Goal: Task Accomplishment & Management: Manage account settings

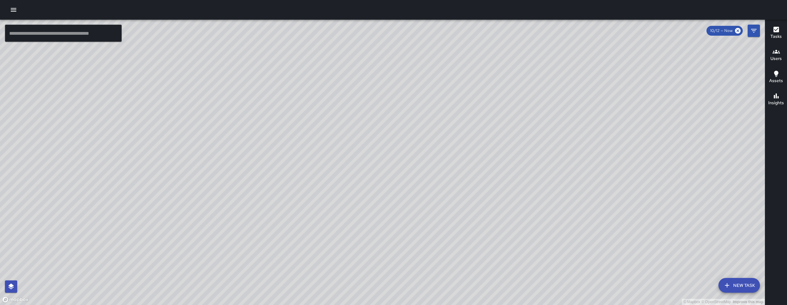
click at [13, 13] on icon "button" at bounding box center [13, 9] width 7 height 7
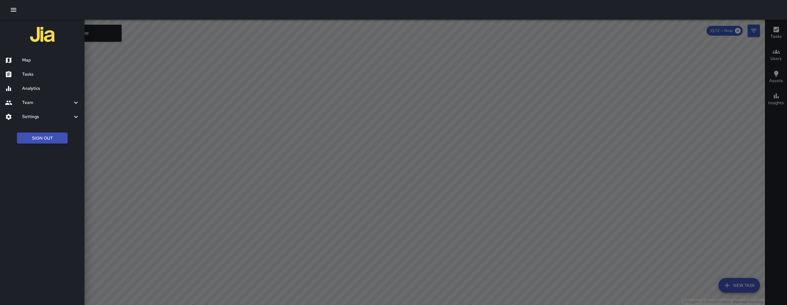
click at [30, 76] on h6 "Tasks" at bounding box center [50, 74] width 57 height 7
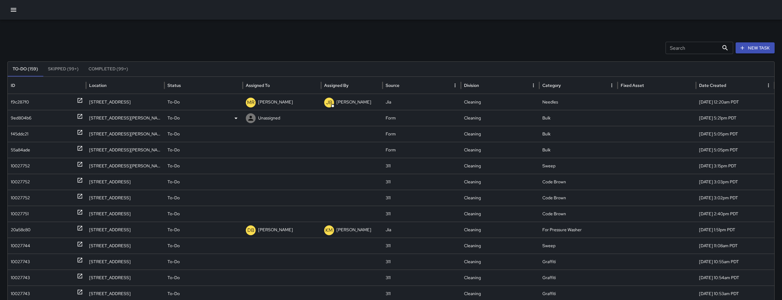
click at [32, 119] on div "9ed804b6" at bounding box center [47, 118] width 72 height 16
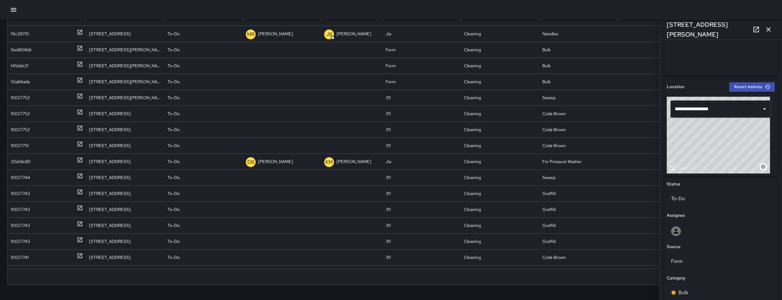
scroll to position [258, 0]
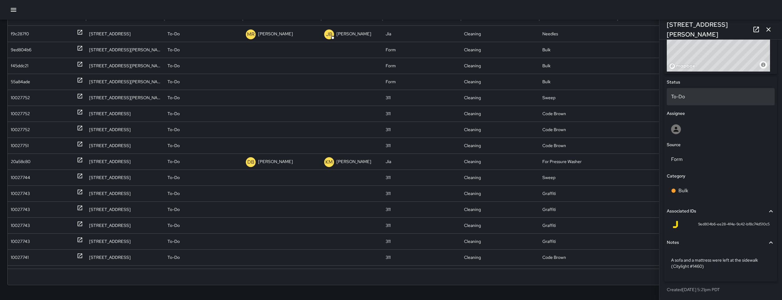
click at [703, 104] on div "To-Do" at bounding box center [721, 96] width 108 height 17
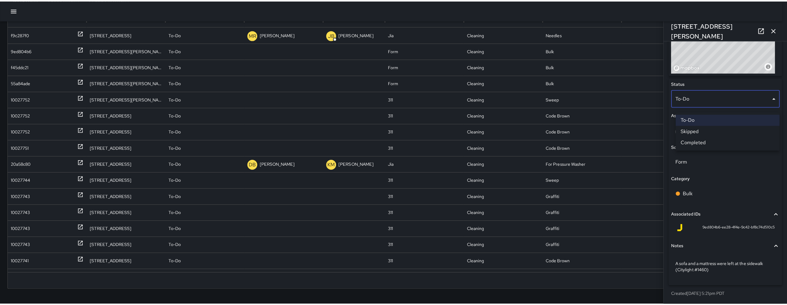
scroll to position [64, 0]
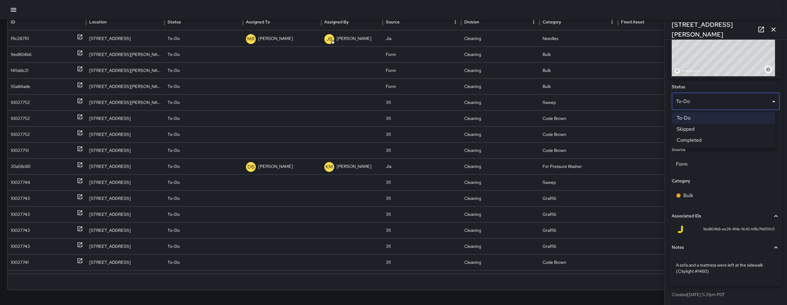
click at [705, 125] on li "Skipped" at bounding box center [722, 129] width 103 height 11
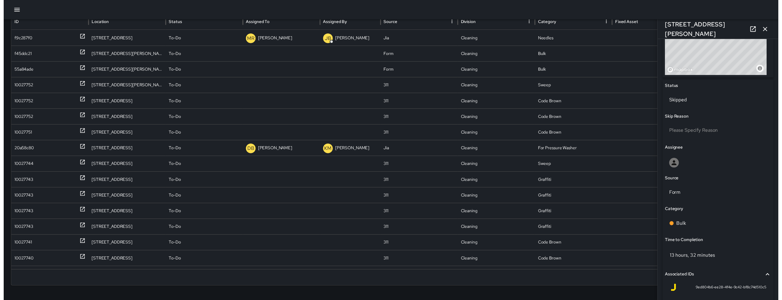
scroll to position [258, 0]
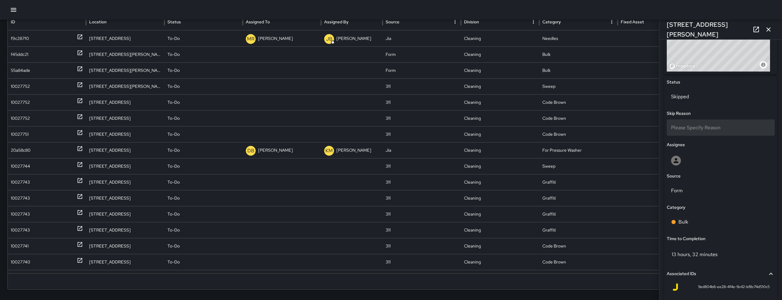
click at [710, 123] on div "Please Specify Reason" at bounding box center [721, 128] width 108 height 16
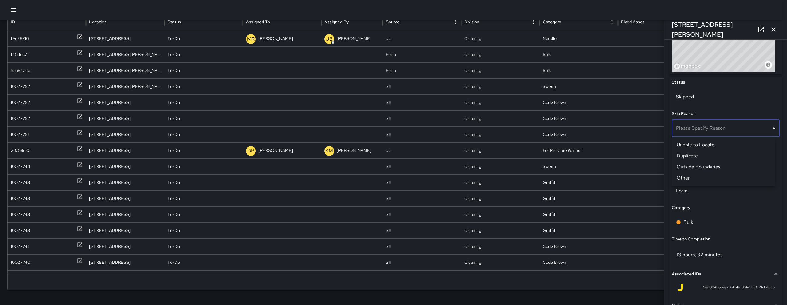
click at [709, 152] on li "Duplicate" at bounding box center [722, 155] width 103 height 11
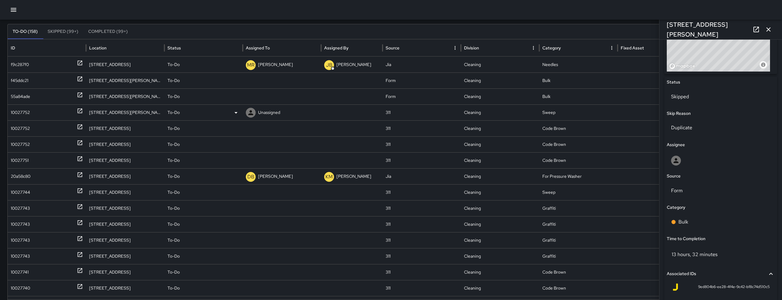
scroll to position [0, 0]
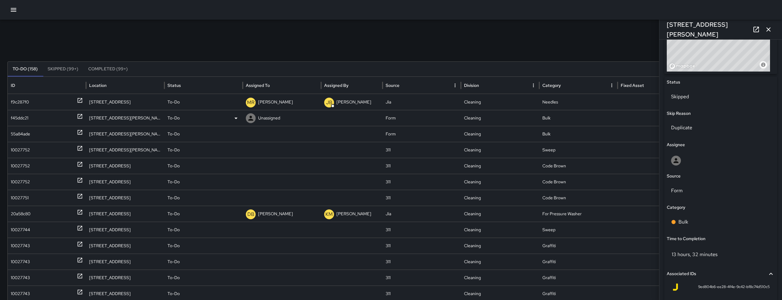
click at [18, 120] on div "f45ddc21" at bounding box center [20, 118] width 18 height 16
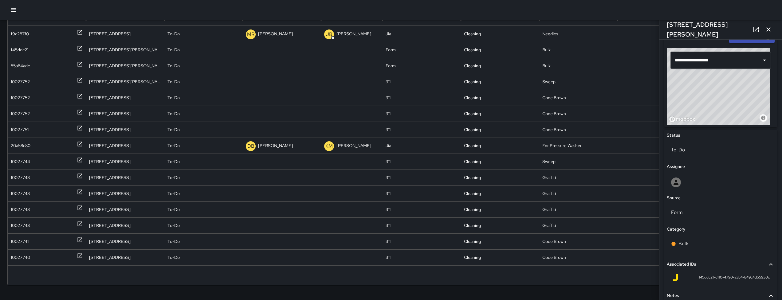
scroll to position [204, 0]
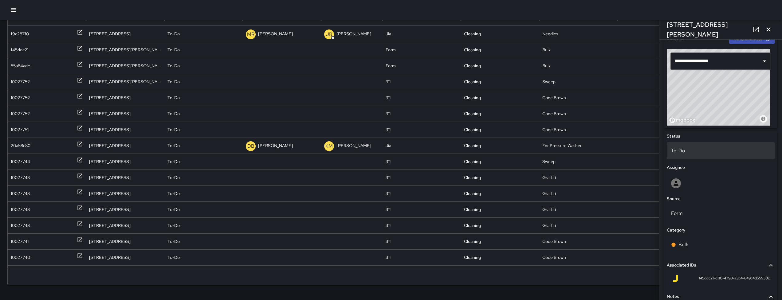
click at [701, 159] on div "To-Do" at bounding box center [721, 150] width 108 height 17
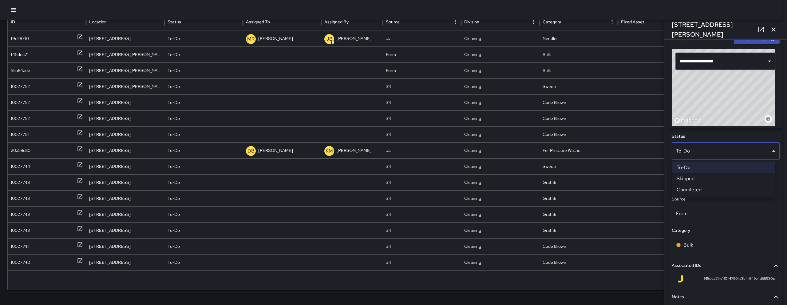
click at [698, 178] on li "Skipped" at bounding box center [722, 178] width 103 height 11
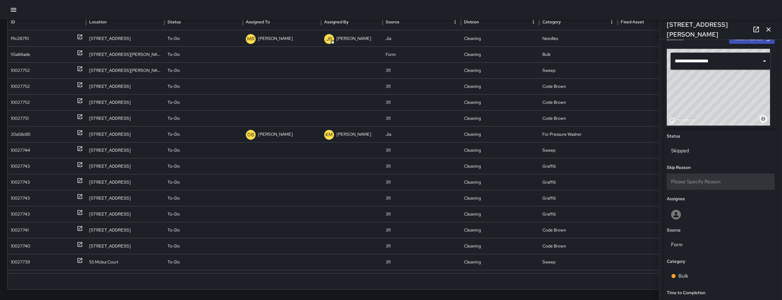
click at [698, 176] on div "Please Specify Reason" at bounding box center [721, 182] width 108 height 16
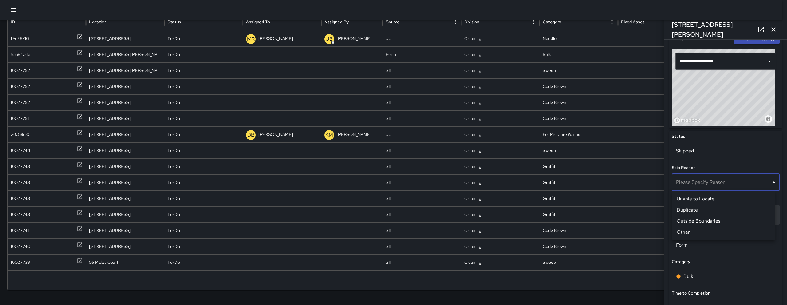
click at [697, 207] on li "Duplicate" at bounding box center [722, 209] width 103 height 11
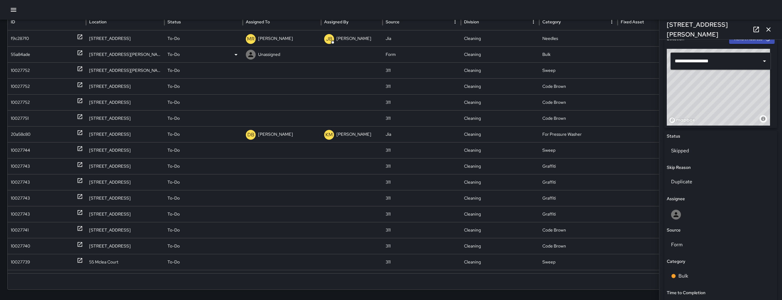
click at [29, 51] on div "55a84ade" at bounding box center [20, 55] width 19 height 16
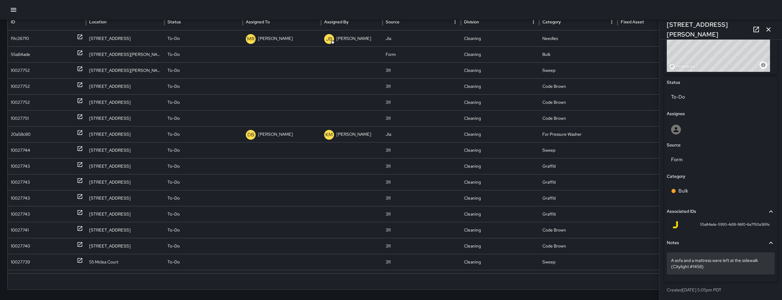
scroll to position [258, 0]
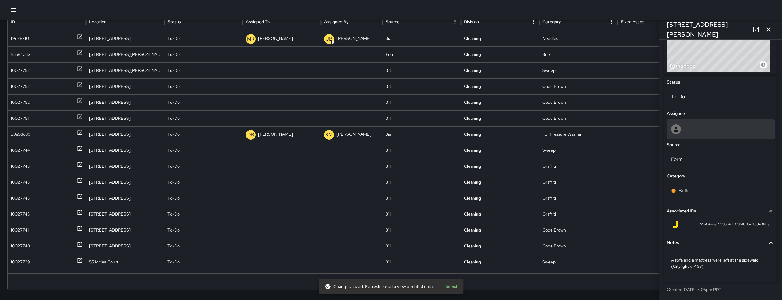
click at [677, 128] on icon at bounding box center [676, 129] width 5 height 5
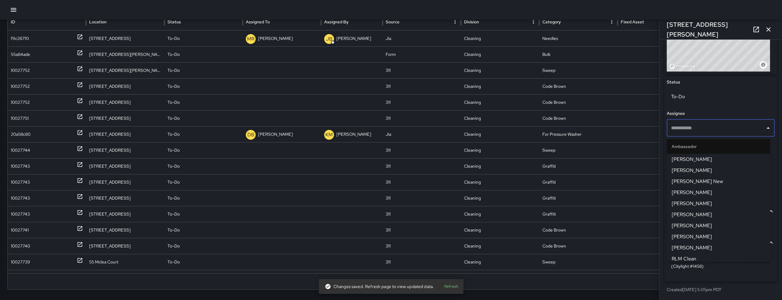
type input "*"
type input "**"
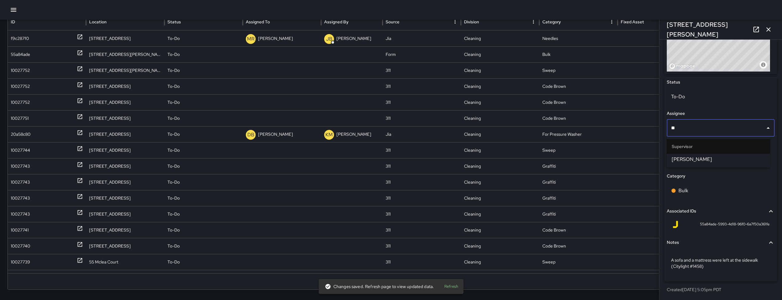
click at [680, 154] on li "[PERSON_NAME]" at bounding box center [718, 159] width 103 height 11
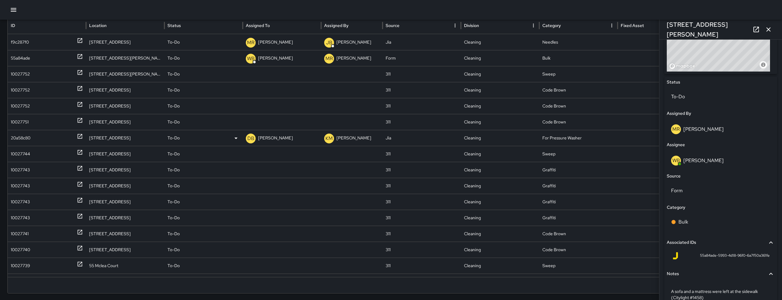
scroll to position [0, 0]
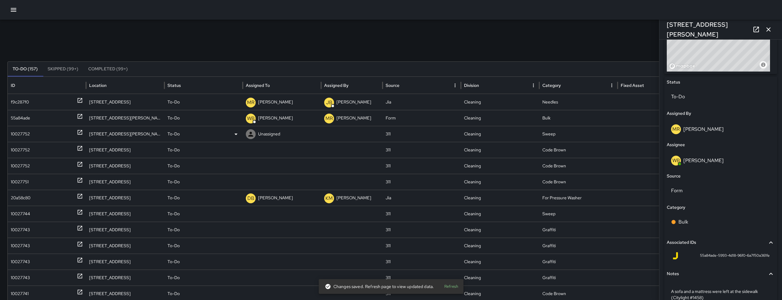
click at [28, 135] on div "10027752" at bounding box center [20, 134] width 19 height 16
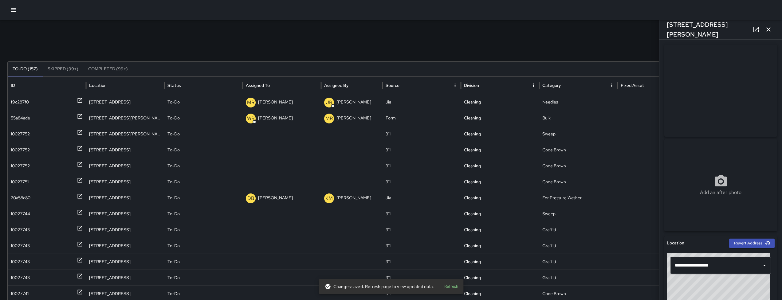
scroll to position [302, 0]
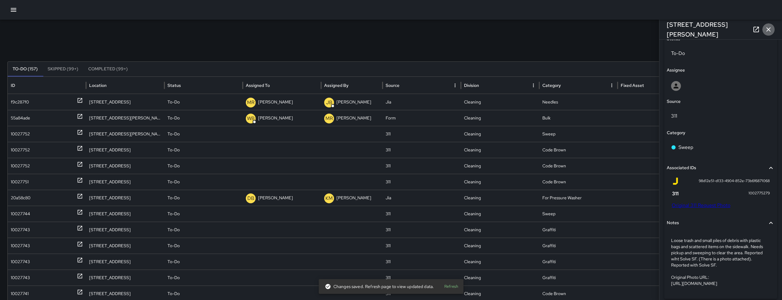
click at [765, 30] on icon "button" at bounding box center [768, 29] width 7 height 7
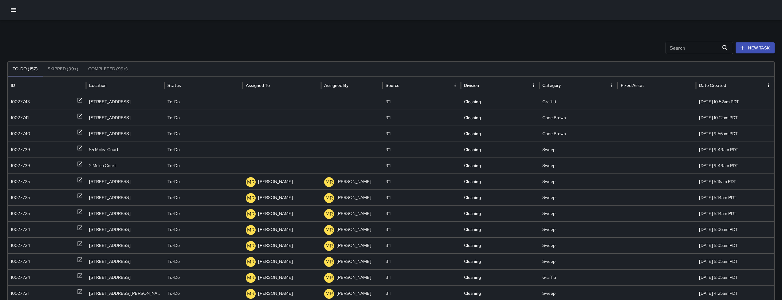
scroll to position [165, 0]
click at [26, 167] on div "10027739" at bounding box center [20, 166] width 19 height 16
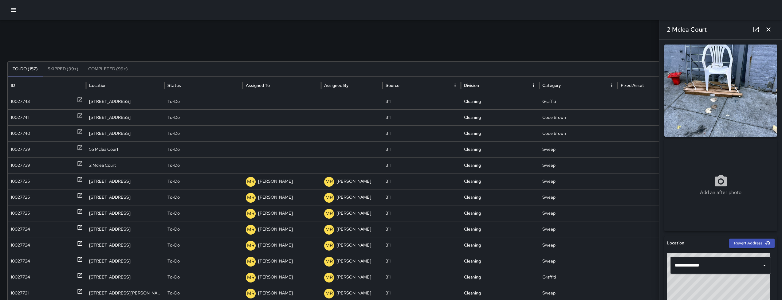
scroll to position [265, 0]
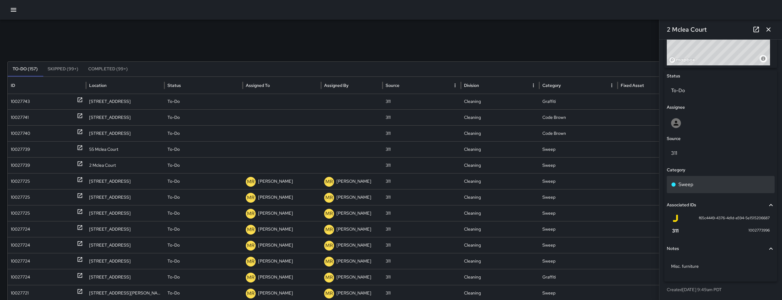
click at [686, 189] on div "Sweep" at bounding box center [721, 184] width 108 height 17
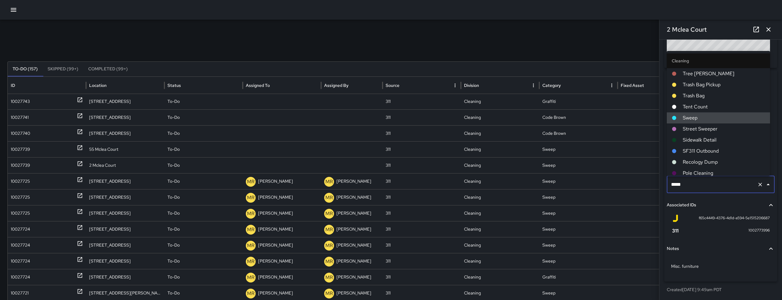
click at [686, 189] on input "*****" at bounding box center [712, 185] width 85 height 12
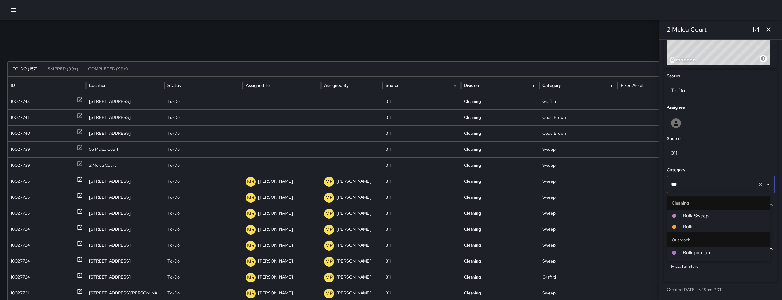
type input "****"
click at [696, 224] on span "Bulk" at bounding box center [724, 226] width 82 height 7
click at [696, 224] on div "f65c4449-4376-4d1d-a594-5e1515206687 1002773996" at bounding box center [721, 225] width 98 height 20
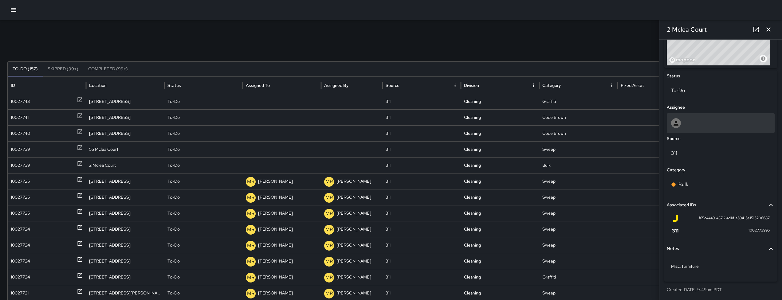
click at [689, 127] on div at bounding box center [720, 123] width 99 height 10
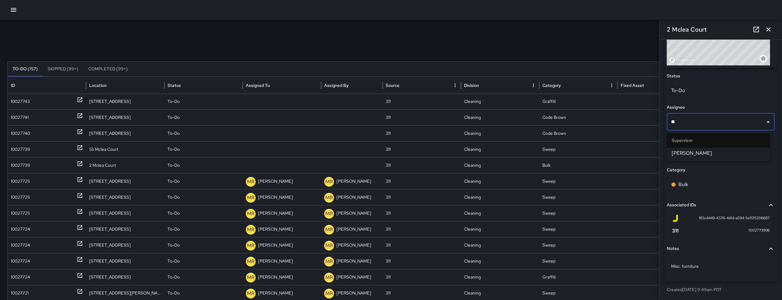
type input "***"
click at [692, 151] on span "[PERSON_NAME]" at bounding box center [718, 153] width 93 height 7
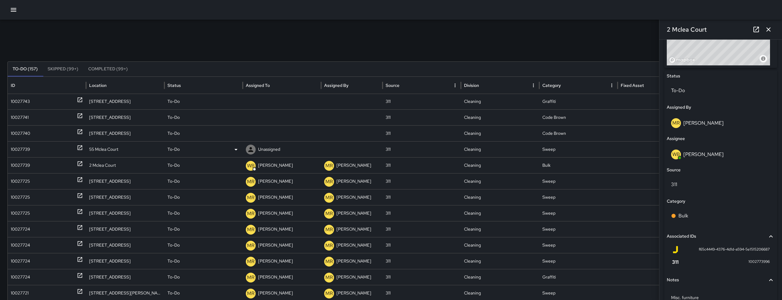
click at [43, 149] on div "10027739" at bounding box center [47, 150] width 72 height 16
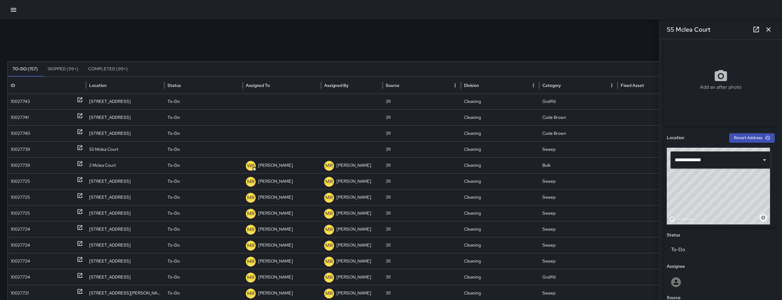
scroll to position [238, 0]
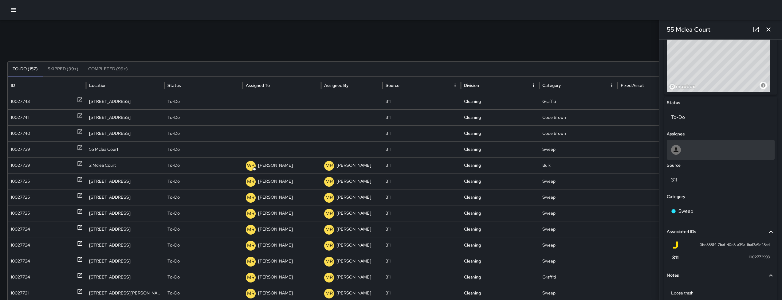
click at [705, 151] on div at bounding box center [720, 150] width 99 height 10
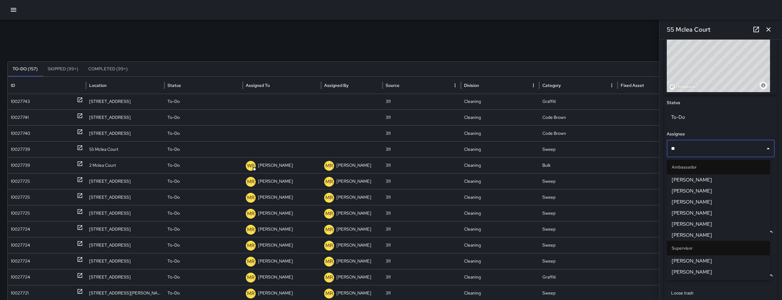
type input "***"
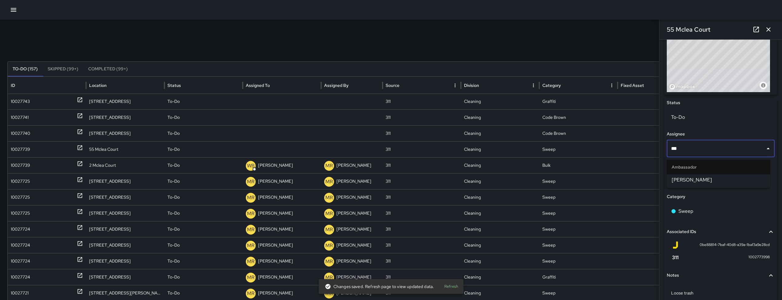
click at [698, 180] on span "Daniel Sterling" at bounding box center [718, 179] width 93 height 7
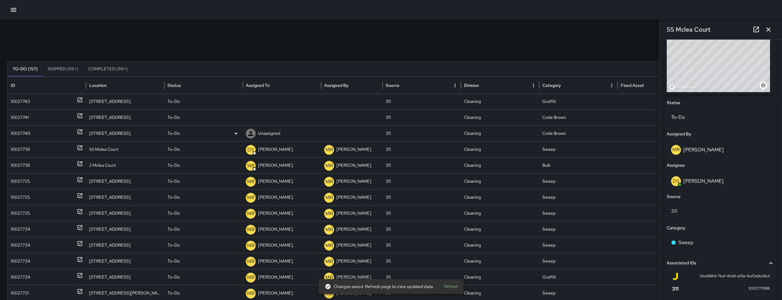
click at [24, 129] on div "10027740" at bounding box center [20, 134] width 19 height 16
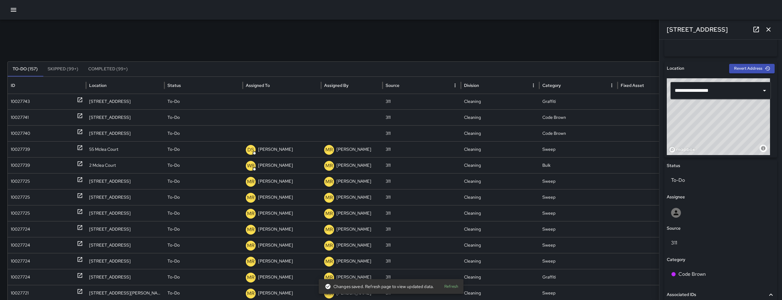
scroll to position [218, 0]
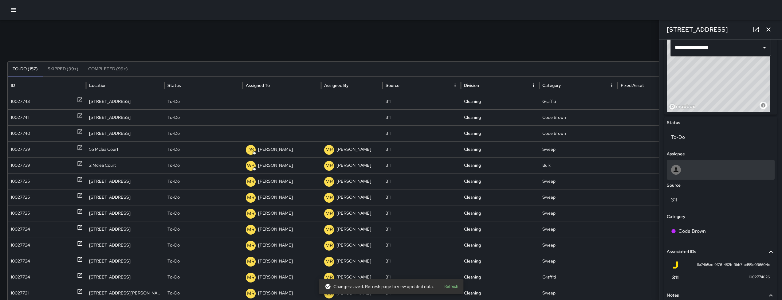
click at [711, 178] on div at bounding box center [721, 170] width 108 height 20
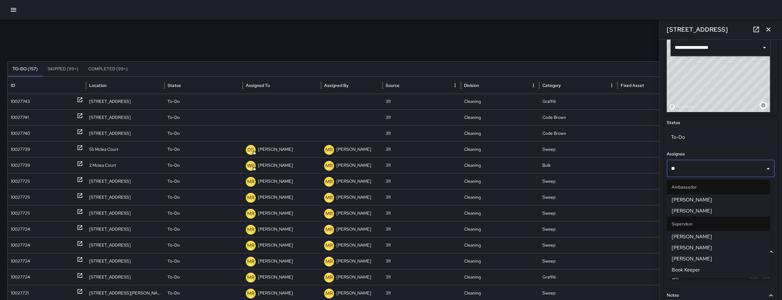
type input "***"
click at [702, 211] on span "Kenneth Ware" at bounding box center [718, 210] width 93 height 7
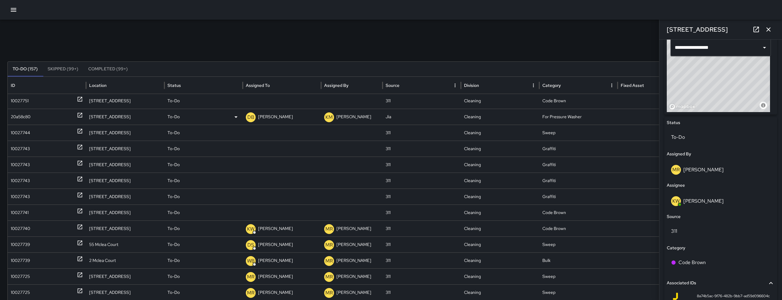
scroll to position [64, 0]
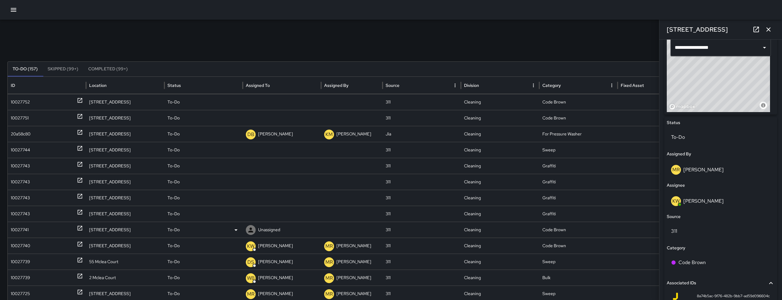
click at [26, 233] on div "10027741" at bounding box center [20, 230] width 18 height 16
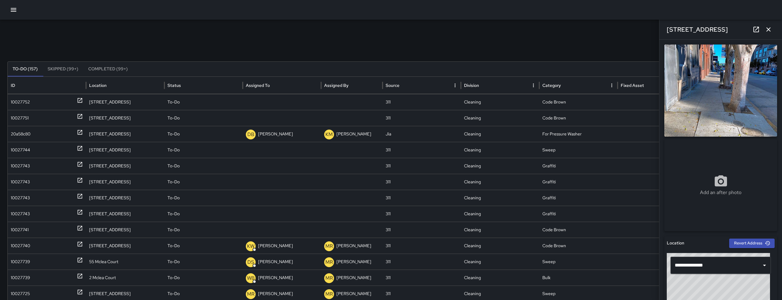
scroll to position [127, 0]
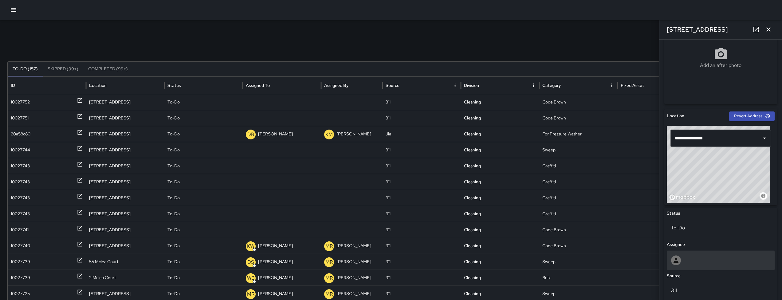
click at [717, 256] on div at bounding box center [720, 261] width 99 height 10
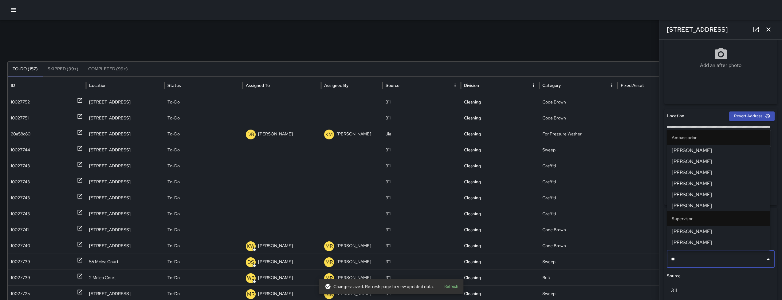
type input "***"
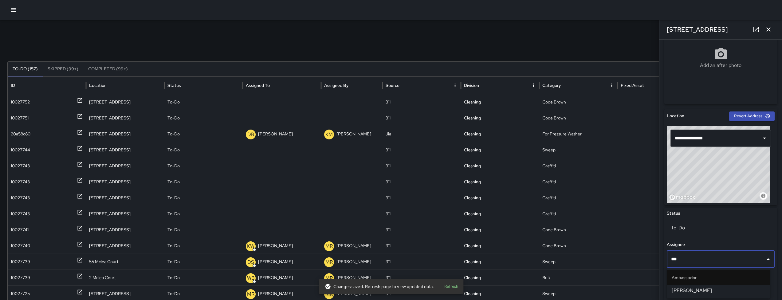
click at [703, 294] on li "Daniel Sterling" at bounding box center [718, 290] width 103 height 11
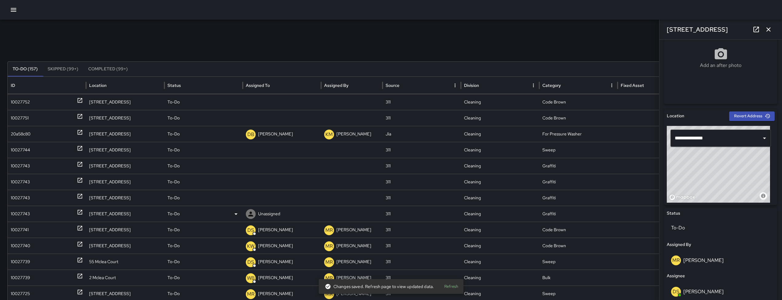
click at [29, 212] on div "10027743" at bounding box center [20, 214] width 19 height 16
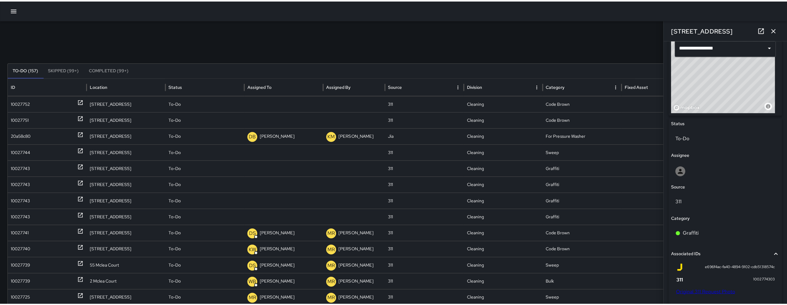
scroll to position [321, 0]
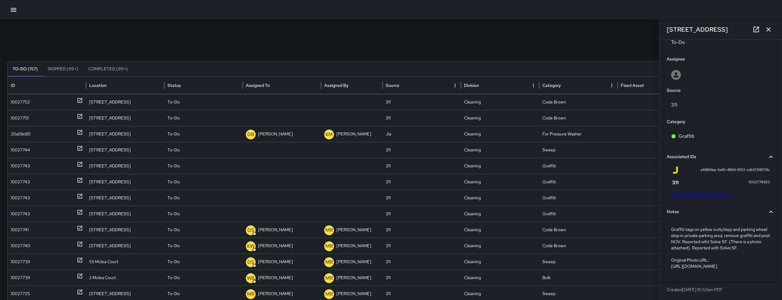
click at [724, 191] on link "Original 311 Request Photo" at bounding box center [701, 194] width 59 height 6
click at [11, 12] on icon "button" at bounding box center [13, 9] width 7 height 7
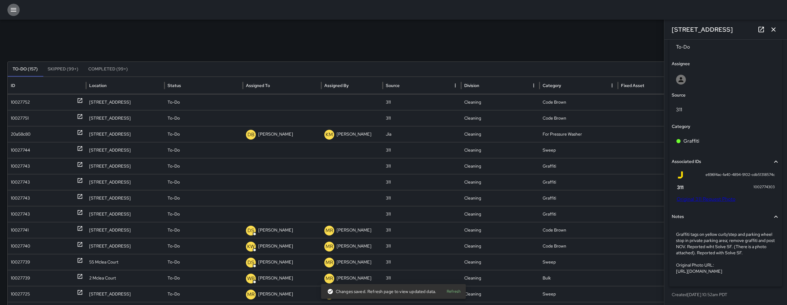
scroll to position [321, 0]
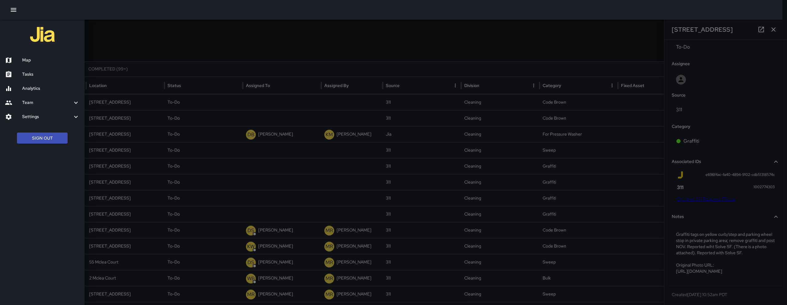
click at [35, 61] on h6 "Map" at bounding box center [50, 60] width 57 height 7
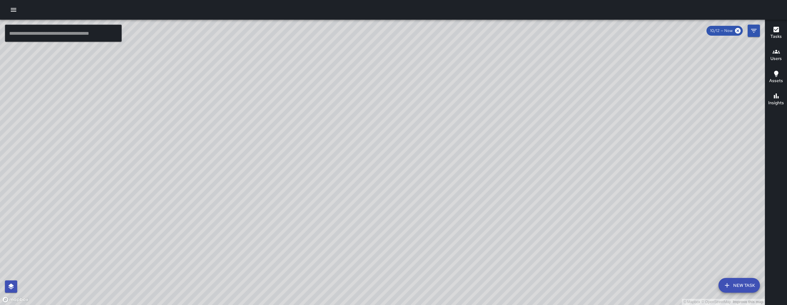
drag, startPoint x: 427, startPoint y: 126, endPoint x: 429, endPoint y: 129, distance: 3.4
click at [429, 129] on div "© Mapbox © OpenStreetMap Improve this map" at bounding box center [382, 162] width 765 height 285
drag, startPoint x: 414, startPoint y: 168, endPoint x: 414, endPoint y: 187, distance: 18.7
click at [414, 187] on div "© Mapbox © OpenStreetMap Improve this map" at bounding box center [382, 162] width 765 height 285
click at [729, 276] on div "© Mapbox © OpenStreetMap Improve this map" at bounding box center [382, 162] width 765 height 285
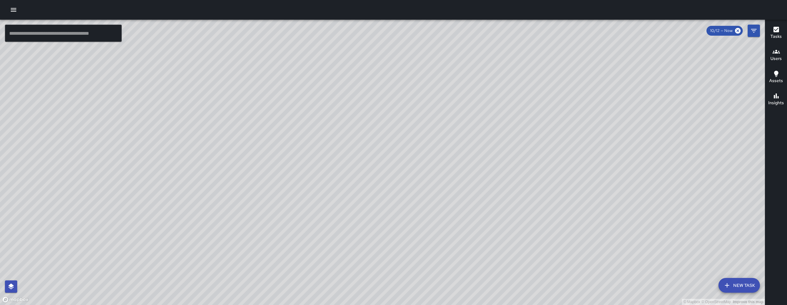
click at [730, 279] on button "New Task" at bounding box center [738, 285] width 41 height 15
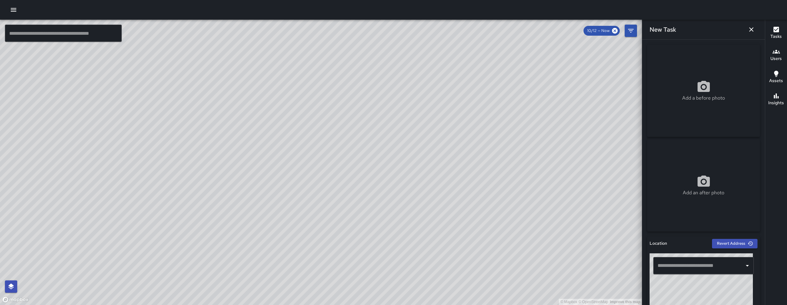
scroll to position [201, 0]
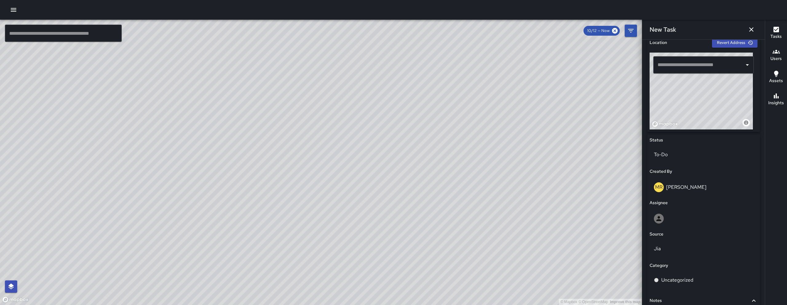
click at [724, 92] on div "© Mapbox © OpenStreetMap Improve this map" at bounding box center [700, 91] width 103 height 77
drag, startPoint x: 722, startPoint y: 99, endPoint x: 703, endPoint y: 117, distance: 26.1
click at [704, 122] on div "© Mapbox © OpenStreetMap Improve this map" at bounding box center [700, 91] width 103 height 77
drag, startPoint x: 708, startPoint y: 94, endPoint x: 737, endPoint y: 70, distance: 37.8
click at [737, 70] on div "© Mapbox © OpenStreetMap Improve this map ​" at bounding box center [703, 91] width 108 height 77
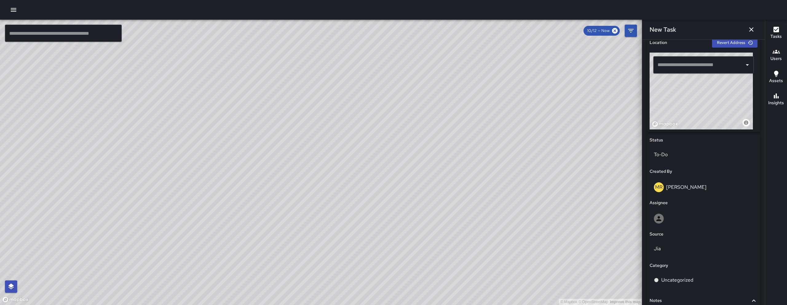
click at [696, 105] on div "© Mapbox © OpenStreetMap Improve this map" at bounding box center [700, 91] width 103 height 77
drag, startPoint x: 711, startPoint y: 106, endPoint x: 715, endPoint y: 108, distance: 4.0
click at [715, 108] on div "© Mapbox © OpenStreetMap Improve this map" at bounding box center [700, 91] width 103 height 77
drag, startPoint x: 709, startPoint y: 102, endPoint x: 711, endPoint y: 106, distance: 5.1
click at [711, 106] on div "© Mapbox © OpenStreetMap Improve this map" at bounding box center [700, 91] width 103 height 77
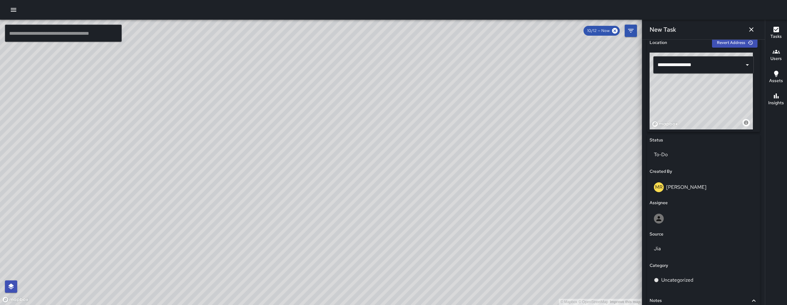
drag, startPoint x: 711, startPoint y: 105, endPoint x: 714, endPoint y: 110, distance: 6.5
click at [714, 110] on div "© Mapbox © OpenStreetMap Improve this map" at bounding box center [700, 91] width 103 height 77
click at [717, 118] on div "© Mapbox © OpenStreetMap Improve this map" at bounding box center [700, 91] width 103 height 77
drag, startPoint x: 718, startPoint y: 119, endPoint x: 724, endPoint y: 94, distance: 25.6
click at [724, 94] on div "© Mapbox © OpenStreetMap Improve this map" at bounding box center [700, 91] width 103 height 77
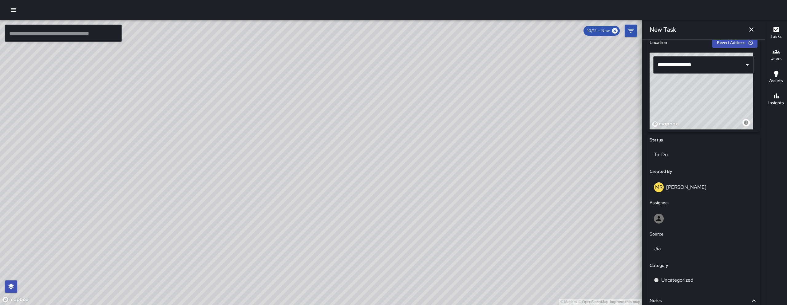
drag, startPoint x: 714, startPoint y: 96, endPoint x: 678, endPoint y: 133, distance: 51.9
click at [678, 133] on div "**********" at bounding box center [703, 188] width 113 height 305
drag, startPoint x: 694, startPoint y: 120, endPoint x: 773, endPoint y: 123, distance: 79.1
click at [773, 123] on div "© Mapbox © OpenStreetMap Improve this map ​ New Task 10/12 — Now Map Layers Tas…" at bounding box center [393, 162] width 787 height 285
drag, startPoint x: 740, startPoint y: 112, endPoint x: 706, endPoint y: 122, distance: 35.6
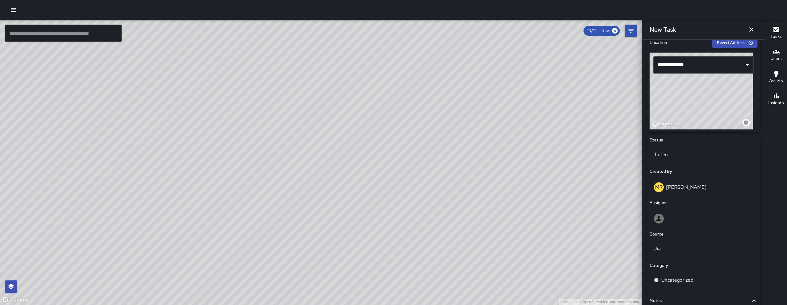
click at [706, 123] on div "© Mapbox © OpenStreetMap Improve this map" at bounding box center [700, 91] width 103 height 77
drag, startPoint x: 719, startPoint y: 124, endPoint x: 715, endPoint y: 99, distance: 25.8
click at [715, 99] on div "© Mapbox © OpenStreetMap Improve this map" at bounding box center [700, 91] width 103 height 77
drag, startPoint x: 723, startPoint y: 122, endPoint x: 714, endPoint y: 111, distance: 14.0
click at [714, 111] on div "© Mapbox © OpenStreetMap Improve this map" at bounding box center [700, 91] width 103 height 77
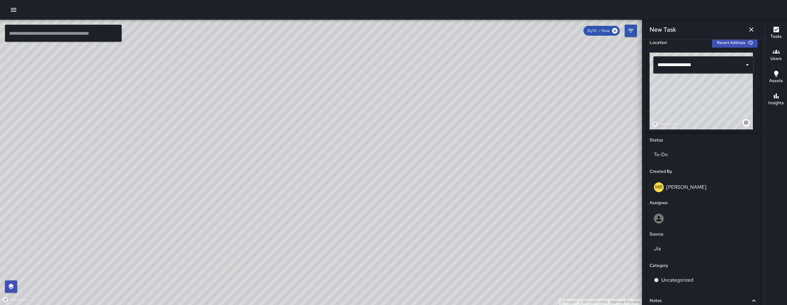
drag, startPoint x: 726, startPoint y: 116, endPoint x: 729, endPoint y: 122, distance: 6.7
click at [729, 122] on div "© Mapbox © OpenStreetMap Improve this map" at bounding box center [700, 91] width 103 height 77
click at [729, 113] on div "© Mapbox © OpenStreetMap Improve this map" at bounding box center [700, 91] width 103 height 77
type input "**********"
drag, startPoint x: 722, startPoint y: 109, endPoint x: 724, endPoint y: 106, distance: 3.3
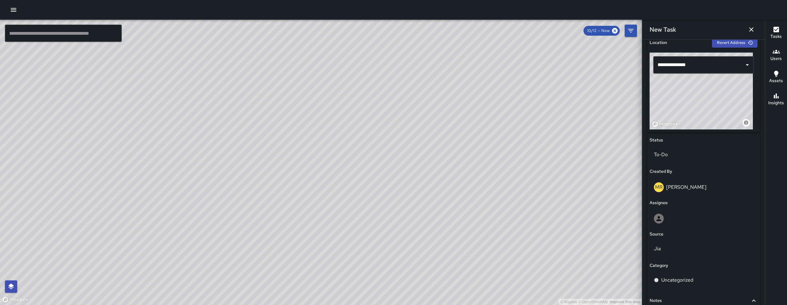
click at [724, 106] on div "© Mapbox © OpenStreetMap Improve this map" at bounding box center [700, 91] width 103 height 77
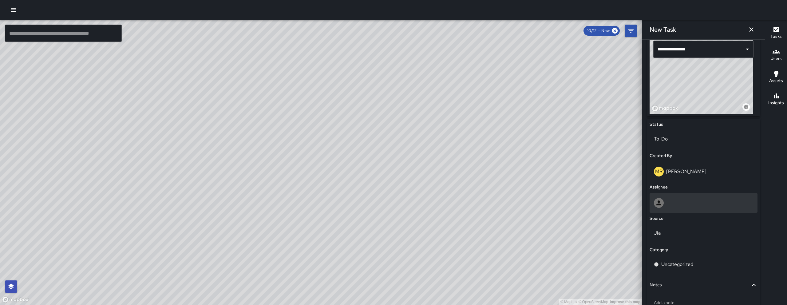
scroll to position [250, 0]
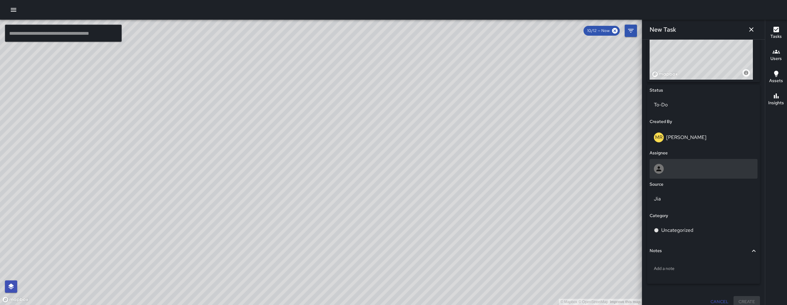
click at [695, 172] on div at bounding box center [703, 169] width 99 height 10
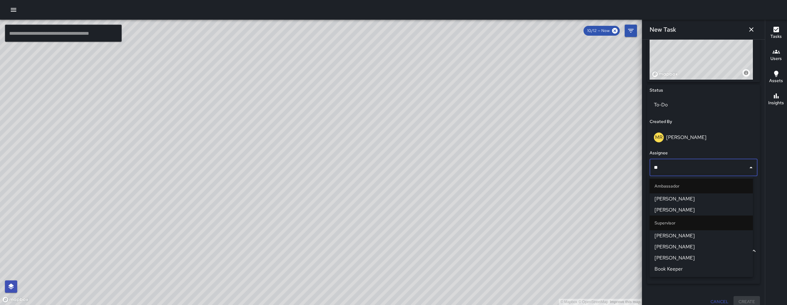
type input "***"
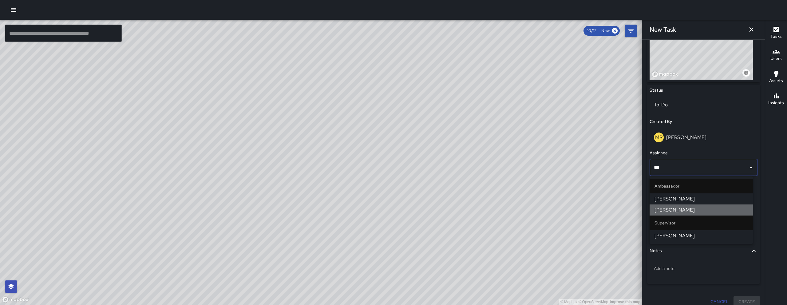
click at [684, 212] on span "Kenneth Ware" at bounding box center [700, 209] width 93 height 7
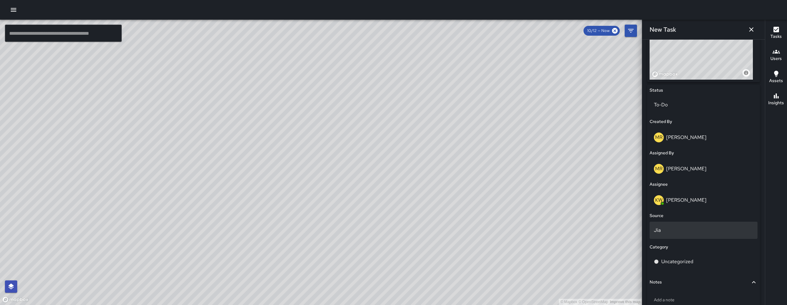
click at [676, 235] on div "Jia" at bounding box center [703, 230] width 108 height 17
click at [679, 235] on li "Jia" at bounding box center [700, 236] width 103 height 11
click at [685, 259] on p "Uncategorized" at bounding box center [677, 261] width 32 height 7
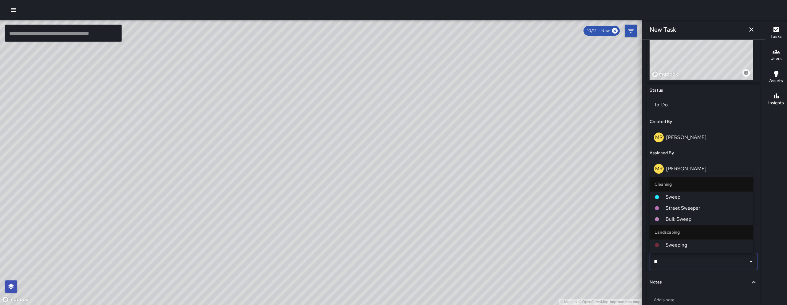
type input "***"
click at [674, 196] on span "Sweep" at bounding box center [706, 196] width 82 height 7
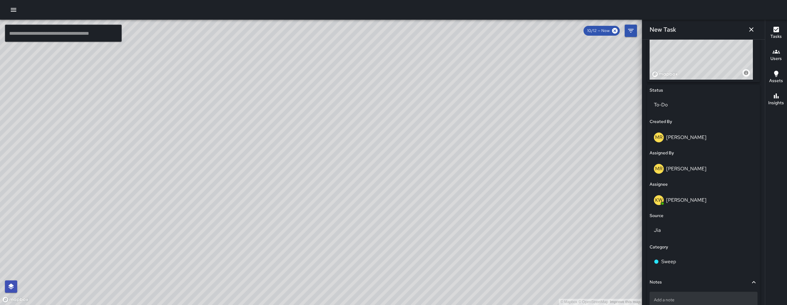
click at [695, 302] on p "Add a note" at bounding box center [703, 300] width 99 height 6
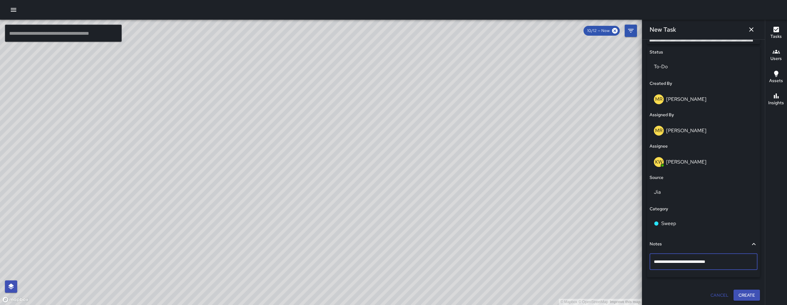
scroll to position [289, 0]
click at [690, 262] on textarea "**********" at bounding box center [701, 261] width 95 height 6
type textarea "**********"
click at [744, 294] on button "Create" at bounding box center [746, 294] width 26 height 11
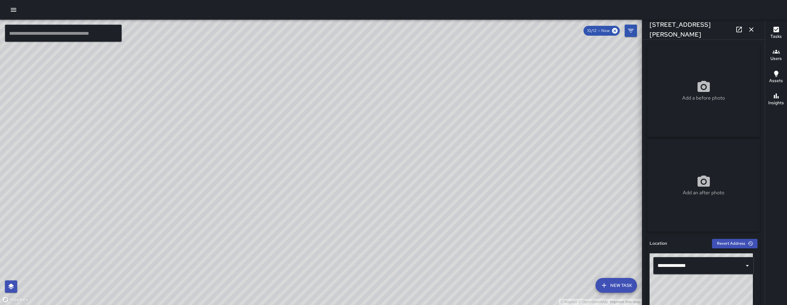
click at [754, 27] on icon "button" at bounding box center [750, 29] width 7 height 7
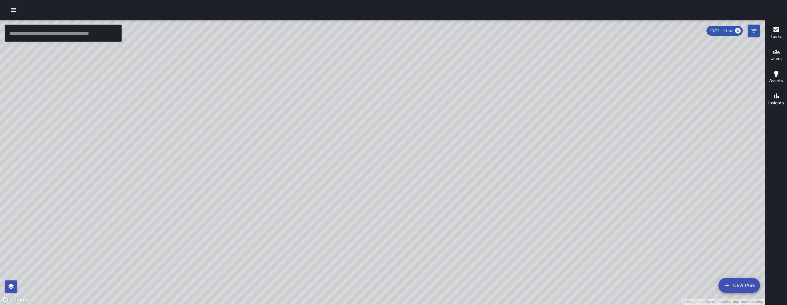
drag, startPoint x: 503, startPoint y: 244, endPoint x: 506, endPoint y: 95, distance: 149.4
click at [506, 95] on div "© Mapbox © OpenStreetMap Improve this map" at bounding box center [382, 162] width 765 height 285
drag, startPoint x: 505, startPoint y: 138, endPoint x: 523, endPoint y: 184, distance: 49.9
click at [523, 184] on div "© Mapbox © OpenStreetMap Improve this map" at bounding box center [382, 162] width 765 height 285
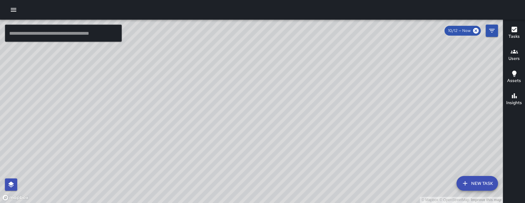
click at [474, 183] on button "New Task" at bounding box center [476, 183] width 41 height 15
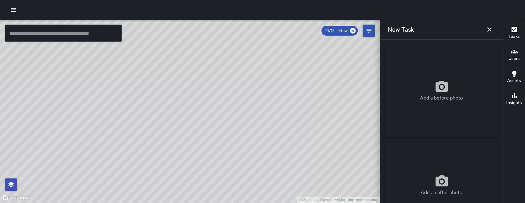
click at [447, 71] on div "Add a before photo" at bounding box center [441, 91] width 113 height 92
type input "**********"
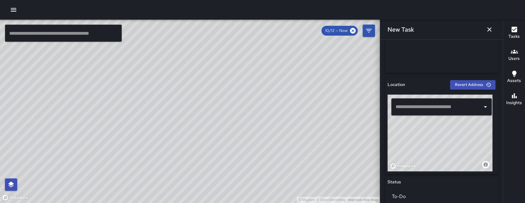
scroll to position [159, 0]
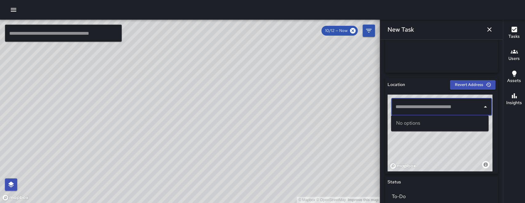
paste input "**********"
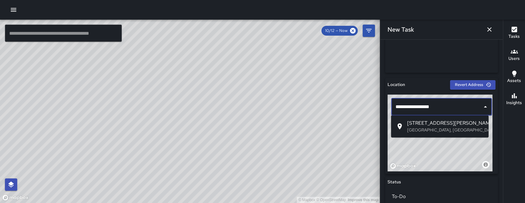
click at [422, 126] on span "1190 Howard Street" at bounding box center [445, 123] width 77 height 7
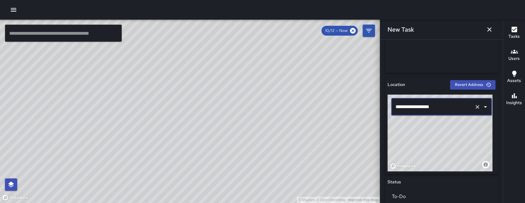
type input "**********"
drag, startPoint x: 452, startPoint y: 161, endPoint x: 458, endPoint y: 141, distance: 20.7
click at [458, 141] on div "© Mapbox © OpenStreetMap Improve this map" at bounding box center [439, 133] width 105 height 77
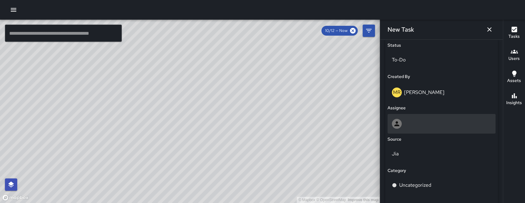
click at [419, 130] on div at bounding box center [441, 124] width 108 height 20
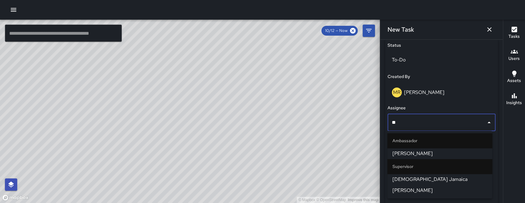
type input "***"
click at [414, 153] on span "Jermaine Gray" at bounding box center [439, 153] width 95 height 7
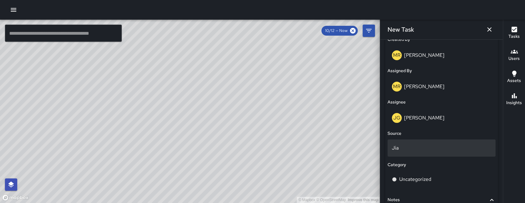
scroll to position [333, 0]
click at [415, 153] on div "Jia" at bounding box center [441, 147] width 108 height 17
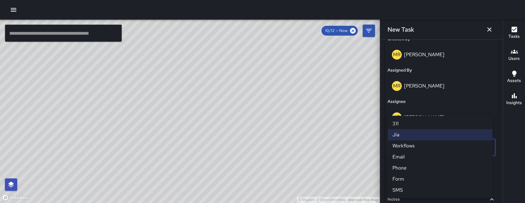
click at [404, 126] on li "311" at bounding box center [439, 123] width 105 height 11
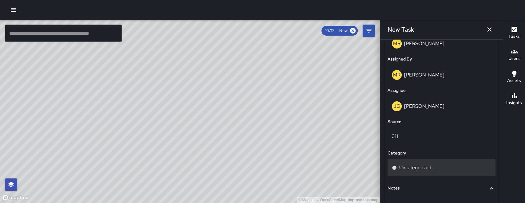
scroll to position [356, 0]
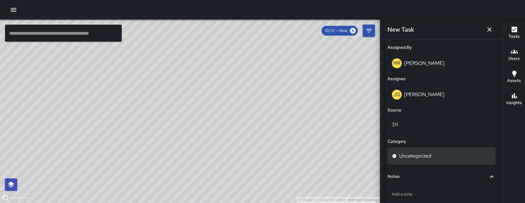
click at [411, 160] on div "Uncategorized" at bounding box center [441, 155] width 108 height 17
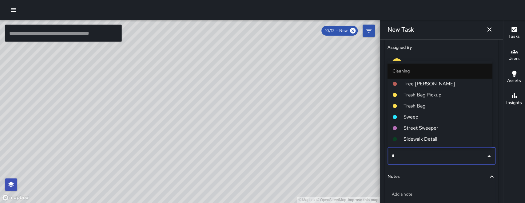
type input "**"
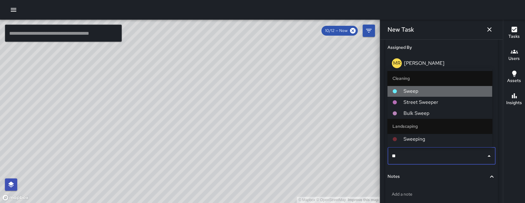
click at [423, 91] on span "Sweep" at bounding box center [445, 91] width 84 height 7
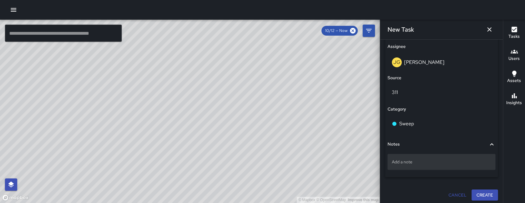
scroll to position [390, 0]
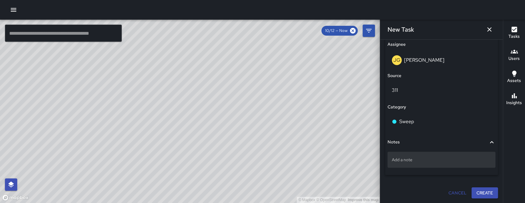
click at [407, 160] on p "Add a note" at bounding box center [440, 160] width 99 height 6
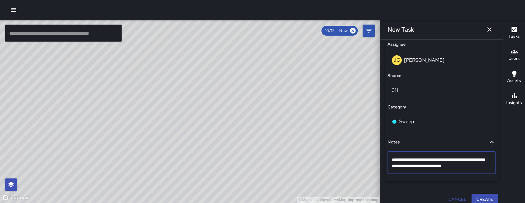
type textarea "**********"
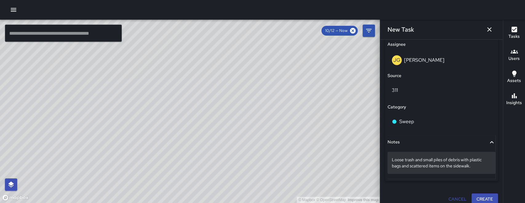
click at [475, 166] on p "Loose trash and small piles of debris with plastic bags and scattered items on …" at bounding box center [440, 163] width 99 height 12
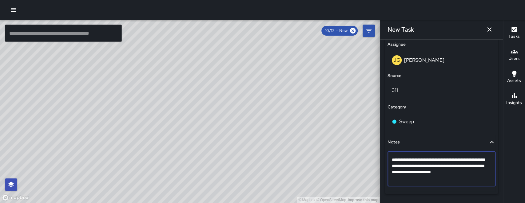
click at [472, 167] on textarea "**********" at bounding box center [439, 169] width 96 height 25
type textarea "**********"
drag, startPoint x: 461, startPoint y: 181, endPoint x: 405, endPoint y: 149, distance: 64.8
click at [405, 149] on div "**********" at bounding box center [441, 170] width 108 height 42
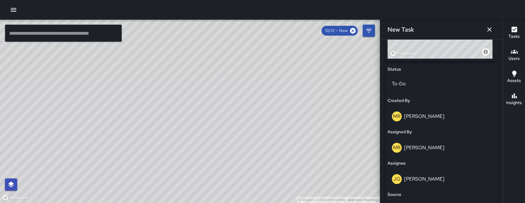
scroll to position [409, 0]
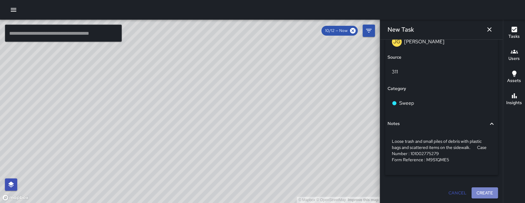
click at [479, 192] on button "Create" at bounding box center [484, 192] width 26 height 11
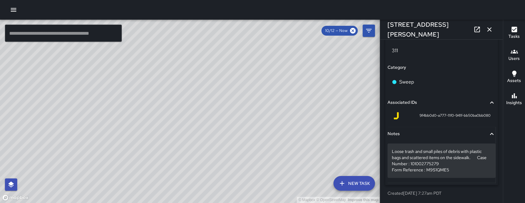
scroll to position [430, 0]
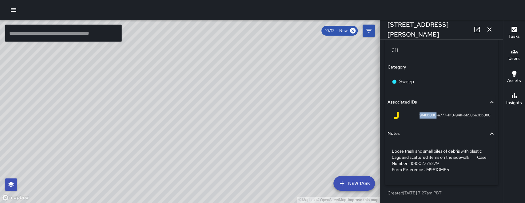
drag, startPoint x: 432, startPoint y: 115, endPoint x: 413, endPoint y: 116, distance: 18.4
click at [413, 116] on div "9f4bb0d0-a777-11f0-941f-bb50ba0bb080" at bounding box center [441, 115] width 98 height 7
copy span "9f4bb0d0"
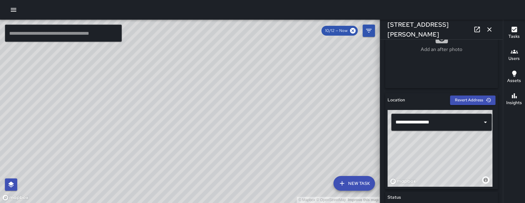
scroll to position [0, 0]
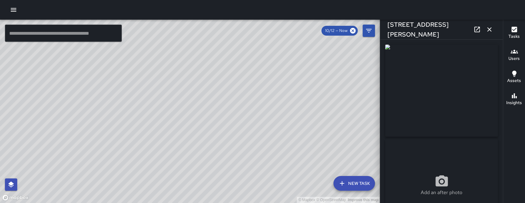
click at [487, 29] on icon "button" at bounding box center [488, 29] width 7 height 7
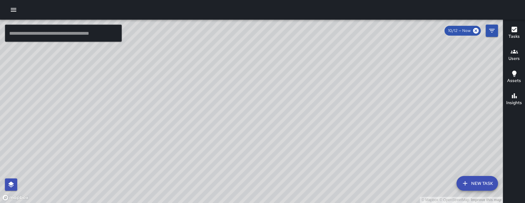
click at [468, 187] on button "New Task" at bounding box center [476, 183] width 41 height 15
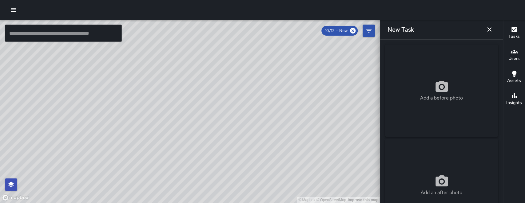
click at [435, 88] on icon at bounding box center [441, 86] width 12 height 11
type input "**********"
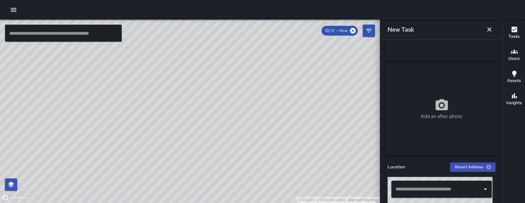
scroll to position [196, 0]
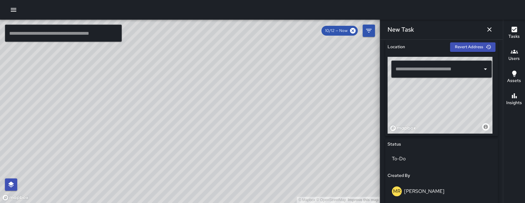
click at [425, 66] on input "text" at bounding box center [437, 69] width 86 height 12
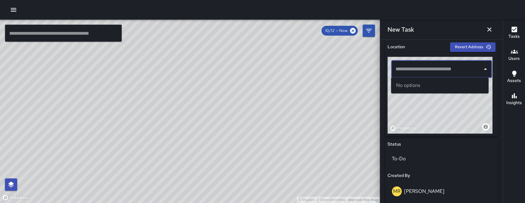
paste input "**********"
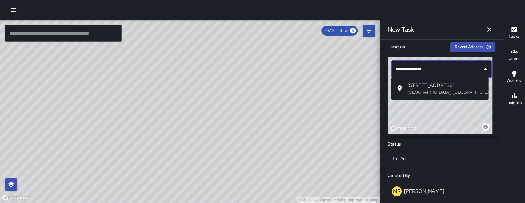
click at [431, 88] on span "580 7th Street" at bounding box center [445, 85] width 77 height 7
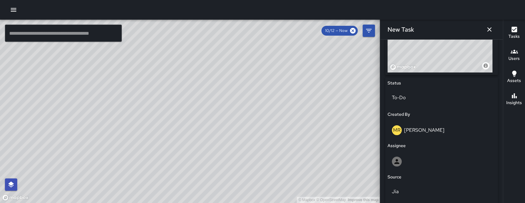
scroll to position [334, 0]
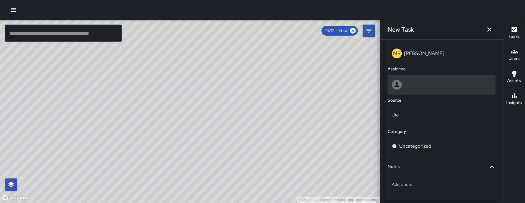
type input "**********"
click at [434, 93] on div at bounding box center [441, 85] width 108 height 20
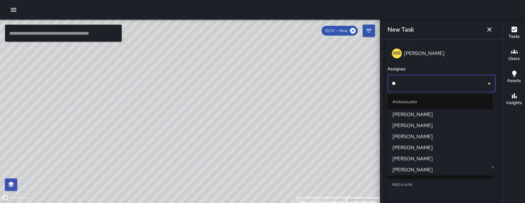
type input "***"
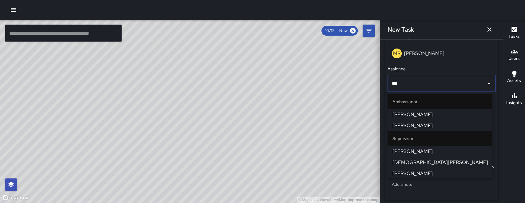
click at [418, 177] on span "[PERSON_NAME]" at bounding box center [439, 173] width 95 height 7
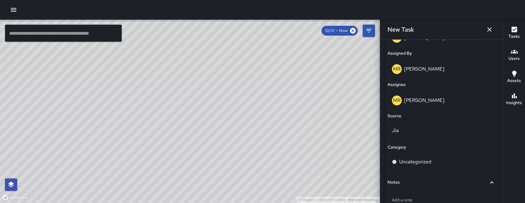
click at [406, 141] on div "Jia" at bounding box center [441, 132] width 108 height 20
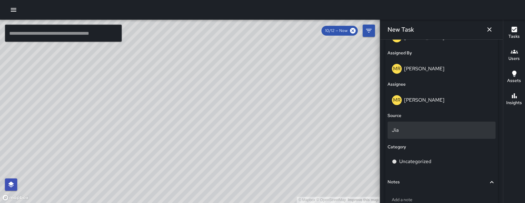
click at [406, 135] on div "Jia" at bounding box center [441, 130] width 108 height 17
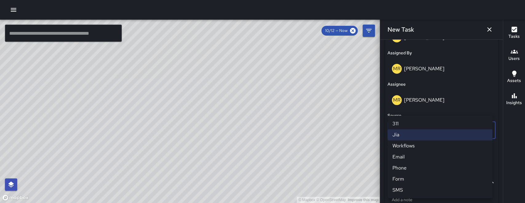
click at [404, 126] on li "311" at bounding box center [439, 123] width 105 height 11
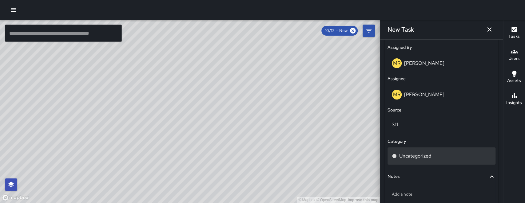
scroll to position [357, 0]
click at [414, 149] on div "Uncategorized" at bounding box center [441, 154] width 108 height 17
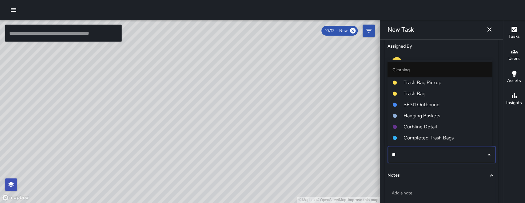
type input "***"
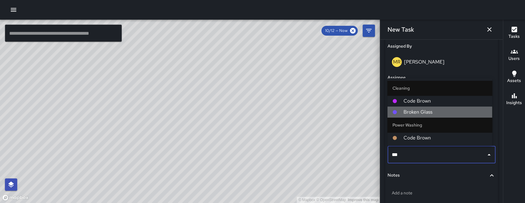
click at [427, 113] on span "Broken Glass" at bounding box center [445, 111] width 84 height 7
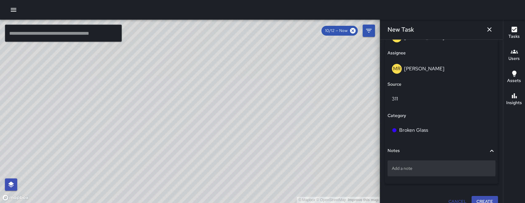
scroll to position [390, 0]
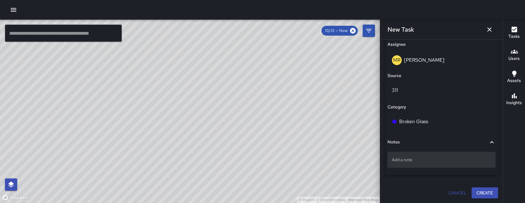
click at [419, 166] on div "Add a note" at bounding box center [441, 160] width 108 height 16
click at [449, 164] on div "Add a note" at bounding box center [441, 160] width 108 height 16
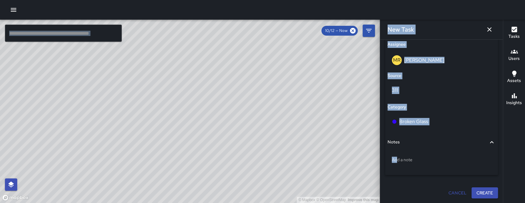
click at [398, 159] on p "Add a note" at bounding box center [440, 160] width 99 height 6
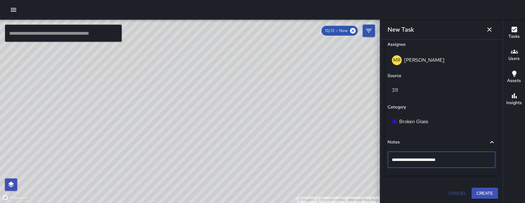
type textarea "**********"
click at [461, 159] on p "broken glass near tree well." at bounding box center [440, 160] width 99 height 6
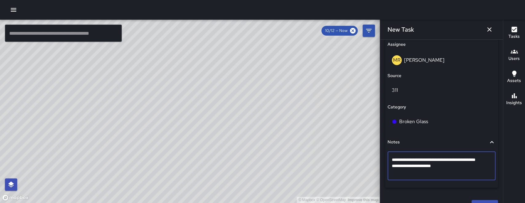
click at [444, 160] on textarea "**********" at bounding box center [439, 166] width 96 height 18
click at [441, 159] on textarea "**********" at bounding box center [439, 166] width 96 height 18
click at [443, 161] on textarea "**********" at bounding box center [439, 166] width 96 height 18
type textarea "**********"
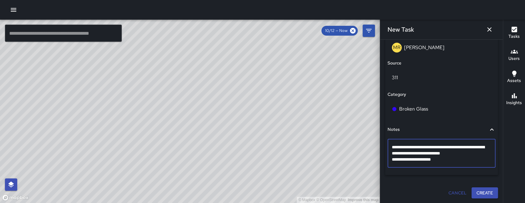
click at [482, 191] on button "Create" at bounding box center [484, 192] width 26 height 11
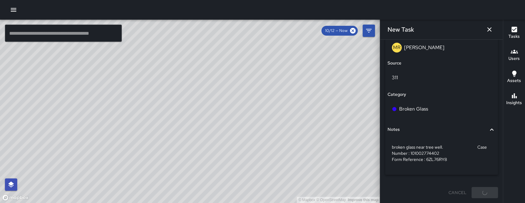
scroll to position [403, 0]
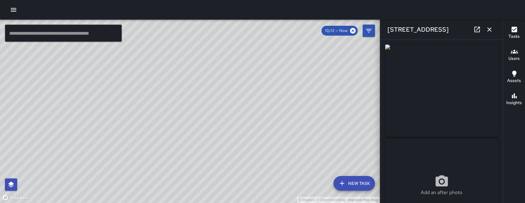
type input "**********"
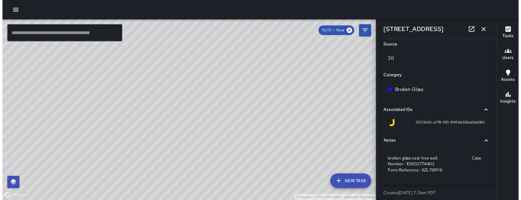
scroll to position [424, 0]
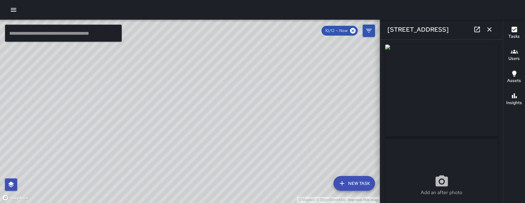
click at [491, 29] on icon "button" at bounding box center [488, 29] width 7 height 7
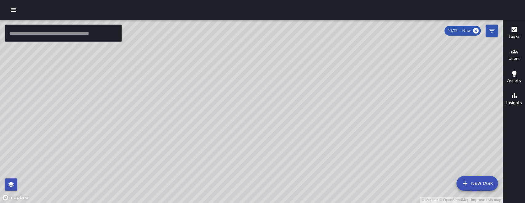
drag, startPoint x: 383, startPoint y: 93, endPoint x: 379, endPoint y: 128, distance: 34.3
click at [379, 128] on div "© Mapbox © OpenStreetMap Improve this map" at bounding box center [251, 111] width 502 height 183
click at [18, 10] on button "button" at bounding box center [13, 10] width 12 height 12
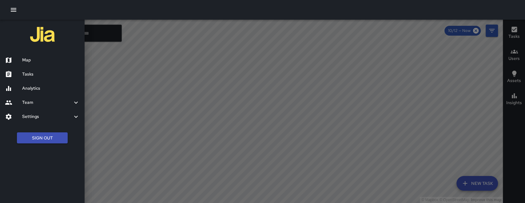
click at [156, 73] on div at bounding box center [262, 101] width 525 height 203
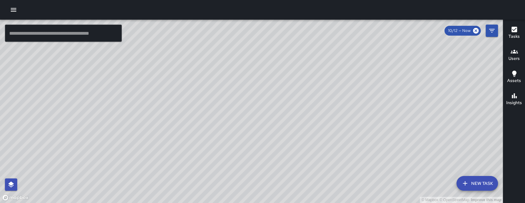
click at [10, 10] on icon "button" at bounding box center [13, 9] width 7 height 7
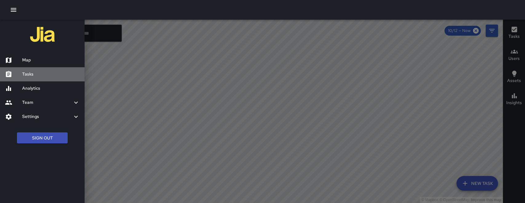
click at [57, 77] on h6 "Tasks" at bounding box center [50, 74] width 57 height 7
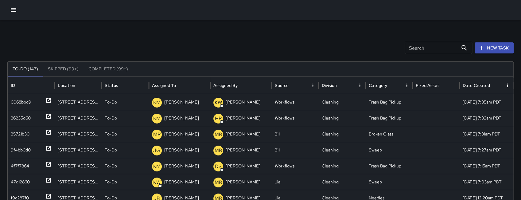
click at [443, 50] on input "Search" at bounding box center [431, 48] width 53 height 12
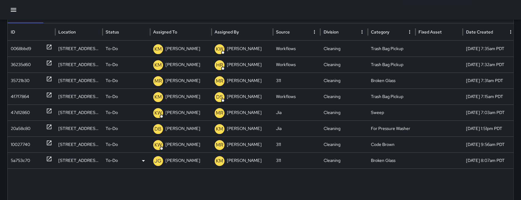
scroll to position [42, 0]
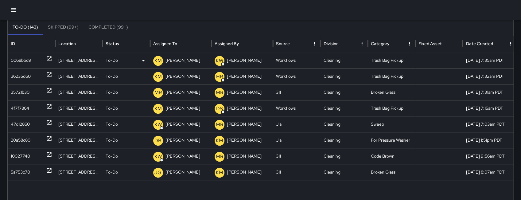
type input "***"
click at [37, 61] on div "0068bbd9" at bounding box center [31, 61] width 41 height 16
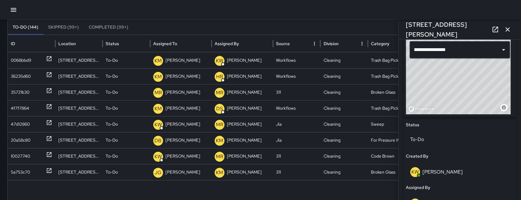
scroll to position [317, 0]
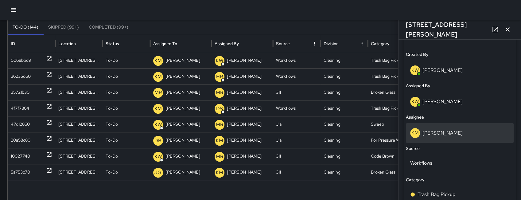
click at [443, 127] on div "KM Ken McCarter" at bounding box center [460, 133] width 108 height 20
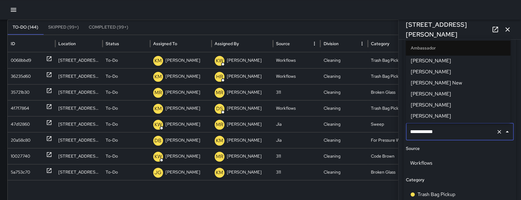
click at [443, 127] on input "**********" at bounding box center [451, 132] width 85 height 12
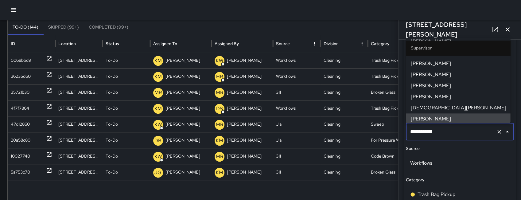
click at [455, 127] on input "**********" at bounding box center [451, 132] width 85 height 12
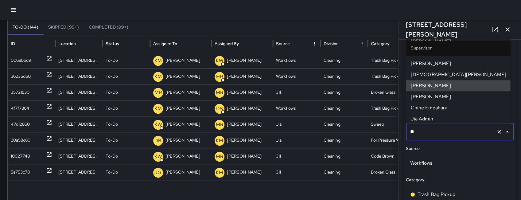
scroll to position [0, 0]
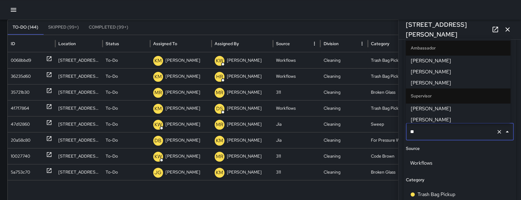
type input "***"
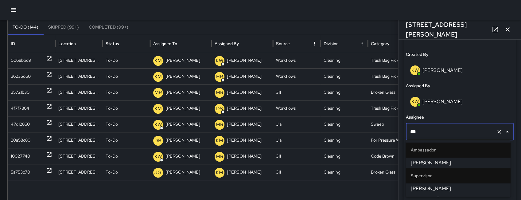
click at [438, 191] on span "Nicolas Vega" at bounding box center [458, 188] width 95 height 7
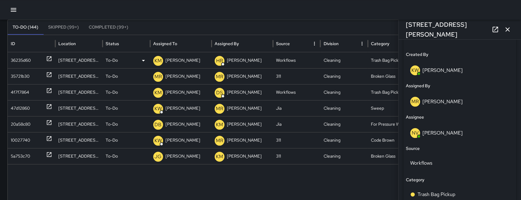
click at [17, 60] on div "36235d60" at bounding box center [21, 61] width 20 height 16
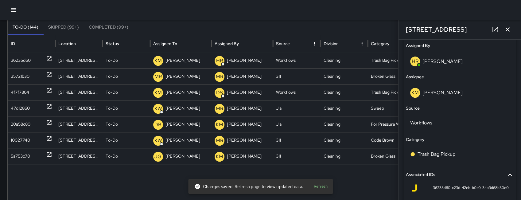
scroll to position [379, 0]
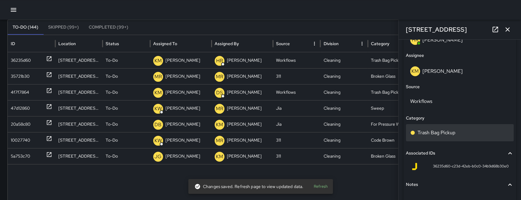
click at [448, 136] on div "Trash Bag Pickup" at bounding box center [460, 132] width 108 height 17
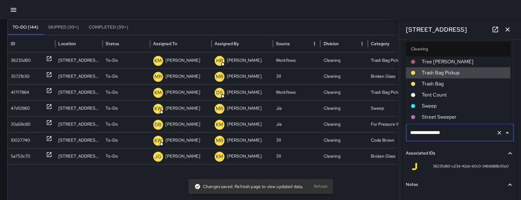
click at [448, 136] on input "**********" at bounding box center [451, 133] width 85 height 12
click at [452, 136] on input "**********" at bounding box center [451, 133] width 85 height 12
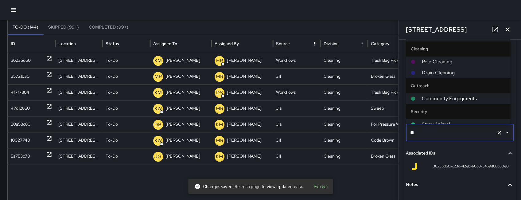
type input "***"
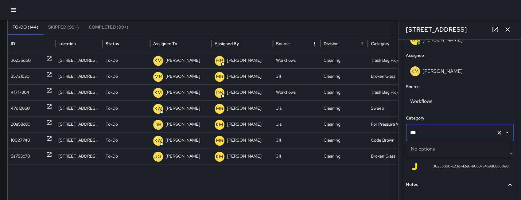
click at [497, 133] on icon "Clear" at bounding box center [500, 133] width 6 height 6
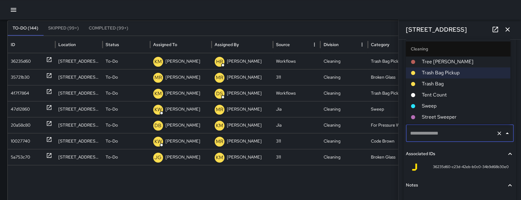
scroll to position [378, 0]
click at [441, 82] on span "Trash Bag" at bounding box center [464, 84] width 84 height 7
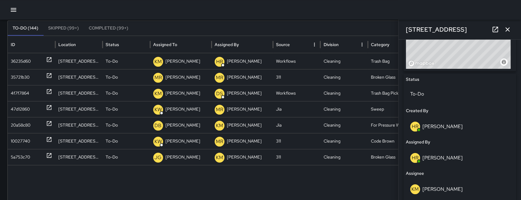
scroll to position [362, 0]
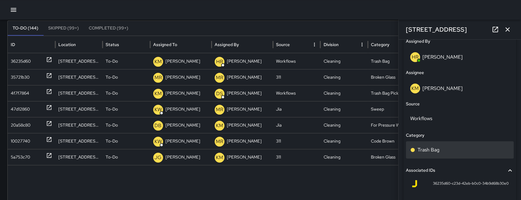
click at [460, 151] on div "Trash Bag" at bounding box center [460, 149] width 99 height 7
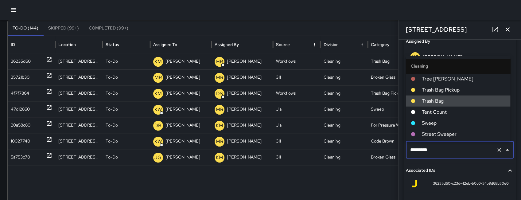
type input "*********"
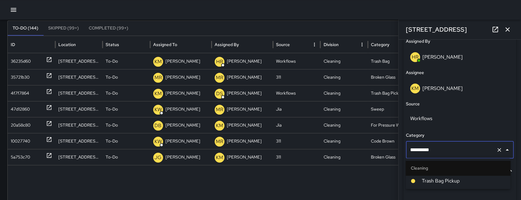
click at [450, 182] on span "Trash Bag Pickup" at bounding box center [464, 180] width 84 height 7
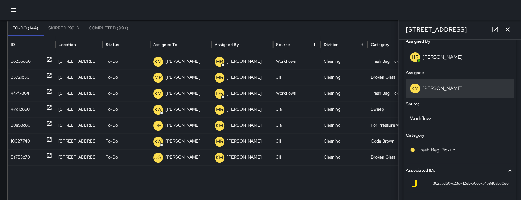
click at [442, 91] on div "KM Ken McCarter" at bounding box center [460, 89] width 99 height 10
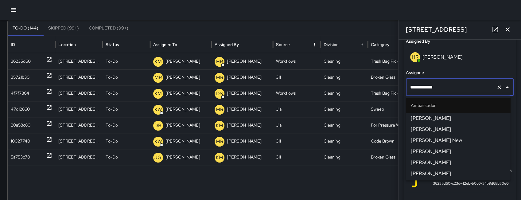
scroll to position [499, 0]
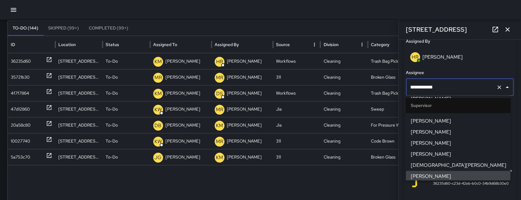
click at [454, 83] on input "**********" at bounding box center [451, 87] width 85 height 12
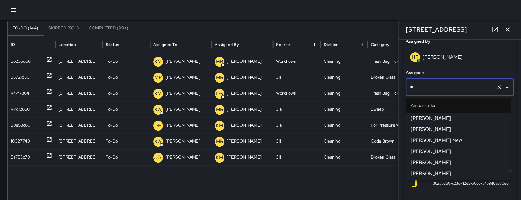
scroll to position [322, 0]
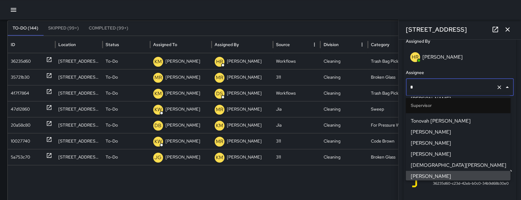
type input "**"
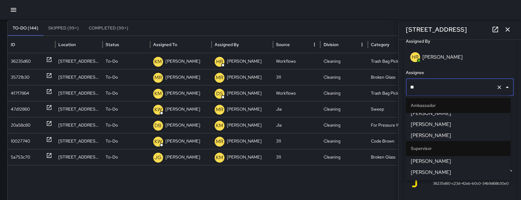
scroll to position [0, 0]
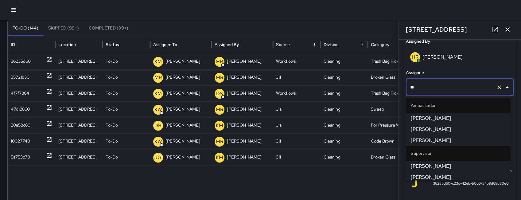
click at [440, 165] on span "Nicolas Vega" at bounding box center [458, 166] width 95 height 7
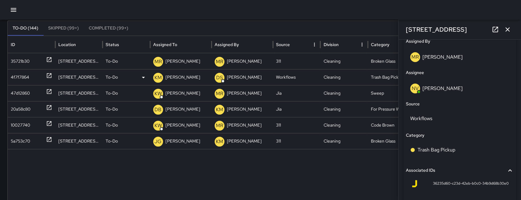
click at [18, 75] on div "4f7f7864" at bounding box center [20, 77] width 18 height 16
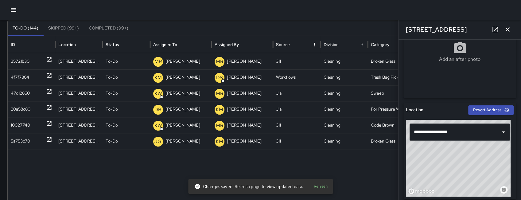
scroll to position [275, 0]
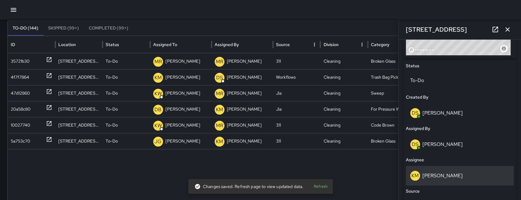
click at [454, 172] on div "KM Ken McCarter" at bounding box center [460, 176] width 99 height 10
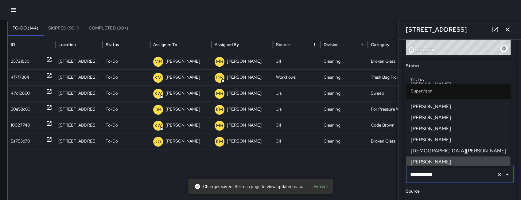
click at [454, 172] on input "**********" at bounding box center [451, 175] width 85 height 12
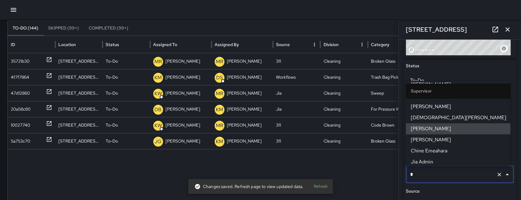
type input "**"
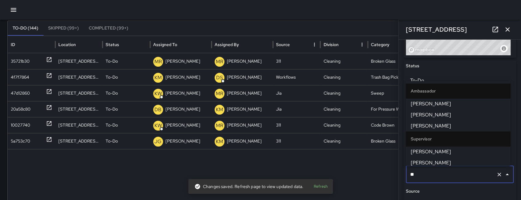
click at [445, 151] on span "Nicolas Vega" at bounding box center [458, 151] width 95 height 7
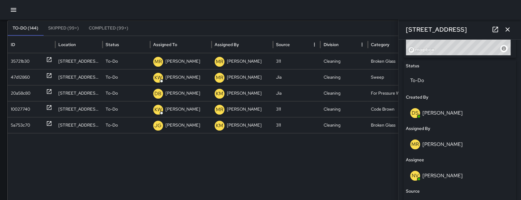
click at [512, 28] on button "button" at bounding box center [508, 29] width 12 height 12
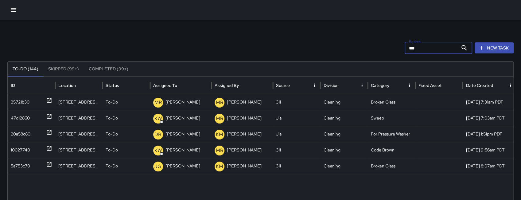
drag, startPoint x: 442, startPoint y: 47, endPoint x: 386, endPoint y: 48, distance: 55.3
click at [386, 48] on div "Search *** Search New Task" at bounding box center [260, 48] width 507 height 12
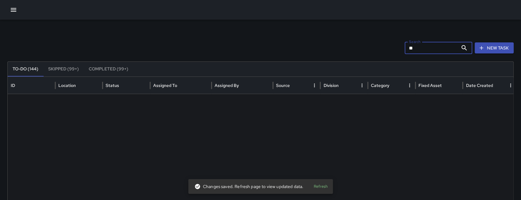
type input "*"
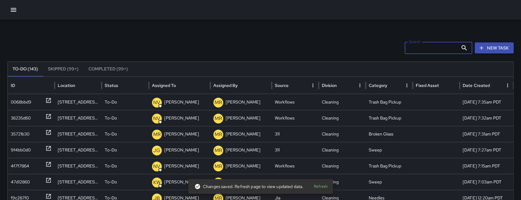
click at [501, 45] on button "New Task" at bounding box center [494, 47] width 39 height 11
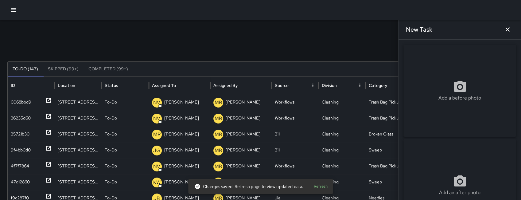
scroll to position [143, 0]
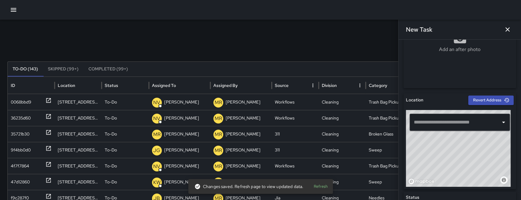
click at [451, 121] on input "text" at bounding box center [456, 122] width 86 height 12
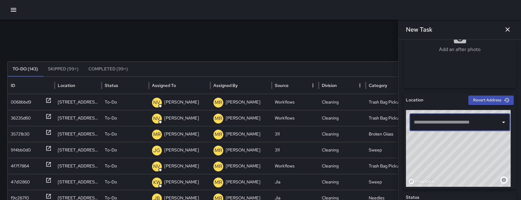
paste input "**********"
click at [459, 126] on input "**********" at bounding box center [456, 122] width 86 height 12
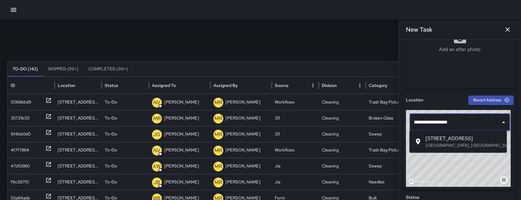
click at [458, 136] on span "1351 Folsom Street" at bounding box center [464, 138] width 77 height 7
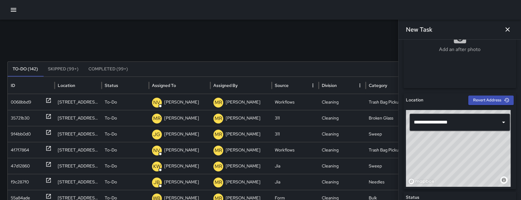
drag, startPoint x: 480, startPoint y: 163, endPoint x: 479, endPoint y: 183, distance: 20.0
click at [479, 183] on div "© Mapbox © OpenStreetMap Improve this map" at bounding box center [458, 148] width 105 height 77
drag, startPoint x: 477, startPoint y: 163, endPoint x: 485, endPoint y: 180, distance: 18.7
click at [485, 180] on div "© Mapbox © OpenStreetMap Improve this map" at bounding box center [458, 148] width 105 height 77
drag, startPoint x: 468, startPoint y: 155, endPoint x: 458, endPoint y: 133, distance: 23.7
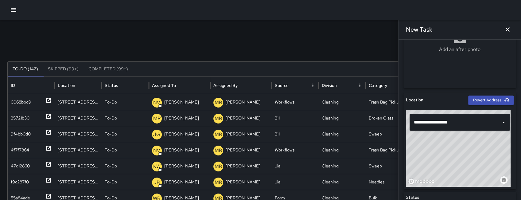
click at [458, 133] on div "**********" at bounding box center [460, 148] width 108 height 77
drag, startPoint x: 466, startPoint y: 175, endPoint x: 461, endPoint y: 178, distance: 5.7
click at [461, 178] on div "© Mapbox © OpenStreetMap Improve this map" at bounding box center [458, 148] width 105 height 77
drag, startPoint x: 474, startPoint y: 157, endPoint x: 469, endPoint y: 162, distance: 7.2
click at [469, 162] on div "© Mapbox © OpenStreetMap Improve this map" at bounding box center [458, 148] width 105 height 77
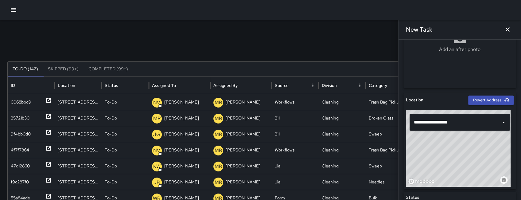
click at [467, 156] on div "© Mapbox © OpenStreetMap Improve this map" at bounding box center [458, 148] width 105 height 77
drag, startPoint x: 466, startPoint y: 157, endPoint x: 470, endPoint y: 148, distance: 9.1
click at [470, 148] on div "© Mapbox © OpenStreetMap Improve this map" at bounding box center [458, 148] width 105 height 77
type input "**********"
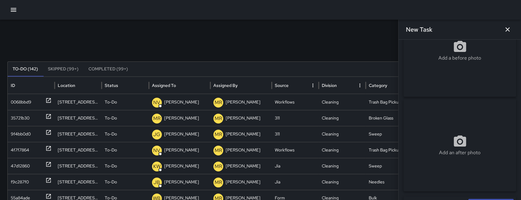
scroll to position [0, 0]
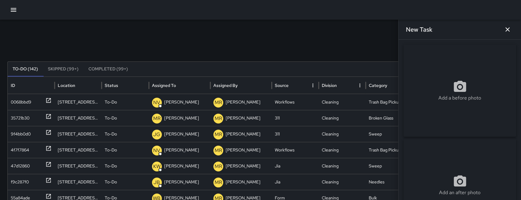
click at [450, 80] on div "Add a before photo" at bounding box center [460, 91] width 113 height 22
type input "**********"
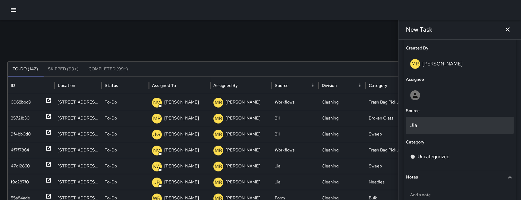
scroll to position [336, 0]
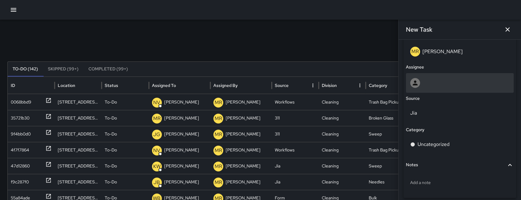
click at [439, 86] on div at bounding box center [460, 83] width 99 height 10
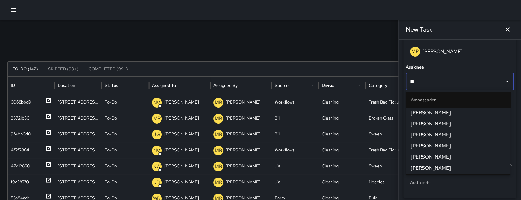
type input "***"
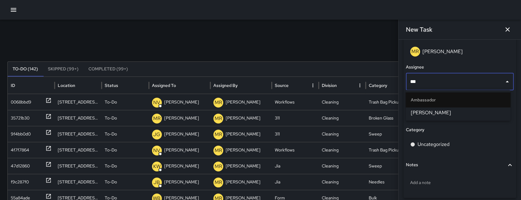
click at [436, 112] on span "Daniel Sterling" at bounding box center [458, 112] width 95 height 7
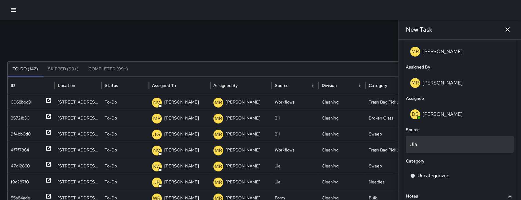
click at [436, 140] on div "Jia" at bounding box center [460, 144] width 108 height 17
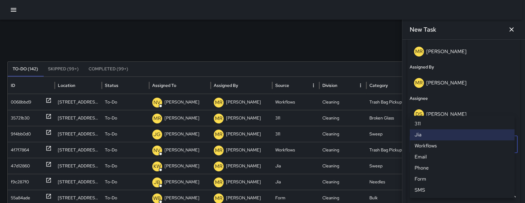
click at [430, 127] on li "311" at bounding box center [461, 123] width 105 height 11
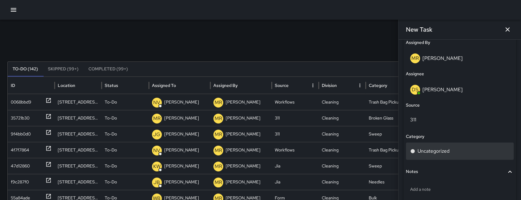
scroll to position [367, 0]
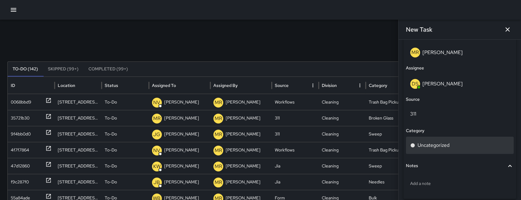
click at [439, 151] on div "Uncategorized" at bounding box center [460, 145] width 108 height 17
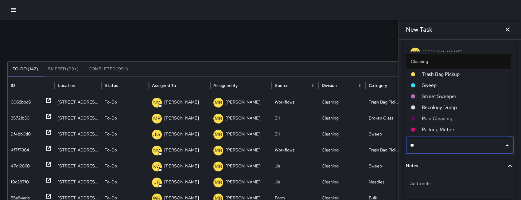
type input "***"
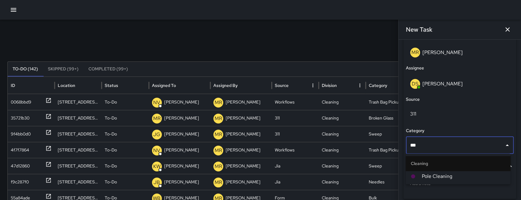
click at [432, 176] on span "Pole Cleaning" at bounding box center [464, 176] width 84 height 7
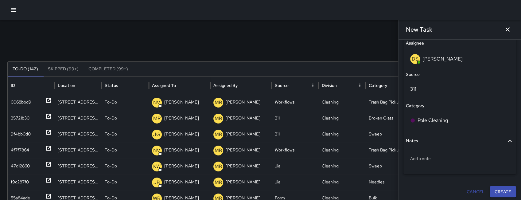
scroll to position [393, 0]
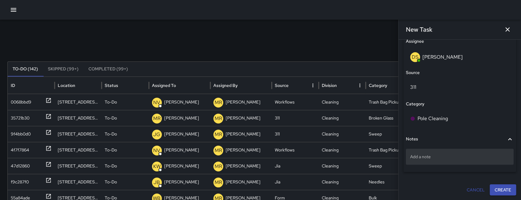
click at [450, 155] on p "Add a note" at bounding box center [460, 157] width 99 height 6
type textarea "**********"
click at [454, 155] on p "poling cleaning has" at bounding box center [460, 157] width 99 height 6
drag, startPoint x: 454, startPoint y: 155, endPoint x: 441, endPoint y: 159, distance: 14.3
click at [441, 159] on textarea "**********" at bounding box center [459, 157] width 96 height 6
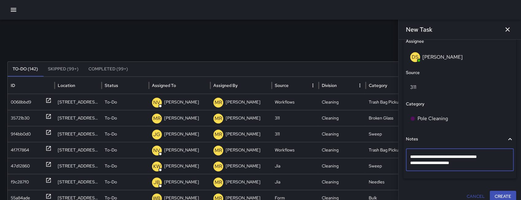
click at [442, 157] on textarea "**********" at bounding box center [459, 160] width 96 height 12
type textarea "**********"
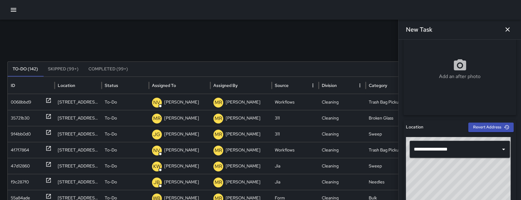
scroll to position [148, 0]
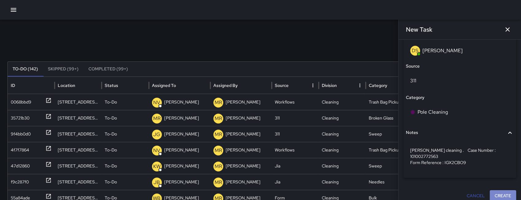
click at [495, 190] on button "Create" at bounding box center [503, 195] width 26 height 11
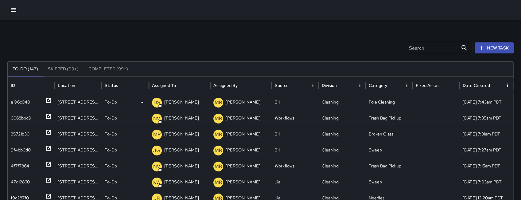
click at [36, 99] on div "e196c040" at bounding box center [31, 102] width 41 height 16
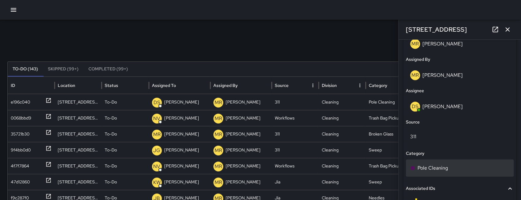
scroll to position [421, 0]
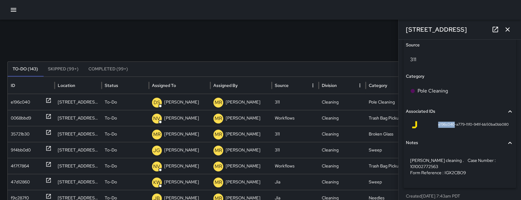
drag, startPoint x: 451, startPoint y: 125, endPoint x: 435, endPoint y: 126, distance: 16.0
click at [439, 126] on span "e196c040-a779-11f0-941f-bb50ba0bb080" at bounding box center [474, 125] width 71 height 6
copy span "e196c040"
click at [20, 136] on div "35721b30" at bounding box center [20, 134] width 19 height 16
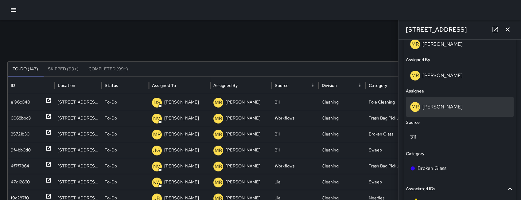
scroll to position [427, 0]
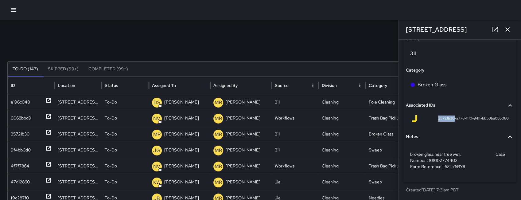
drag, startPoint x: 450, startPoint y: 118, endPoint x: 434, endPoint y: 119, distance: 16.3
click at [439, 119] on span "35721b30-a778-11f0-941f-bb50ba0bb080" at bounding box center [474, 119] width 71 height 6
copy span "35721b30"
click at [510, 29] on icon "button" at bounding box center [507, 29] width 7 height 7
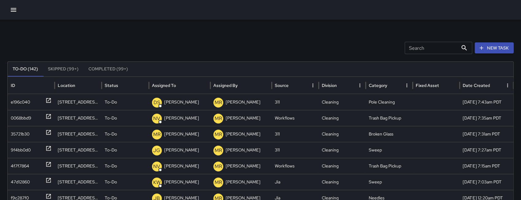
click at [501, 49] on button "New Task" at bounding box center [494, 47] width 39 height 11
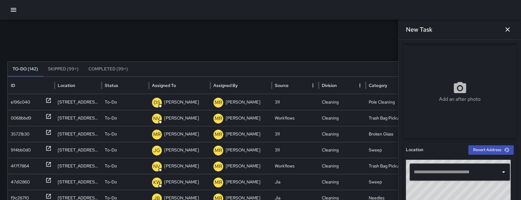
scroll to position [144, 0]
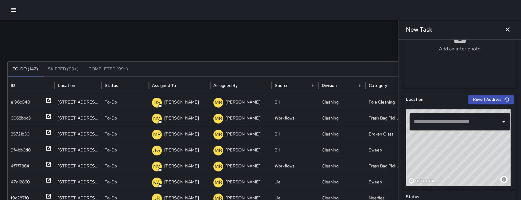
click at [444, 120] on input "text" at bounding box center [456, 122] width 86 height 12
paste input "**********"
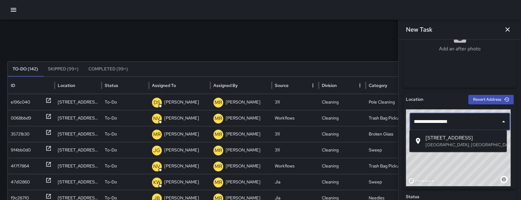
click at [443, 135] on span "1303 Folsom Street" at bounding box center [464, 137] width 77 height 7
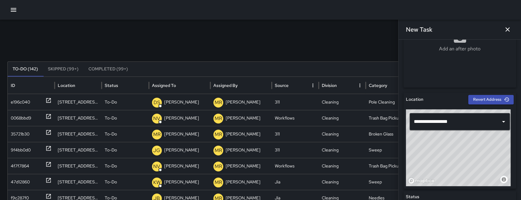
drag, startPoint x: 474, startPoint y: 146, endPoint x: 465, endPoint y: 159, distance: 16.2
click at [465, 159] on div "© Mapbox © OpenStreetMap Improve this map" at bounding box center [458, 147] width 105 height 77
drag, startPoint x: 464, startPoint y: 160, endPoint x: 469, endPoint y: 151, distance: 10.4
click at [469, 151] on div "© Mapbox © OpenStreetMap Improve this map" at bounding box center [458, 147] width 105 height 77
type input "**********"
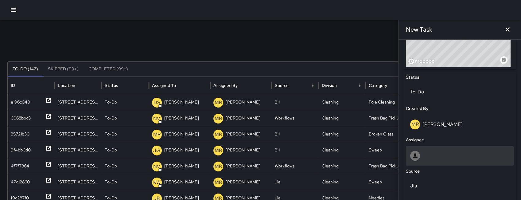
scroll to position [345, 0]
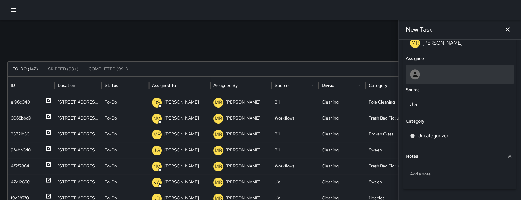
click at [434, 69] on div at bounding box center [460, 75] width 108 height 20
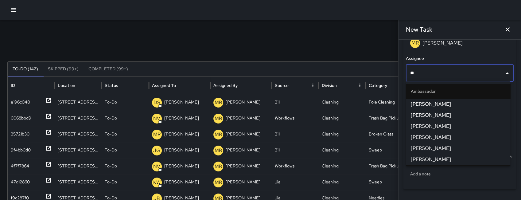
type input "***"
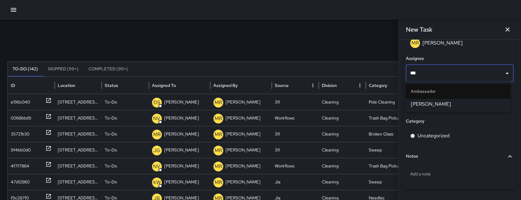
click at [447, 100] on span "Daniel Sterling" at bounding box center [458, 103] width 95 height 7
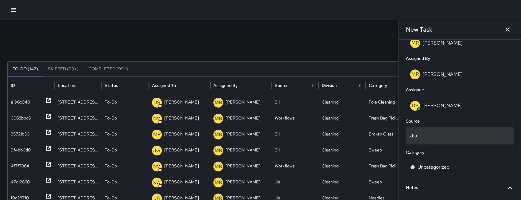
click at [425, 133] on p "Jia" at bounding box center [460, 135] width 99 height 7
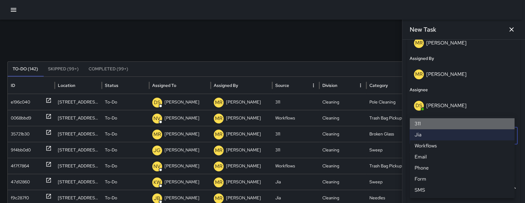
click at [423, 125] on li "311" at bounding box center [461, 123] width 105 height 11
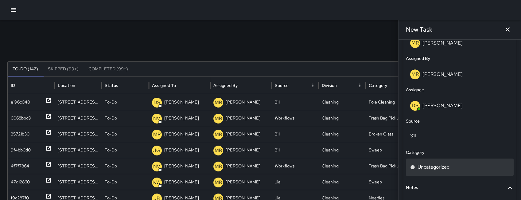
click at [459, 165] on div "Uncategorized" at bounding box center [460, 166] width 99 height 7
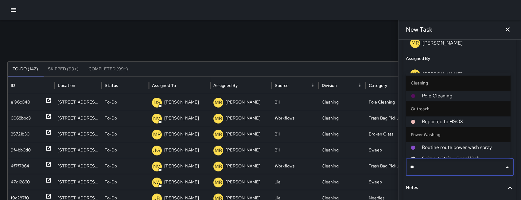
type input "***"
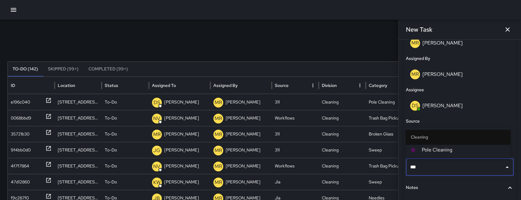
click at [452, 147] on span "Pole Cleaning" at bounding box center [464, 149] width 84 height 7
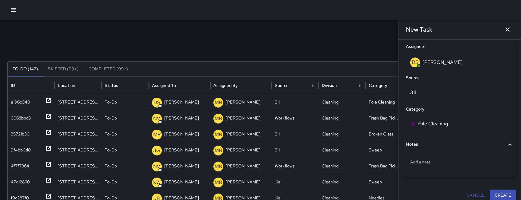
scroll to position [393, 0]
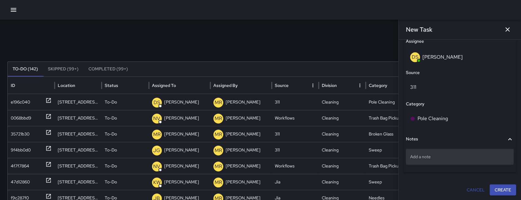
click at [443, 158] on p "Add a note" at bounding box center [460, 157] width 99 height 6
type textarea "**********"
click at [466, 159] on p "pole cleaing near" at bounding box center [460, 157] width 99 height 6
click at [464, 156] on textarea "**********" at bounding box center [459, 157] width 96 height 6
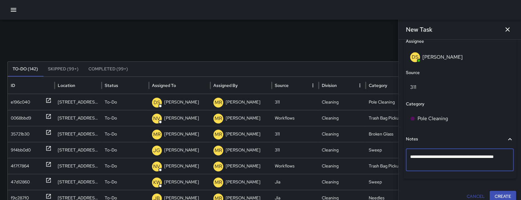
click at [443, 157] on textarea "**********" at bounding box center [459, 160] width 96 height 12
click at [427, 157] on textarea "**********" at bounding box center [459, 160] width 96 height 12
type textarea "**********"
click at [449, 163] on textarea "**********" at bounding box center [459, 160] width 96 height 12
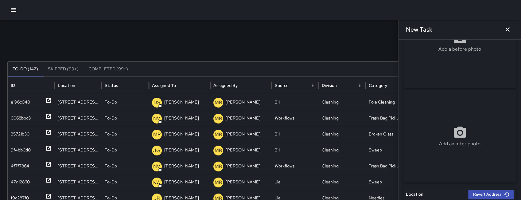
scroll to position [0, 0]
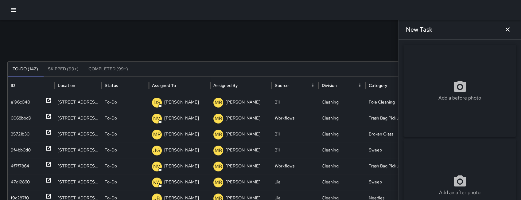
click at [459, 64] on div "Add a before photo" at bounding box center [460, 91] width 113 height 92
click at [449, 77] on div "Add a before photo" at bounding box center [460, 91] width 113 height 92
type input "**********"
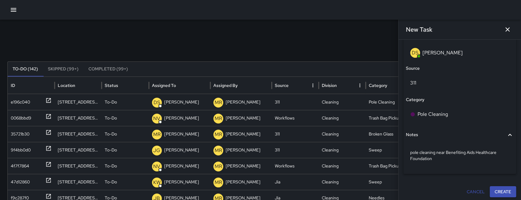
scroll to position [399, 0]
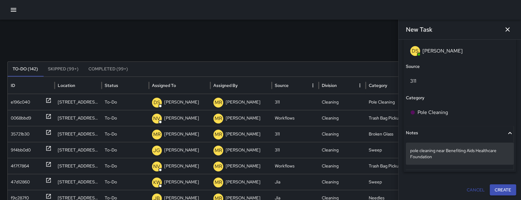
click at [432, 158] on p "pole cleaning near Benefiting Aids Healthcare Foundation" at bounding box center [460, 153] width 99 height 12
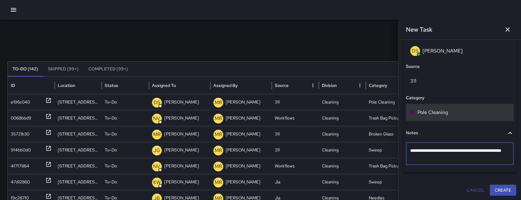
type textarea "**********"
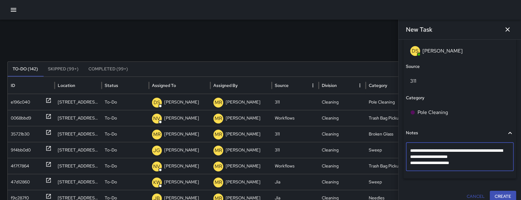
drag, startPoint x: 463, startPoint y: 156, endPoint x: 504, endPoint y: 156, distance: 40.9
click at [504, 156] on textarea "**********" at bounding box center [459, 156] width 96 height 18
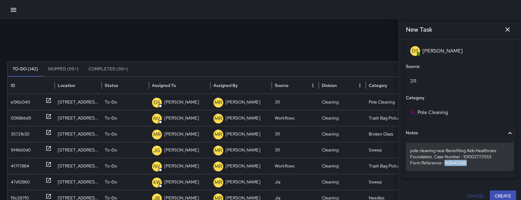
drag, startPoint x: 473, startPoint y: 163, endPoint x: 444, endPoint y: 163, distance: 29.2
click at [444, 163] on p "pole cleaning near Benefiting Aids Healthcare Foundation. Case Number : 1010027…" at bounding box center [460, 156] width 99 height 18
drag, startPoint x: 433, startPoint y: 157, endPoint x: 429, endPoint y: 156, distance: 4.2
click at [429, 156] on p "pole cleaning near Benefiting Aids Healthcare Foundation. Case Number : 1010027…" at bounding box center [460, 156] width 99 height 18
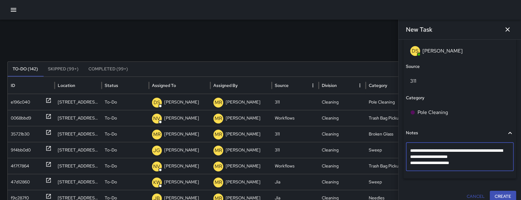
click at [410, 151] on div "**********" at bounding box center [460, 157] width 108 height 29
drag, startPoint x: 432, startPoint y: 157, endPoint x: 412, endPoint y: 150, distance: 21.2
click at [412, 150] on textarea "**********" at bounding box center [459, 156] width 96 height 18
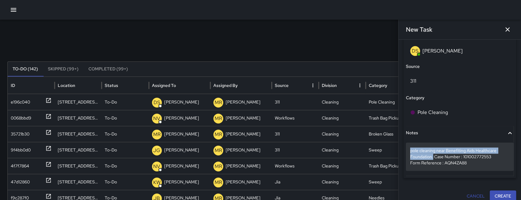
drag, startPoint x: 410, startPoint y: 150, endPoint x: 433, endPoint y: 156, distance: 24.4
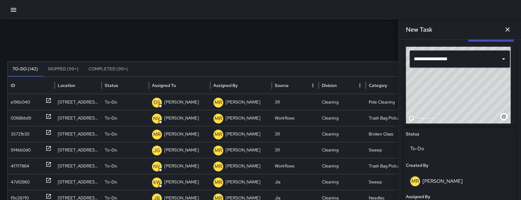
scroll to position [406, 0]
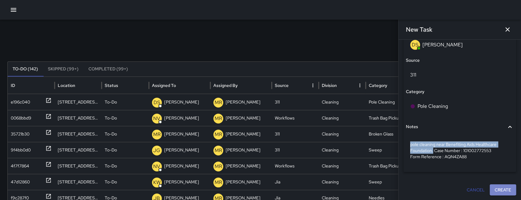
click at [507, 187] on button "Create" at bounding box center [503, 189] width 26 height 11
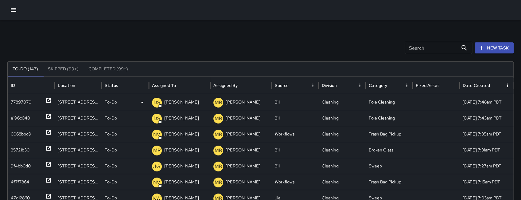
drag, startPoint x: 30, startPoint y: 102, endPoint x: 61, endPoint y: 104, distance: 30.2
click at [30, 102] on div "77897070" at bounding box center [21, 102] width 21 height 16
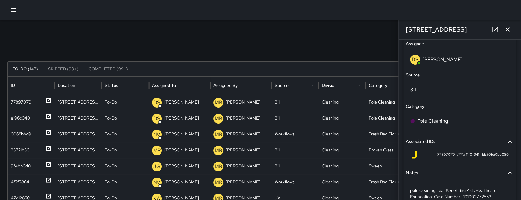
scroll to position [390, 0]
drag, startPoint x: 450, startPoint y: 155, endPoint x: 433, endPoint y: 154, distance: 17.6
click at [433, 154] on div "77897070-a77a-11f0-941f-bb50ba0bb080" at bounding box center [460, 155] width 98 height 7
click at [438, 154] on span "77897070-a77a-11f0-941f-bb50ba0bb080" at bounding box center [474, 155] width 72 height 6
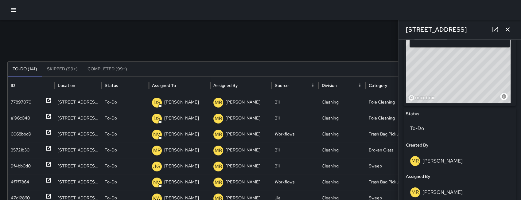
scroll to position [175, 0]
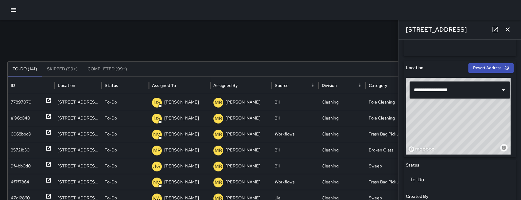
click at [508, 27] on icon "button" at bounding box center [507, 29] width 7 height 7
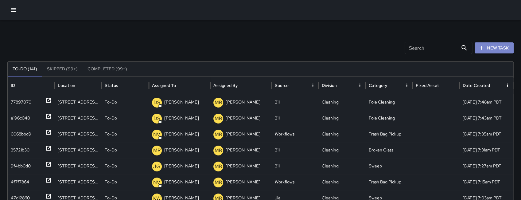
click at [491, 48] on button "New Task" at bounding box center [494, 47] width 39 height 11
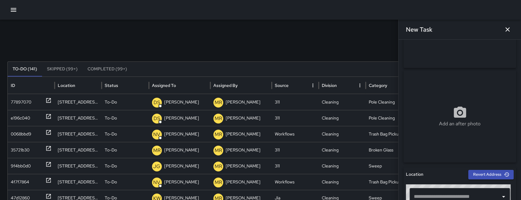
scroll to position [195, 0]
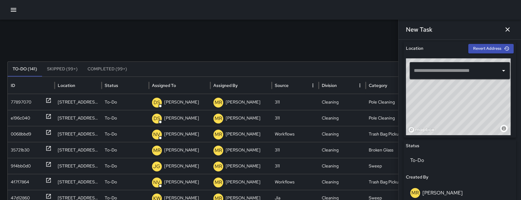
click at [440, 68] on input "text" at bounding box center [456, 71] width 86 height 12
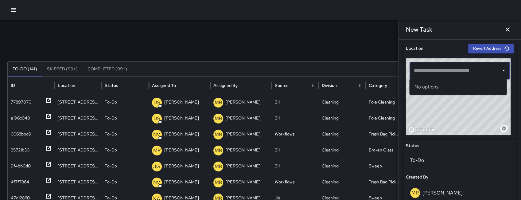
paste input "**********"
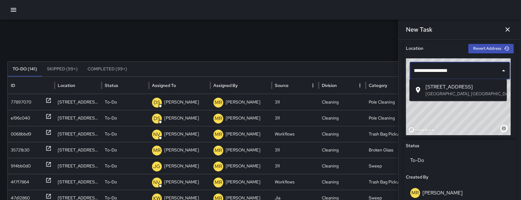
click at [459, 92] on p "San Francisco, CA, USA" at bounding box center [464, 94] width 77 height 6
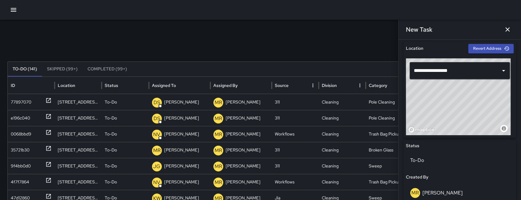
type input "**********"
drag, startPoint x: 466, startPoint y: 105, endPoint x: 456, endPoint y: 103, distance: 9.8
click at [456, 103] on div "© Mapbox © OpenStreetMap Improve this map" at bounding box center [458, 96] width 105 height 77
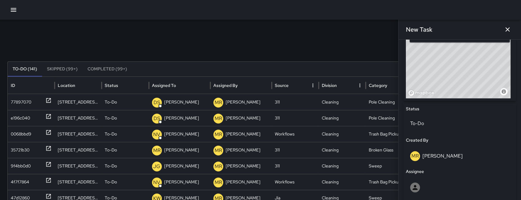
scroll to position [326, 0]
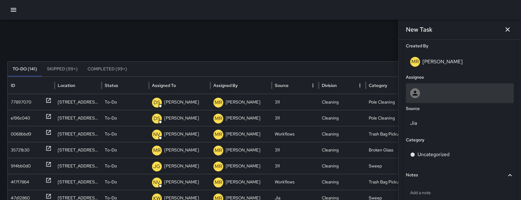
click at [447, 90] on div at bounding box center [460, 93] width 99 height 10
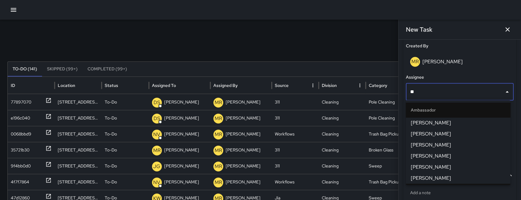
type input "***"
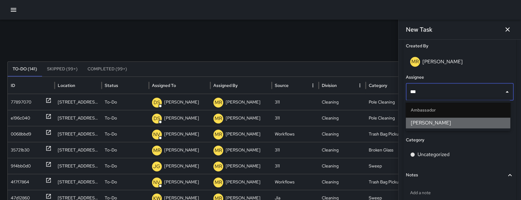
click at [440, 123] on span "Daniel Sterling" at bounding box center [458, 122] width 95 height 7
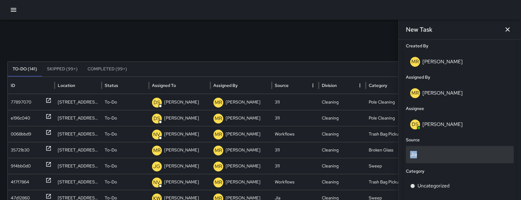
click at [432, 151] on div "Jia" at bounding box center [460, 154] width 108 height 17
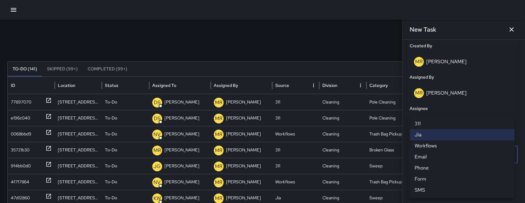
click at [425, 127] on li "311" at bounding box center [461, 123] width 105 height 11
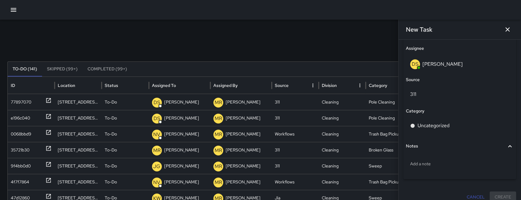
scroll to position [393, 0]
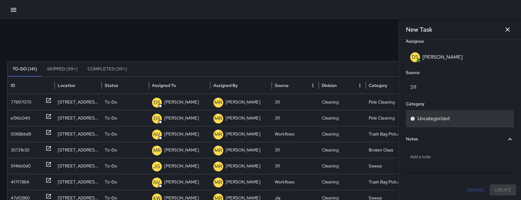
click at [440, 123] on div "Uncategorized" at bounding box center [460, 118] width 108 height 17
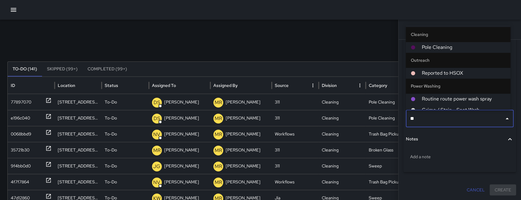
type input "***"
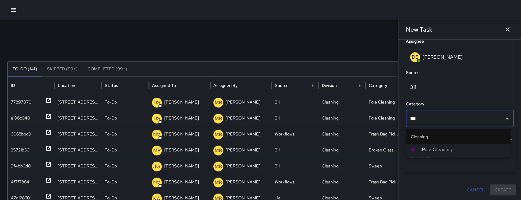
click at [430, 148] on span "Pole Cleaning" at bounding box center [464, 149] width 84 height 7
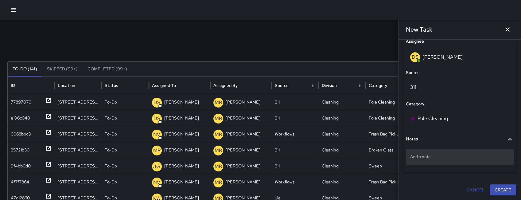
click at [432, 159] on div "Add a note" at bounding box center [460, 157] width 108 height 16
type textarea "**********"
click at [480, 157] on p "Mutiple poster on pole and" at bounding box center [460, 157] width 99 height 6
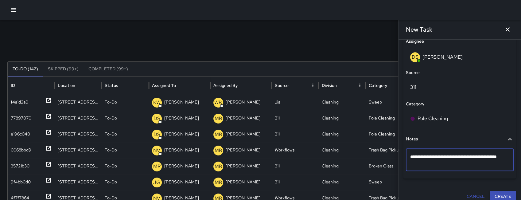
click at [475, 157] on textarea "**********" at bounding box center [459, 160] width 96 height 12
type textarea "**********"
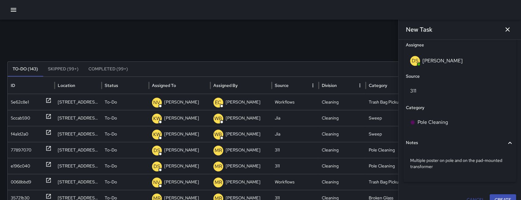
scroll to position [391, 0]
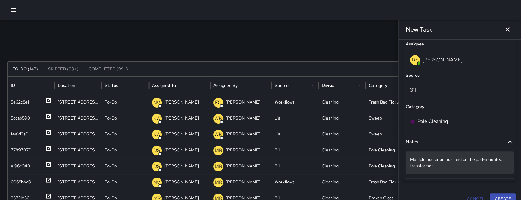
click at [442, 167] on p "Multiple poster on pole and on the pad-mounted transformer" at bounding box center [460, 162] width 99 height 12
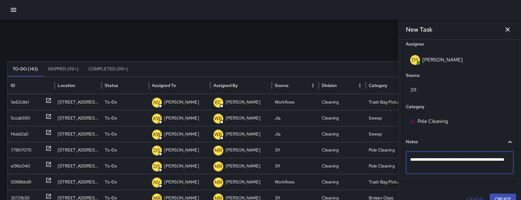
type textarea "**********"
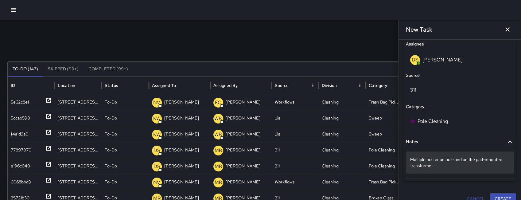
click at [446, 168] on p "Multiple poster on pole and on the pad-mounted transformer. ." at bounding box center [460, 162] width 99 height 12
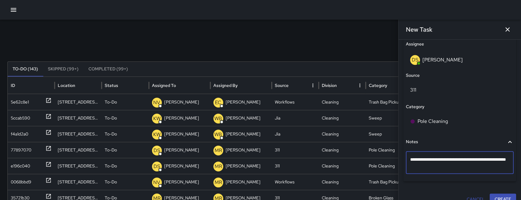
click at [446, 168] on textarea "**********" at bounding box center [460, 162] width 99 height 12
type textarea "**********"
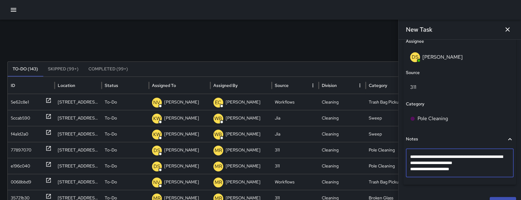
scroll to position [394, 0]
drag, startPoint x: 466, startPoint y: 162, endPoint x: 494, endPoint y: 163, distance: 28.3
click at [494, 163] on textarea "**********" at bounding box center [459, 162] width 96 height 18
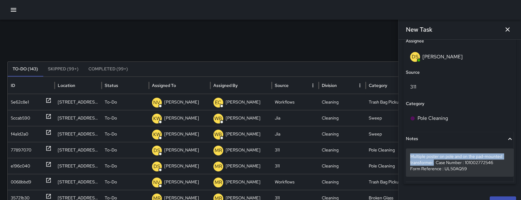
drag, startPoint x: 409, startPoint y: 155, endPoint x: 434, endPoint y: 162, distance: 25.2
click at [434, 162] on div "Multiple poster on pole and on the pad-mounted transformer. Case Number : 10100…" at bounding box center [460, 162] width 108 height 28
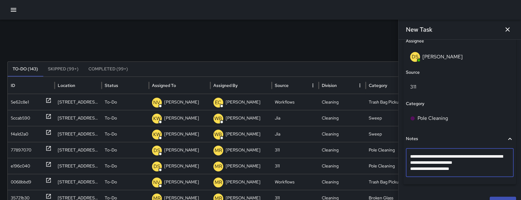
drag, startPoint x: 435, startPoint y: 163, endPoint x: 411, endPoint y: 155, distance: 24.7
click at [411, 155] on textarea "**********" at bounding box center [459, 162] width 96 height 18
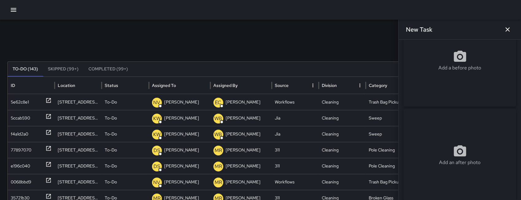
scroll to position [0, 0]
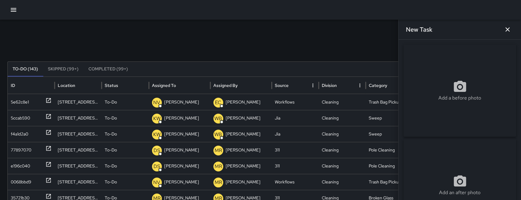
click at [461, 74] on div "Add a before photo" at bounding box center [460, 91] width 113 height 92
type input "**********"
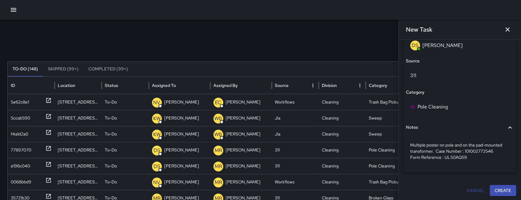
scroll to position [406, 0]
click at [501, 187] on button "Create" at bounding box center [503, 189] width 26 height 11
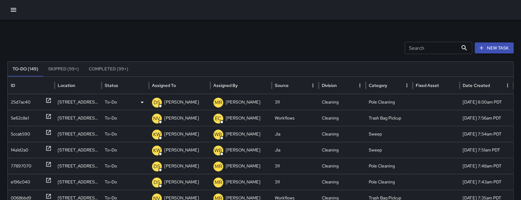
click at [33, 101] on div "25d7ac40" at bounding box center [31, 102] width 41 height 16
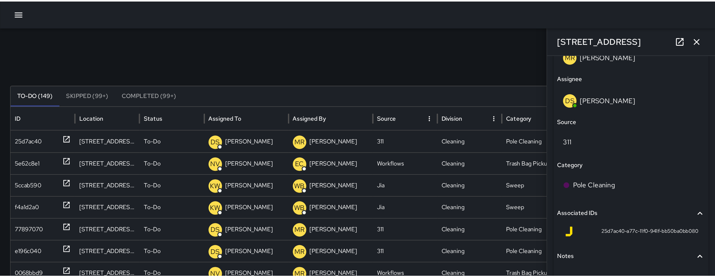
scroll to position [423, 0]
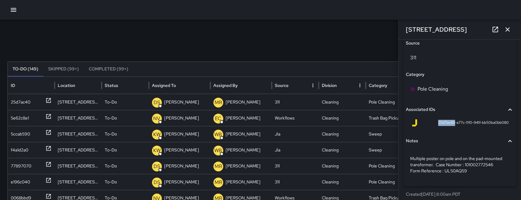
drag, startPoint x: 444, startPoint y: 124, endPoint x: 435, endPoint y: 124, distance: 9.5
click at [439, 124] on span "25d7ac40-a77c-11f0-941f-bb50ba0bb080" at bounding box center [474, 123] width 71 height 6
copy span "25d7ac40"
click at [507, 29] on icon "button" at bounding box center [507, 29] width 7 height 7
click at [507, 30] on div "Search Search New Task To-Do (148) Skipped (99+) Completed (99+) ID Location St…" at bounding box center [260, 194] width 521 height 349
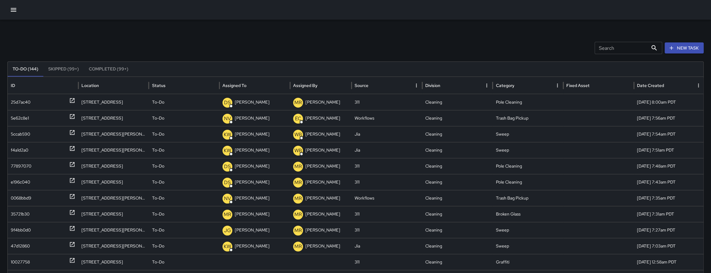
click at [19, 16] on div at bounding box center [355, 10] width 711 height 20
click at [15, 13] on icon "button" at bounding box center [13, 9] width 7 height 7
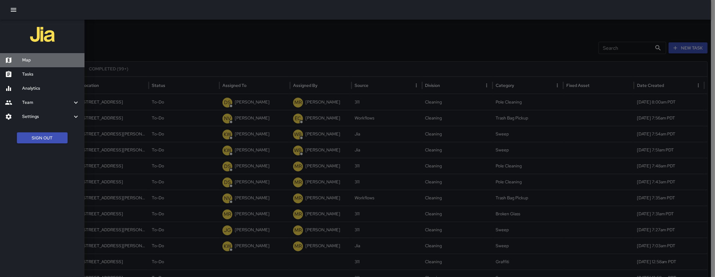
click at [32, 60] on h6 "Map" at bounding box center [50, 60] width 57 height 7
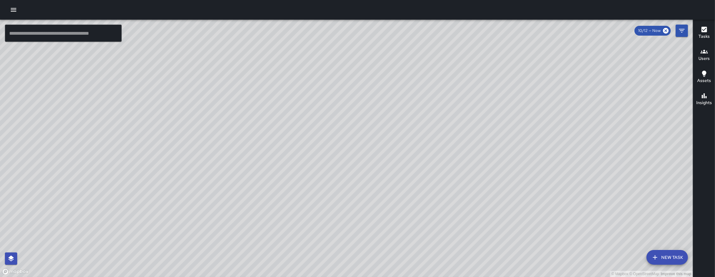
click at [678, 30] on button "Filters" at bounding box center [682, 31] width 12 height 12
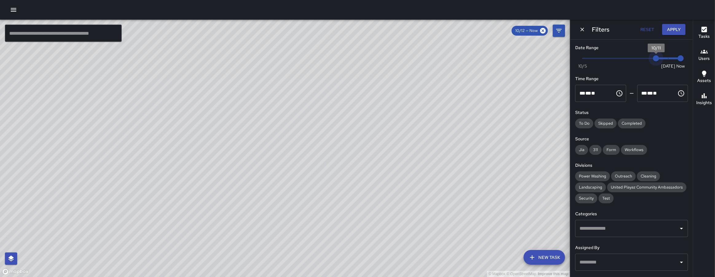
drag, startPoint x: 663, startPoint y: 60, endPoint x: 656, endPoint y: 61, distance: 6.6
click at [656, 61] on span "10/11" at bounding box center [656, 58] width 6 height 6
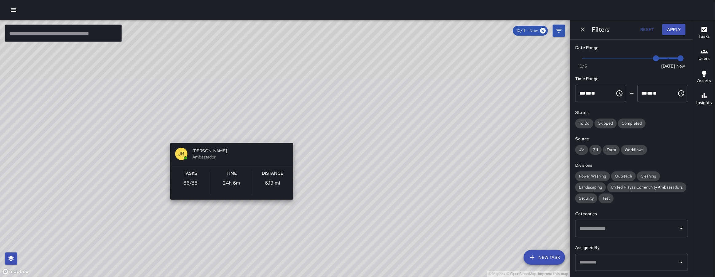
click at [230, 135] on div "© Mapbox © OpenStreetMap Improve this map JB Joe Bankhead Ambassador Tasks 86 /…" at bounding box center [285, 149] width 570 height 258
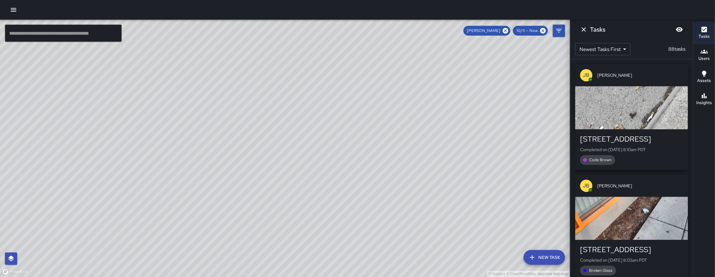
drag, startPoint x: 155, startPoint y: 194, endPoint x: 163, endPoint y: 194, distance: 8.3
click at [162, 194] on div "© Mapbox © OpenStreetMap Improve this map" at bounding box center [285, 149] width 570 height 258
click at [163, 194] on div "© Mapbox © OpenStreetMap Improve this map" at bounding box center [285, 149] width 570 height 258
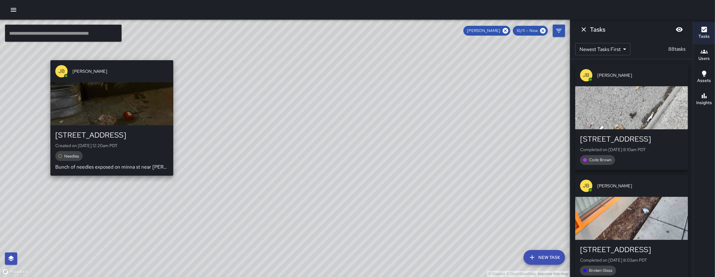
click at [116, 178] on div "JB Joe Bankhead 661 Minna Street Created on 10/12/2025, 12:20am PDT Needles Bun…" at bounding box center [112, 118] width 128 height 120
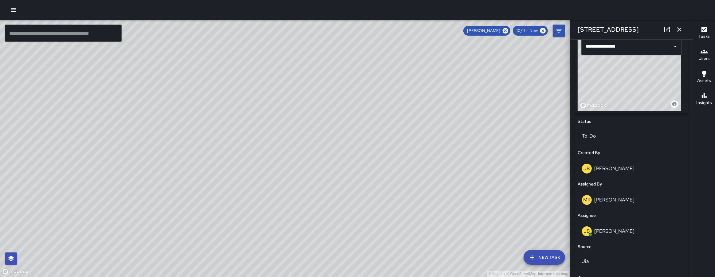
scroll to position [96, 0]
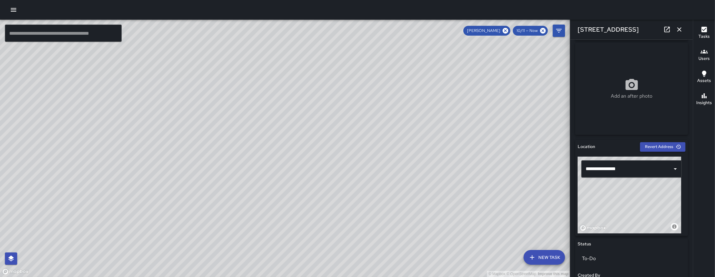
click at [679, 30] on icon "button" at bounding box center [679, 29] width 4 height 4
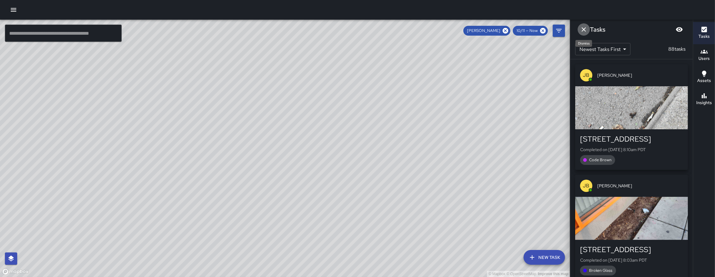
click at [585, 30] on icon "Dismiss" at bounding box center [584, 29] width 4 height 4
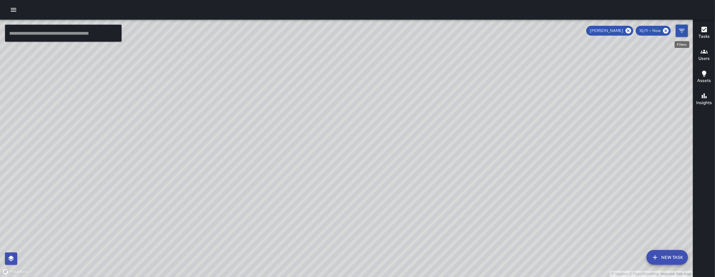
click at [683, 27] on icon "Filters" at bounding box center [681, 30] width 7 height 7
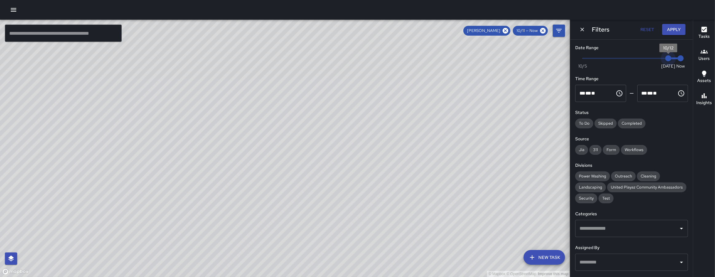
drag, startPoint x: 655, startPoint y: 60, endPoint x: 671, endPoint y: 58, distance: 16.4
click at [671, 58] on span "Now Today 10/5 10/12 8:15 am" at bounding box center [632, 58] width 98 height 9
drag, startPoint x: 196, startPoint y: 183, endPoint x: 219, endPoint y: 178, distance: 24.2
click at [219, 178] on div "© Mapbox © OpenStreetMap Improve this map" at bounding box center [285, 149] width 570 height 258
drag, startPoint x: 254, startPoint y: 194, endPoint x: 254, endPoint y: 200, distance: 5.5
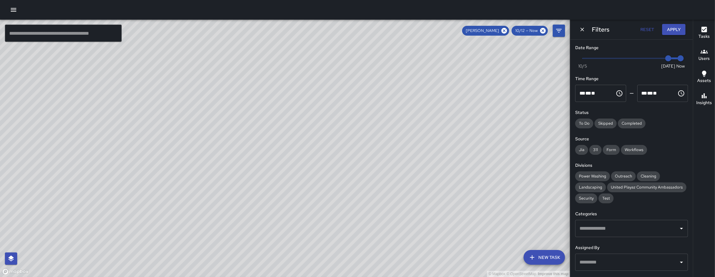
click at [254, 200] on div "© Mapbox © OpenStreetMap Improve this map" at bounding box center [285, 149] width 570 height 258
drag, startPoint x: 662, startPoint y: 57, endPoint x: 657, endPoint y: 57, distance: 4.3
click at [657, 57] on span "10/11" at bounding box center [656, 58] width 6 height 6
drag, startPoint x: 409, startPoint y: 180, endPoint x: 352, endPoint y: 166, distance: 58.2
click at [352, 166] on div "© Mapbox © OpenStreetMap Improve this map" at bounding box center [285, 149] width 570 height 258
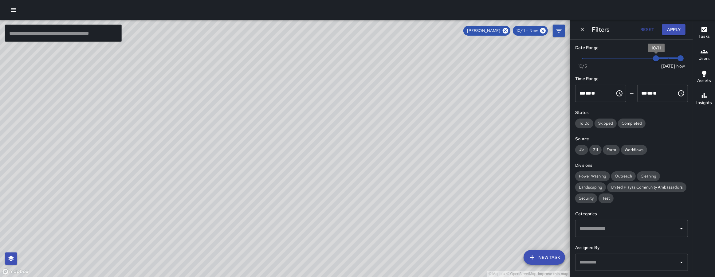
type input "*"
drag, startPoint x: 654, startPoint y: 61, endPoint x: 693, endPoint y: 61, distance: 39.6
click at [693, 61] on div "© Mapbox © OpenStreetMap Improve this map ​ New Task Joe Bankhead 10/11 — Now M…" at bounding box center [357, 149] width 715 height 258
drag, startPoint x: 483, startPoint y: 102, endPoint x: 394, endPoint y: 161, distance: 106.3
click at [392, 162] on div "© Mapbox © OpenStreetMap Improve this map" at bounding box center [285, 149] width 570 height 258
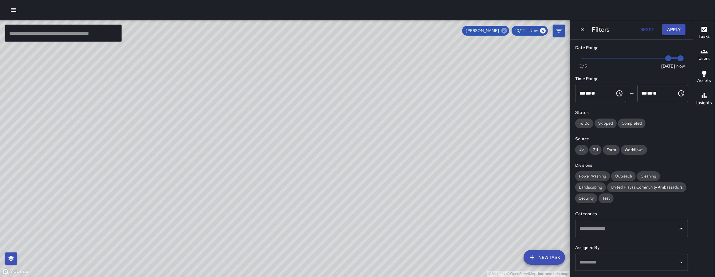
click at [506, 33] on icon at bounding box center [504, 31] width 6 height 6
drag, startPoint x: 425, startPoint y: 191, endPoint x: 436, endPoint y: 161, distance: 32.7
click at [436, 161] on div "© Mapbox © OpenStreetMap Improve this map" at bounding box center [285, 149] width 570 height 258
click at [581, 30] on icon "Dismiss" at bounding box center [582, 30] width 4 height 4
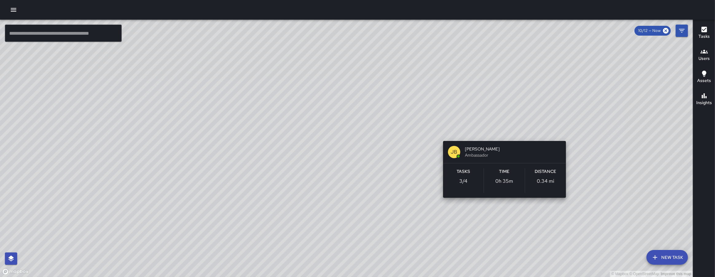
click at [500, 132] on div "© Mapbox © OpenStreetMap Improve this map JB Joe Bankhead Ambassador Tasks 3 / …" at bounding box center [346, 149] width 693 height 258
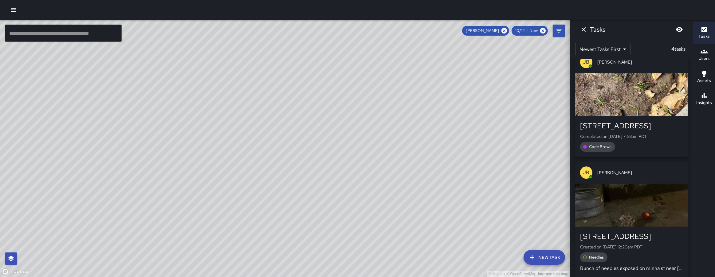
scroll to position [0, 0]
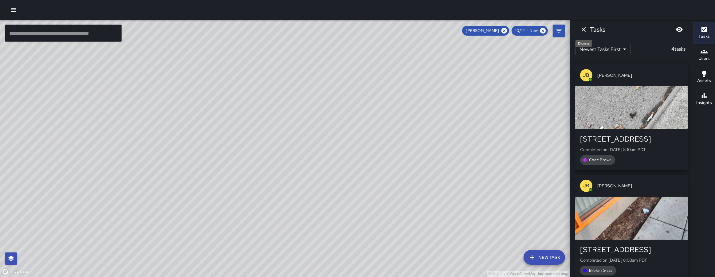
click at [586, 29] on icon "Dismiss" at bounding box center [583, 29] width 7 height 7
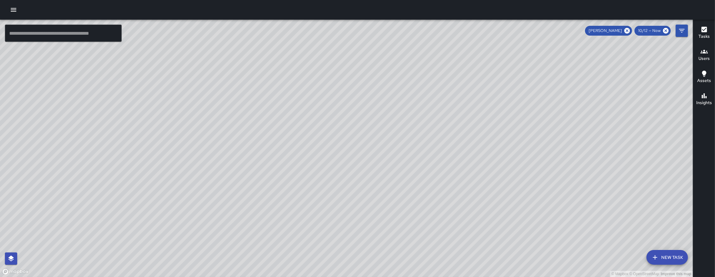
click at [623, 31] on span "Joe Bankhead" at bounding box center [605, 31] width 41 height 6
click at [626, 29] on icon at bounding box center [627, 31] width 6 height 6
drag, startPoint x: 557, startPoint y: 169, endPoint x: 426, endPoint y: 169, distance: 131.5
click at [426, 169] on div "© Mapbox © OpenStreetMap Improve this map" at bounding box center [346, 149] width 693 height 258
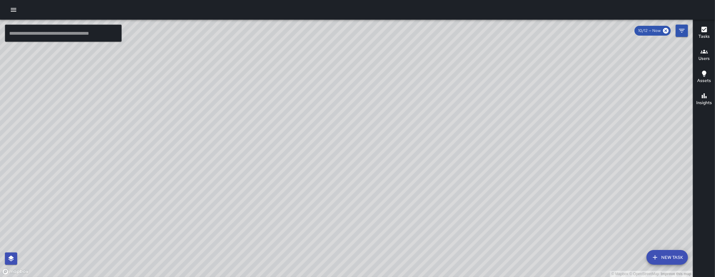
drag, startPoint x: 476, startPoint y: 173, endPoint x: 426, endPoint y: 183, distance: 50.7
click at [426, 183] on div "© Mapbox © OpenStreetMap Improve this map" at bounding box center [346, 149] width 693 height 258
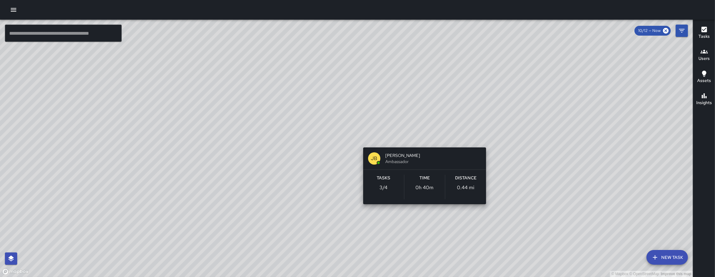
click at [423, 140] on div "© Mapbox © OpenStreetMap Improve this map JB Joe Bankhead Ambassador Tasks 3 / …" at bounding box center [346, 149] width 693 height 258
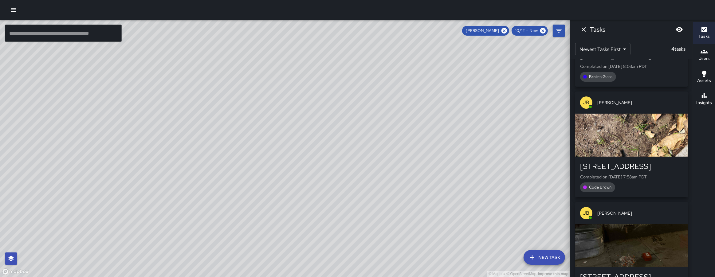
scroll to position [195, 0]
click at [584, 29] on icon "Dismiss" at bounding box center [583, 29] width 7 height 7
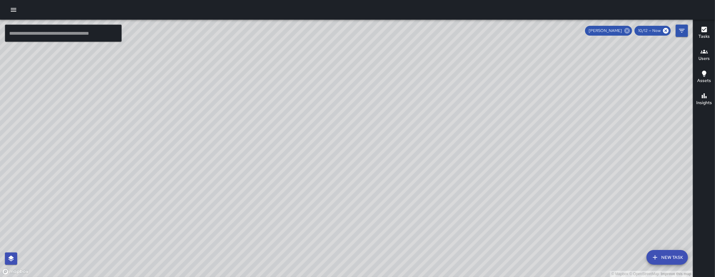
click at [629, 29] on icon at bounding box center [627, 31] width 6 height 6
drag, startPoint x: 445, startPoint y: 263, endPoint x: 437, endPoint y: 214, distance: 50.1
click at [438, 215] on div "© Mapbox © OpenStreetMap Improve this map" at bounding box center [346, 149] width 693 height 258
drag, startPoint x: 372, startPoint y: 171, endPoint x: 364, endPoint y: 161, distance: 13.7
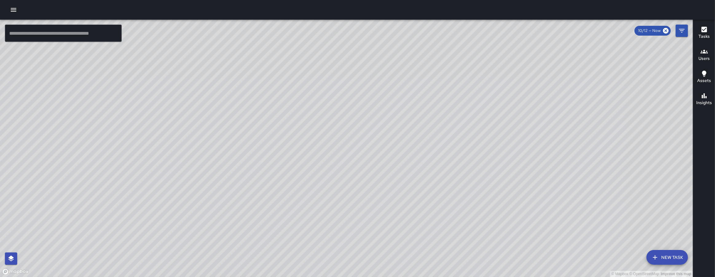
click at [365, 161] on div "© Mapbox © OpenStreetMap Improve this map" at bounding box center [346, 149] width 693 height 258
drag, startPoint x: 450, startPoint y: 161, endPoint x: 344, endPoint y: 220, distance: 120.9
click at [344, 220] on div "© Mapbox © OpenStreetMap Improve this map" at bounding box center [346, 149] width 693 height 258
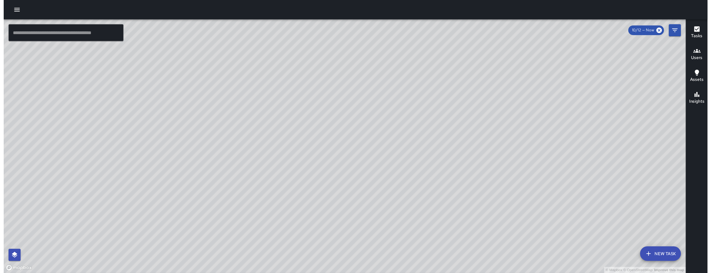
scroll to position [7282, 0]
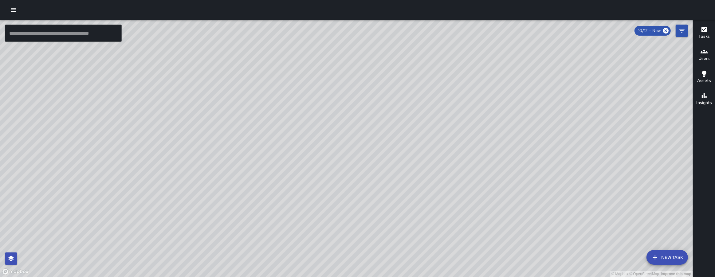
click at [17, 11] on icon "button" at bounding box center [13, 9] width 7 height 7
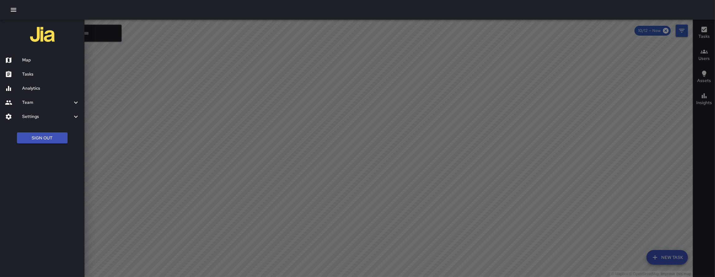
click at [25, 75] on h6 "Tasks" at bounding box center [50, 74] width 57 height 7
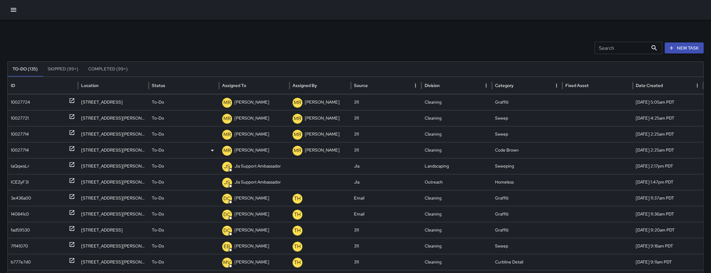
scroll to position [301, 0]
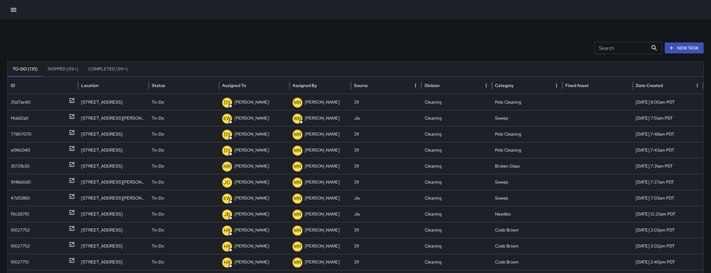
click at [400, 54] on div "Search Search New Task To-Do (135) Skipped (99+) Completed (99+) ID Location St…" at bounding box center [355, 194] width 711 height 349
click at [17, 9] on button "button" at bounding box center [13, 10] width 12 height 12
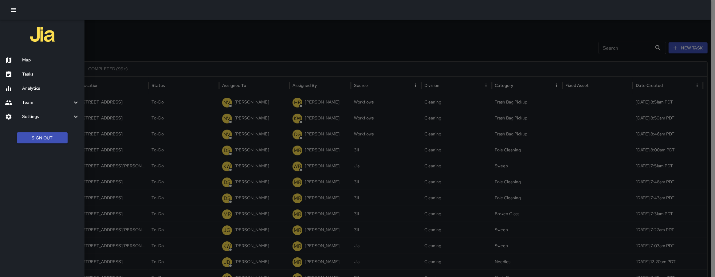
click at [41, 57] on h6 "Map" at bounding box center [50, 60] width 57 height 7
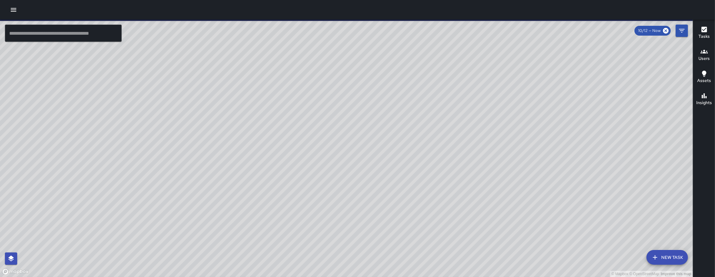
drag, startPoint x: 283, startPoint y: 92, endPoint x: 288, endPoint y: 124, distance: 32.3
click at [295, 120] on div "© Mapbox © OpenStreetMap Improve this map" at bounding box center [346, 149] width 693 height 258
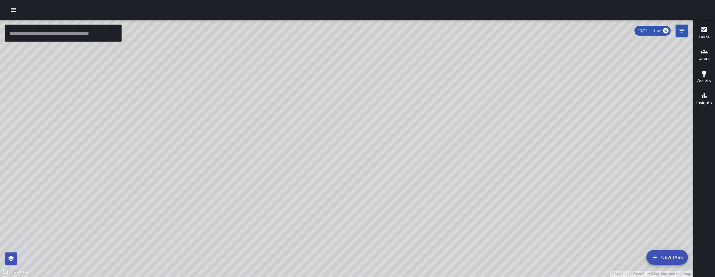
click at [303, 188] on div "© Mapbox © OpenStreetMap Improve this map" at bounding box center [346, 149] width 693 height 258
drag, startPoint x: 245, startPoint y: 259, endPoint x: 268, endPoint y: 166, distance: 96.2
click at [286, 199] on div "© Mapbox © OpenStreetMap Improve this map" at bounding box center [346, 149] width 693 height 258
drag, startPoint x: 294, startPoint y: 175, endPoint x: 300, endPoint y: 143, distance: 33.2
click at [300, 143] on div "© Mapbox © OpenStreetMap Improve this map" at bounding box center [346, 149] width 693 height 258
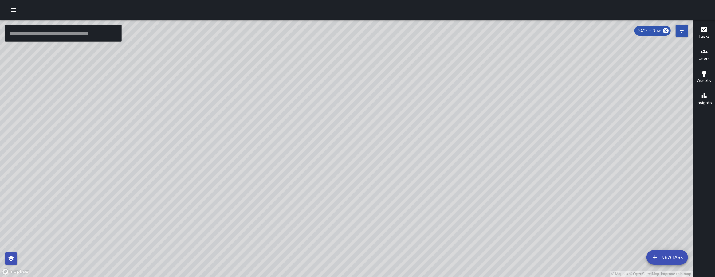
drag, startPoint x: 194, startPoint y: 277, endPoint x: 144, endPoint y: 274, distance: 49.9
click at [144, 275] on div "© Mapbox © OpenStreetMap Improve this map" at bounding box center [346, 149] width 693 height 258
drag, startPoint x: 176, startPoint y: 250, endPoint x: 391, endPoint y: 140, distance: 241.3
click at [368, 154] on div "© Mapbox © OpenStreetMap Improve this map" at bounding box center [346, 149] width 693 height 258
click at [682, 34] on icon "Filters" at bounding box center [681, 30] width 7 height 7
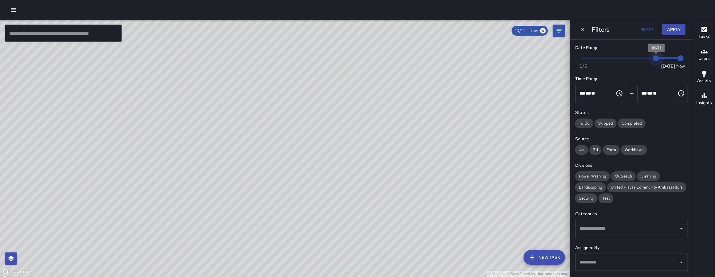
drag, startPoint x: 664, startPoint y: 57, endPoint x: 658, endPoint y: 57, distance: 6.2
click at [658, 57] on span "10/11" at bounding box center [656, 58] width 6 height 6
click at [270, 177] on div "© Mapbox © OpenStreetMap Improve this map" at bounding box center [285, 149] width 570 height 258
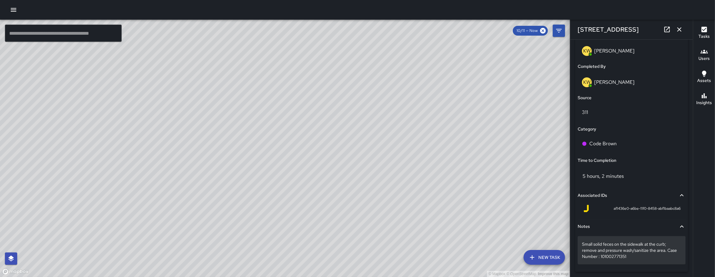
scroll to position [421, 0]
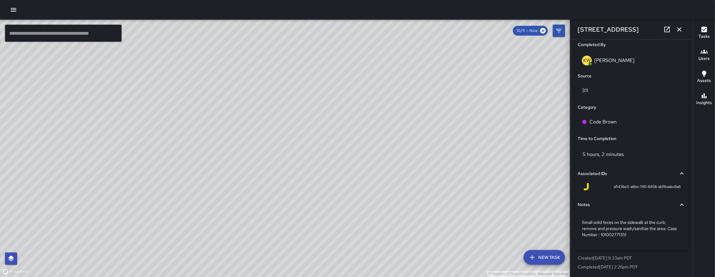
click at [608, 187] on div "af1436e0-a6be-11f0-8458-abf1baabc8a6" at bounding box center [632, 186] width 98 height 7
drag, startPoint x: 599, startPoint y: 235, endPoint x: 630, endPoint y: 236, distance: 30.7
click at [630, 236] on p "Small solid feces on the sidewalk at the curb; remove and pressure wash/sanitiz…" at bounding box center [631, 228] width 99 height 18
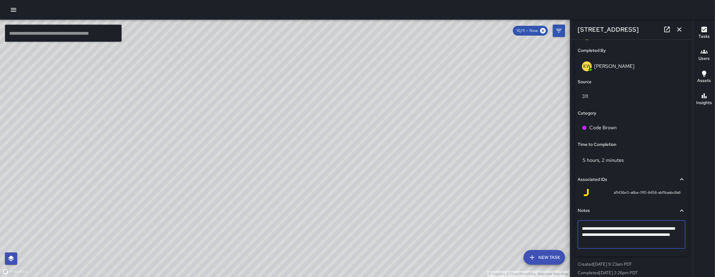
drag, startPoint x: 630, startPoint y: 240, endPoint x: 601, endPoint y: 242, distance: 29.3
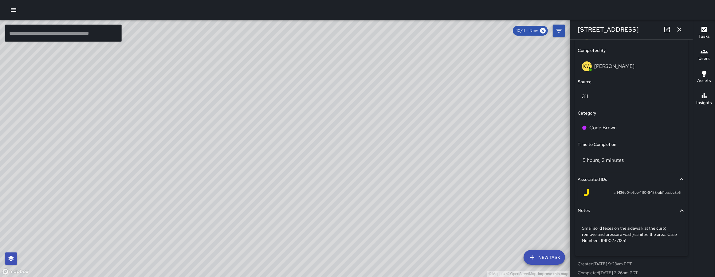
click at [276, 142] on div "© Mapbox © OpenStreetMap Improve this map" at bounding box center [285, 149] width 570 height 258
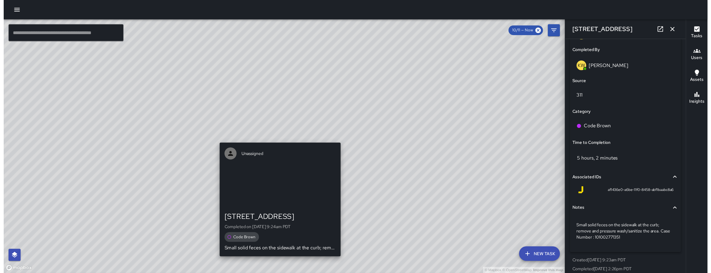
scroll to position [353, 0]
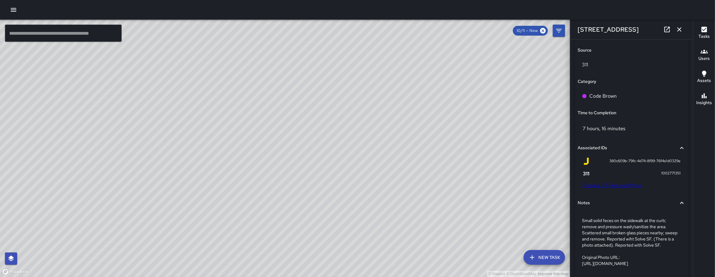
click at [620, 183] on link "Original 311 Request Photo" at bounding box center [612, 185] width 59 height 6
click at [678, 28] on icon "button" at bounding box center [679, 29] width 7 height 7
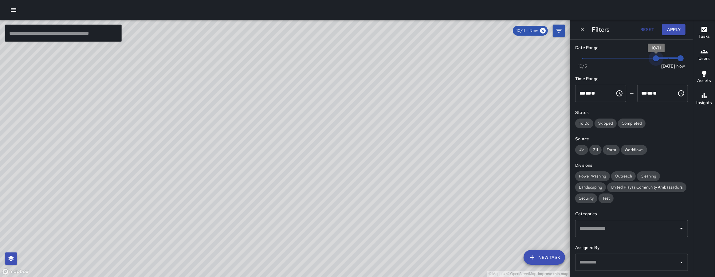
type input "*"
drag, startPoint x: 655, startPoint y: 57, endPoint x: 667, endPoint y: 58, distance: 12.0
click at [659, 58] on span "10/11" at bounding box center [656, 58] width 6 height 6
click at [671, 29] on button "Apply" at bounding box center [673, 29] width 23 height 11
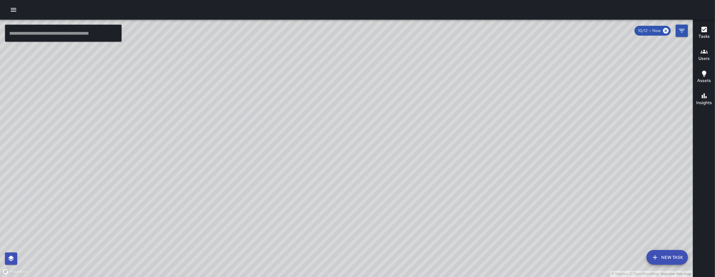
click at [12, 12] on icon "button" at bounding box center [13, 9] width 7 height 7
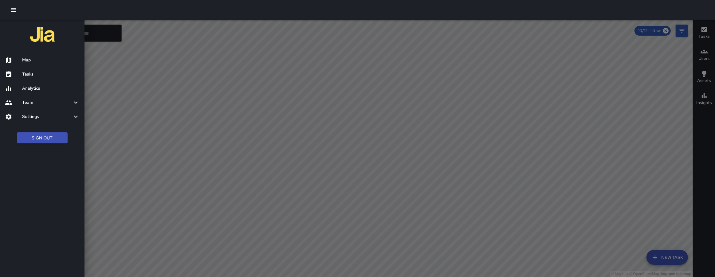
click at [39, 79] on div "Tasks" at bounding box center [42, 74] width 85 height 14
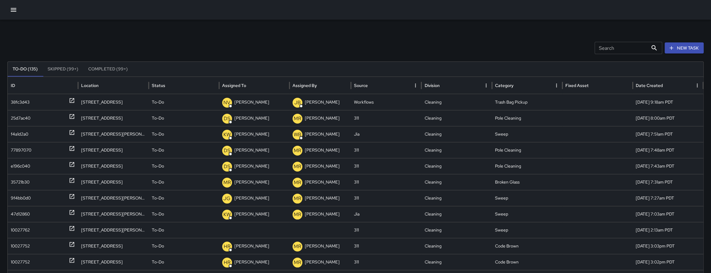
click at [618, 53] on input "Search" at bounding box center [621, 48] width 53 height 12
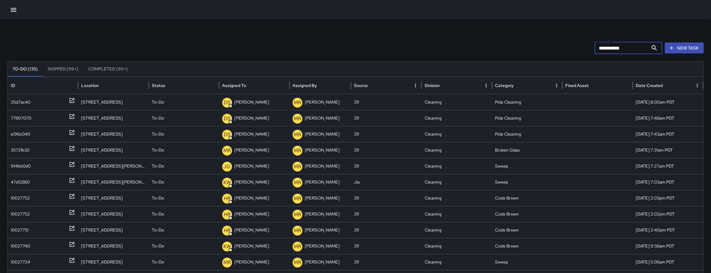
type input "**********"
click at [239, 83] on div "Assigned To" at bounding box center [234, 86] width 24 height 6
click at [239, 84] on div "Assigned To" at bounding box center [234, 86] width 24 height 6
click at [215, 94] on div "To-Do" at bounding box center [184, 102] width 64 height 16
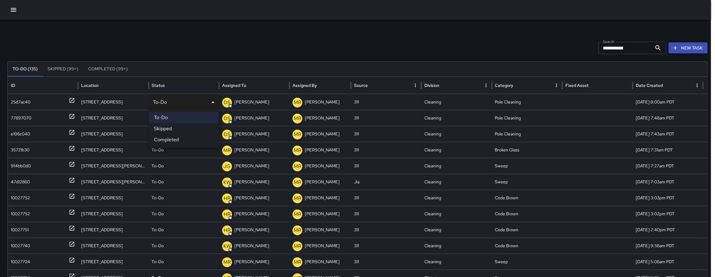
click at [235, 82] on div at bounding box center [357, 138] width 715 height 277
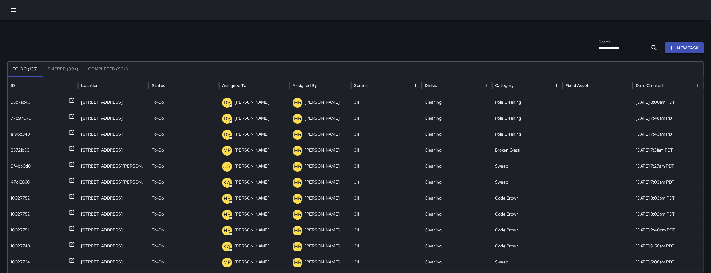
click at [237, 89] on div "Assigned To" at bounding box center [254, 85] width 64 height 17
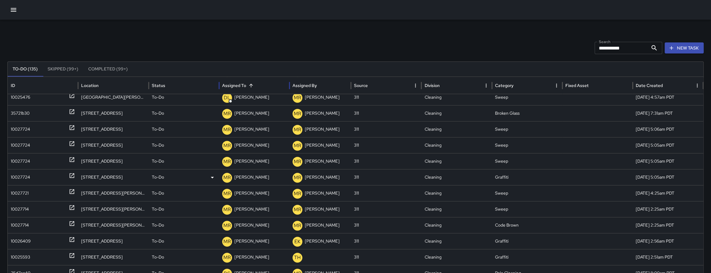
scroll to position [259, 0]
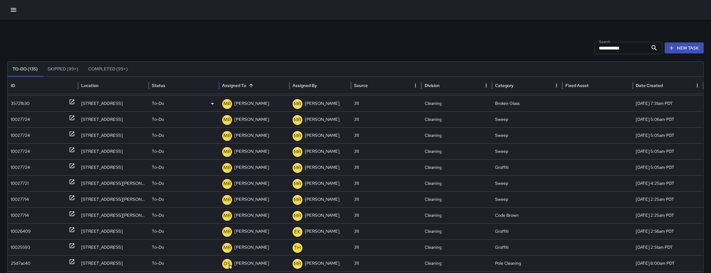
click at [28, 101] on div "35721b30" at bounding box center [20, 104] width 19 height 16
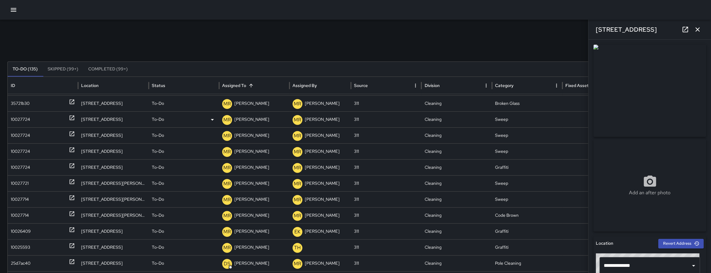
click at [24, 119] on div "10027724" at bounding box center [20, 120] width 19 height 16
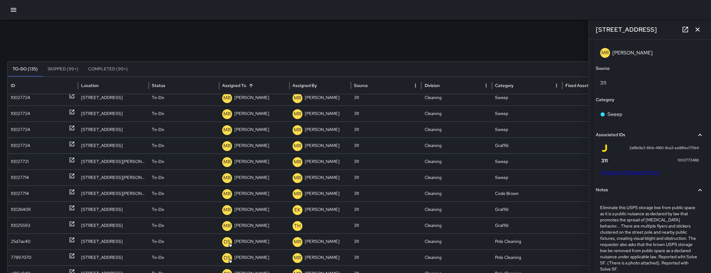
click at [646, 169] on link "Original 311 Request Photo" at bounding box center [630, 172] width 59 height 6
click at [10, 11] on icon "button" at bounding box center [13, 9] width 7 height 7
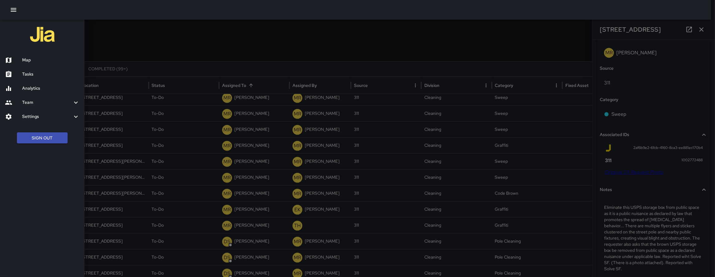
click at [45, 59] on h6 "Map" at bounding box center [50, 60] width 57 height 7
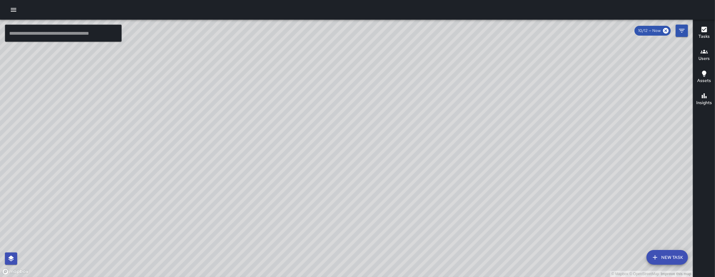
drag, startPoint x: 484, startPoint y: 203, endPoint x: 425, endPoint y: 181, distance: 62.8
click at [425, 181] on div "© Mapbox © OpenStreetMap Improve this map" at bounding box center [346, 149] width 693 height 258
drag, startPoint x: 565, startPoint y: 89, endPoint x: 430, endPoint y: 113, distance: 137.0
click at [435, 115] on div "© Mapbox © OpenStreetMap Improve this map" at bounding box center [346, 149] width 693 height 258
drag, startPoint x: 382, startPoint y: 215, endPoint x: 435, endPoint y: 124, distance: 105.3
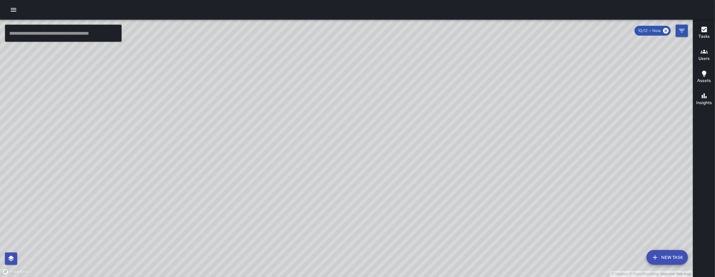
click at [435, 124] on div "© Mapbox © OpenStreetMap Improve this map" at bounding box center [346, 149] width 693 height 258
drag, startPoint x: 453, startPoint y: 139, endPoint x: 390, endPoint y: 250, distance: 127.8
click at [390, 250] on div "© Mapbox © OpenStreetMap Improve this map" at bounding box center [346, 149] width 693 height 258
drag, startPoint x: 372, startPoint y: 163, endPoint x: 358, endPoint y: 156, distance: 15.5
click at [358, 156] on div "© Mapbox © OpenStreetMap Improve this map" at bounding box center [346, 149] width 693 height 258
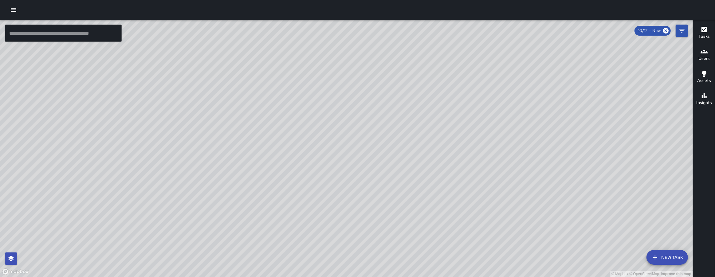
drag, startPoint x: 415, startPoint y: 126, endPoint x: 382, endPoint y: 134, distance: 34.3
click at [382, 134] on div "© Mapbox © OpenStreetMap Improve this map" at bounding box center [346, 149] width 693 height 258
drag, startPoint x: 415, startPoint y: 220, endPoint x: 510, endPoint y: 158, distance: 113.0
click at [510, 159] on div "© Mapbox © OpenStreetMap Improve this map" at bounding box center [346, 149] width 693 height 258
drag, startPoint x: 361, startPoint y: 207, endPoint x: 448, endPoint y: 120, distance: 123.0
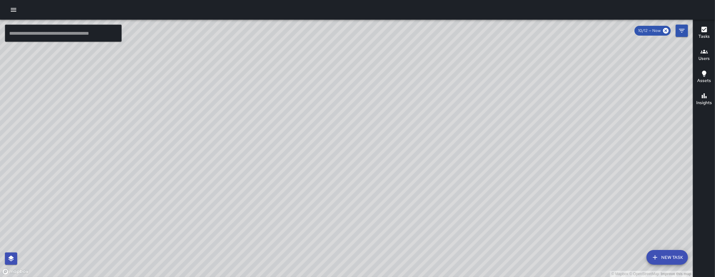
click at [448, 120] on div "© Mapbox © OpenStreetMap Improve this map" at bounding box center [346, 149] width 693 height 258
click at [15, 8] on icon "button" at bounding box center [13, 9] width 7 height 7
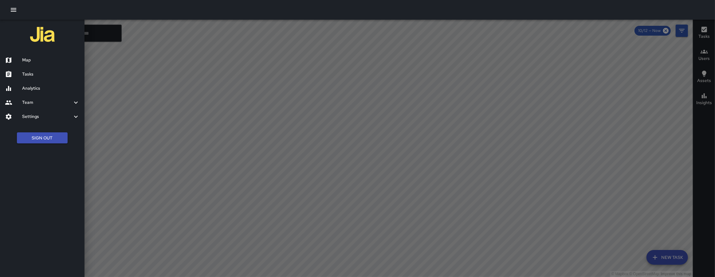
click at [38, 72] on h6 "Tasks" at bounding box center [50, 74] width 57 height 7
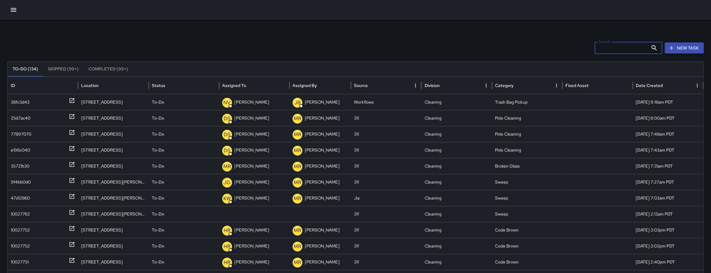
click at [626, 49] on input "Search" at bounding box center [621, 48] width 53 height 12
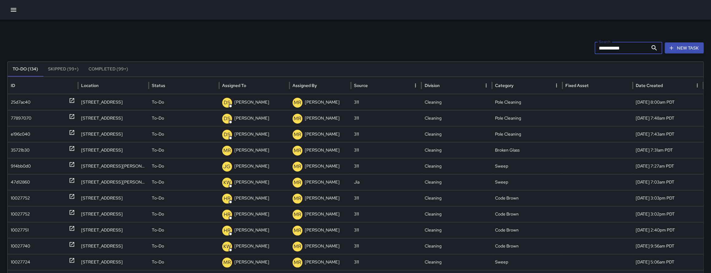
type input "**********"
click at [234, 80] on div "Assigned To" at bounding box center [254, 85] width 64 height 17
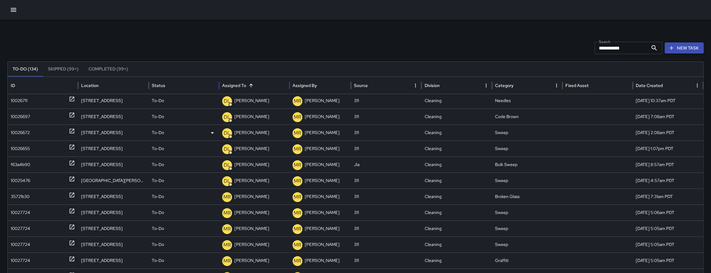
scroll to position [184, 0]
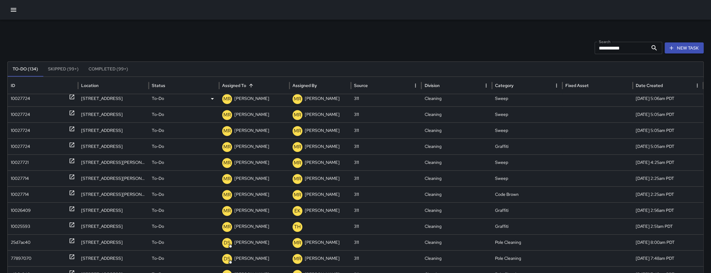
click at [14, 99] on div "10027724" at bounding box center [20, 99] width 19 height 16
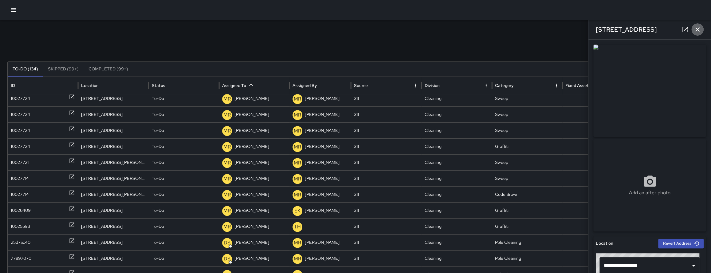
click at [699, 30] on icon "button" at bounding box center [697, 29] width 7 height 7
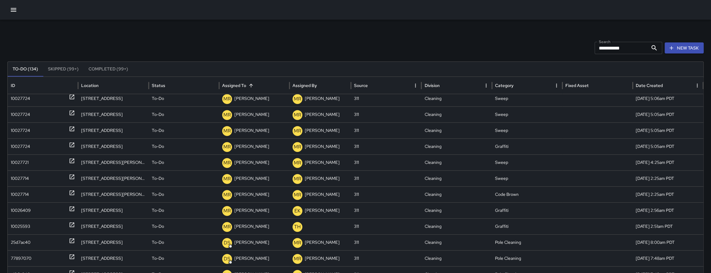
click at [15, 11] on icon "button" at bounding box center [14, 10] width 6 height 4
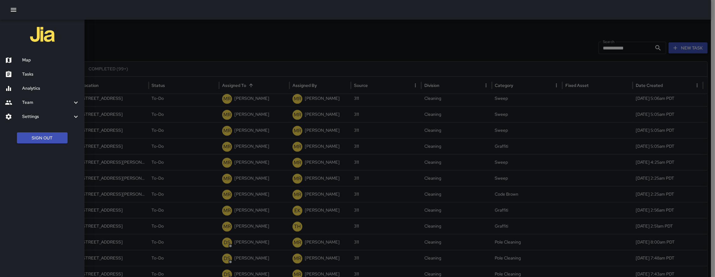
click at [33, 54] on div "Map" at bounding box center [42, 60] width 85 height 14
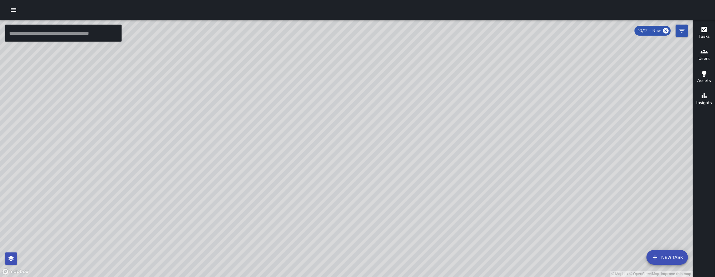
click at [659, 257] on button "New Task" at bounding box center [667, 257] width 41 height 15
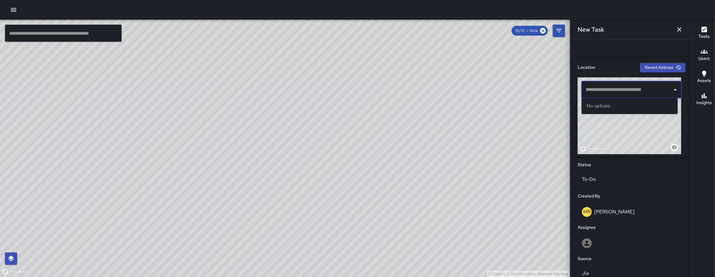
click at [625, 88] on input "text" at bounding box center [627, 90] width 86 height 12
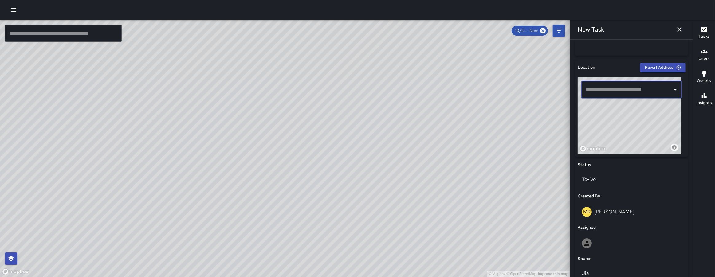
paste input "**********"
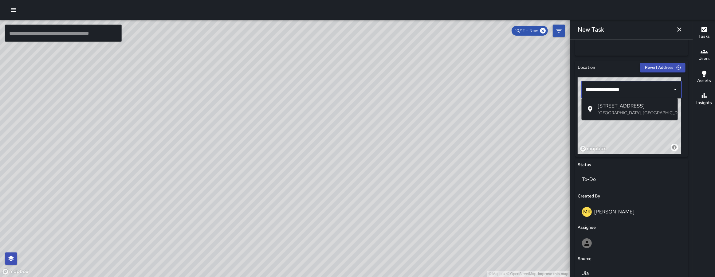
click at [615, 108] on span "1099 Folsom Street" at bounding box center [635, 105] width 75 height 7
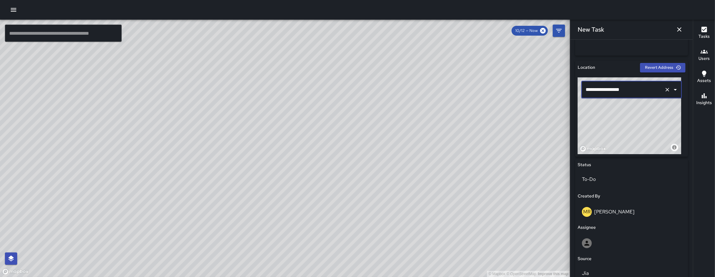
type input "**********"
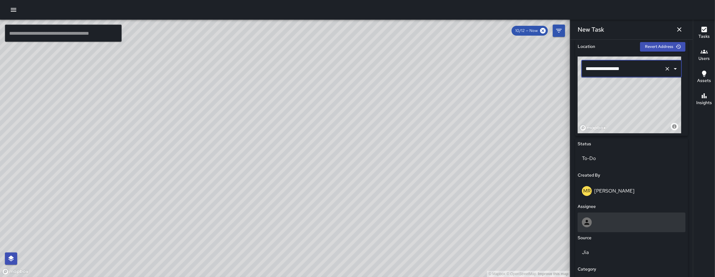
scroll to position [199, 0]
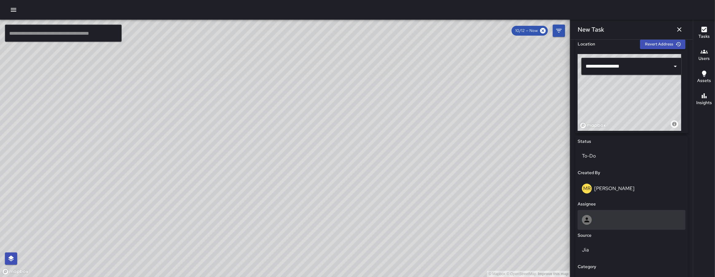
click at [641, 216] on div at bounding box center [631, 220] width 99 height 10
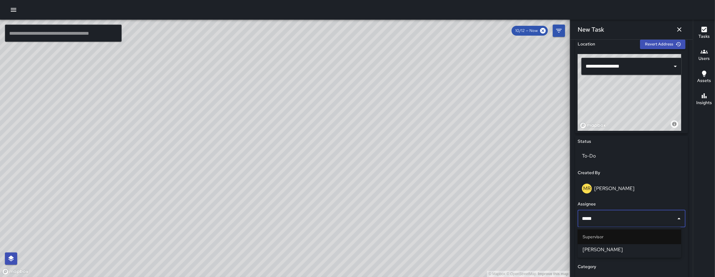
drag, startPoint x: 607, startPoint y: 219, endPoint x: 583, endPoint y: 217, distance: 24.1
click at [583, 217] on input "*****" at bounding box center [626, 219] width 93 height 12
type input "*"
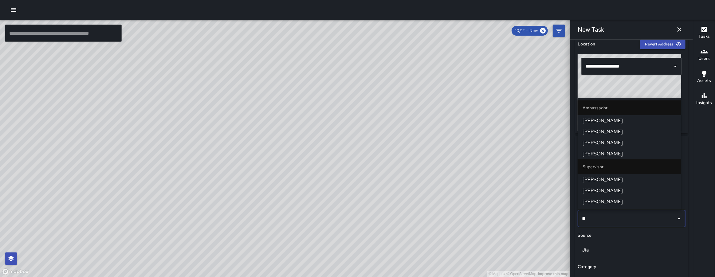
type input "*"
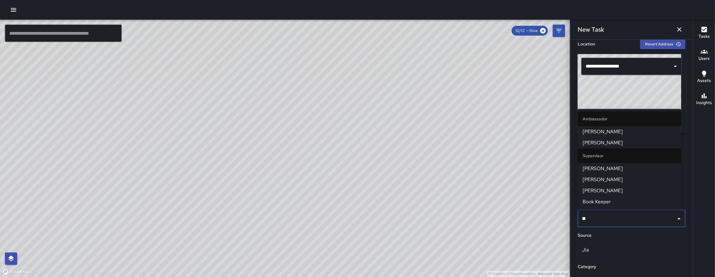
type input "***"
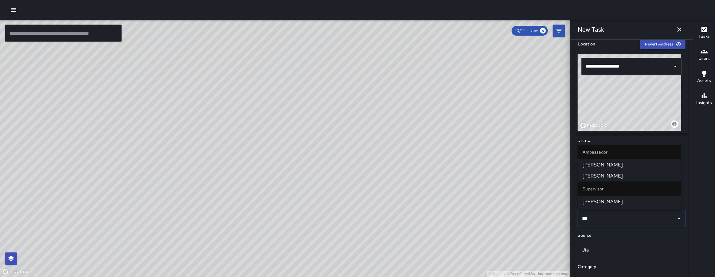
click at [601, 177] on span "Kenneth Ware" at bounding box center [630, 175] width 94 height 7
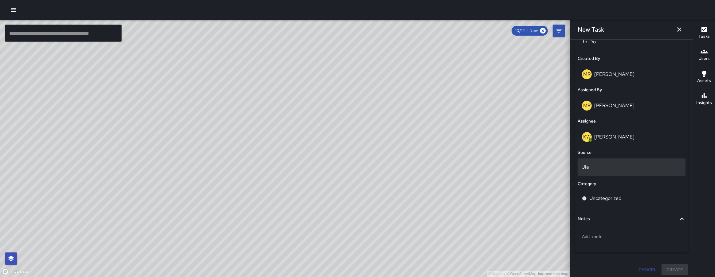
scroll to position [317, 0]
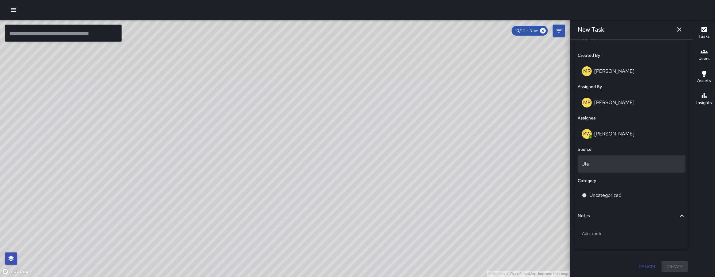
click at [600, 167] on p "Jia" at bounding box center [631, 163] width 99 height 7
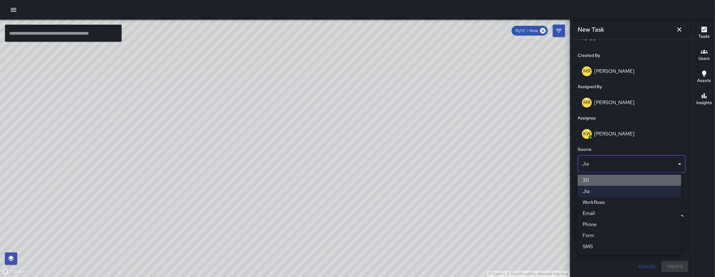
click at [603, 183] on li "311" at bounding box center [630, 180] width 104 height 11
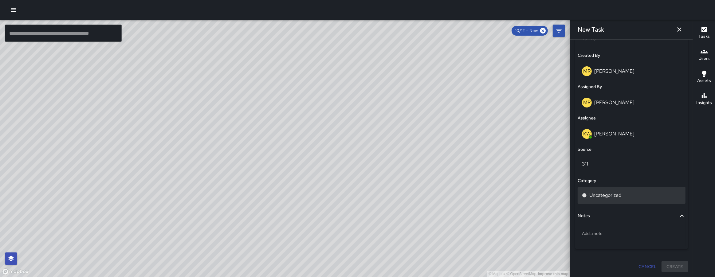
click at [604, 199] on p "Uncategorized" at bounding box center [605, 195] width 32 height 7
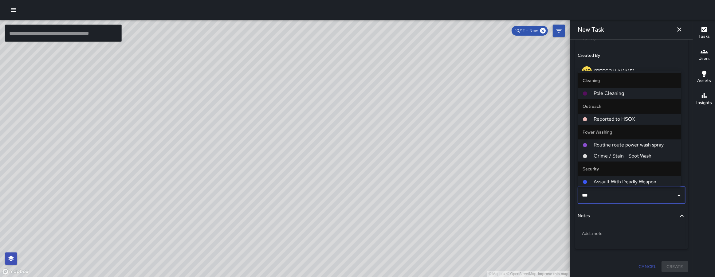
type input "****"
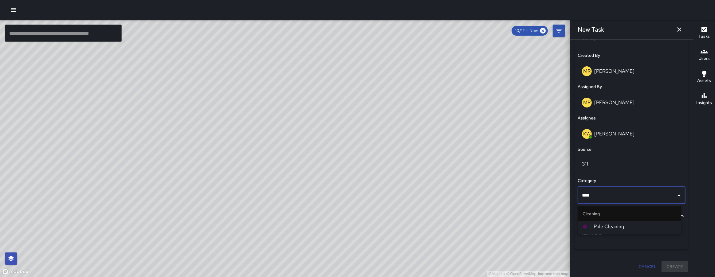
click at [608, 224] on span "Pole Cleaning" at bounding box center [635, 226] width 83 height 7
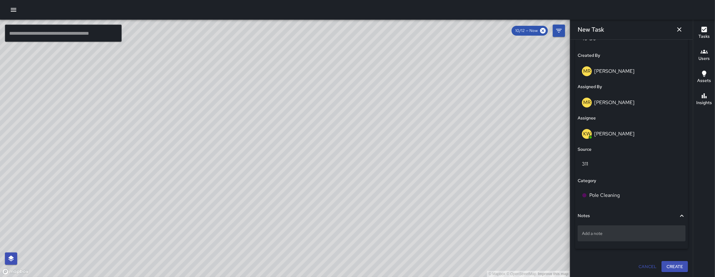
click at [609, 234] on p "Add a note" at bounding box center [631, 233] width 99 height 6
type textarea "*"
click at [648, 235] on textarea "**********" at bounding box center [629, 233] width 95 height 6
click at [668, 235] on textarea "**********" at bounding box center [629, 233] width 95 height 6
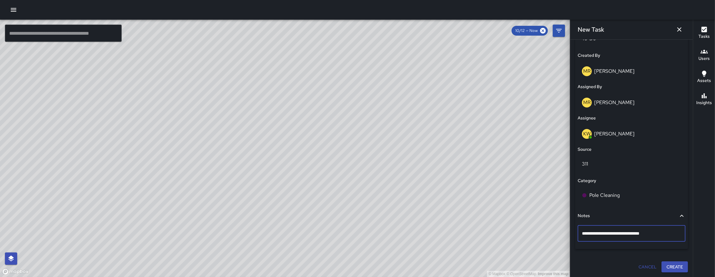
type textarea "**********"
drag, startPoint x: 664, startPoint y: 232, endPoint x: 596, endPoint y: 230, distance: 68.3
click at [596, 230] on textarea "**********" at bounding box center [629, 233] width 95 height 6
click at [664, 235] on p "paper on the pole and on the mail box." at bounding box center [631, 233] width 99 height 6
click at [664, 235] on textarea "**********" at bounding box center [629, 233] width 95 height 6
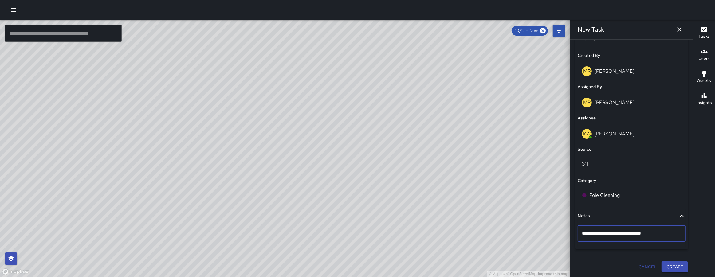
click at [664, 235] on textarea "**********" at bounding box center [629, 233] width 95 height 6
click at [662, 233] on p "paper on the pole and on the mail box." at bounding box center [631, 233] width 99 height 6
click at [655, 236] on textarea "**********" at bounding box center [629, 239] width 95 height 18
click at [657, 233] on textarea "**********" at bounding box center [629, 239] width 95 height 18
type textarea "**********"
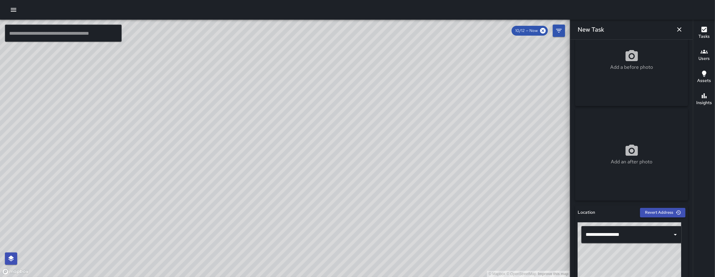
scroll to position [0, 0]
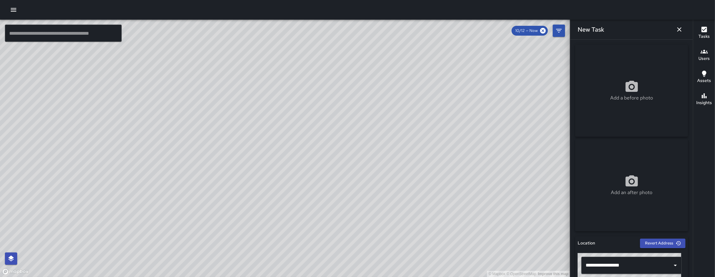
click at [621, 62] on div "Add a before photo" at bounding box center [631, 91] width 113 height 92
type input "**********"
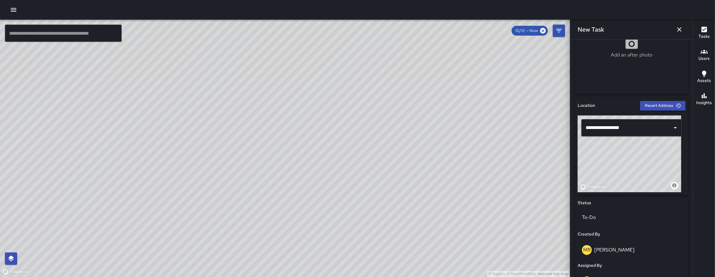
scroll to position [329, 0]
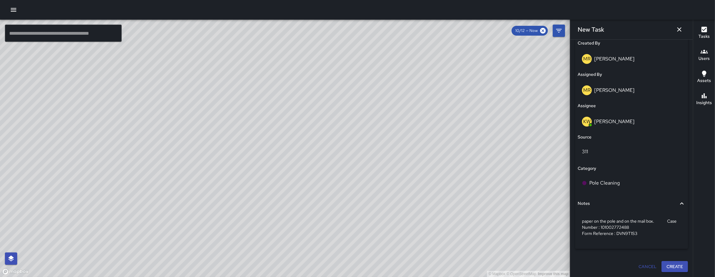
click at [665, 265] on button "Create" at bounding box center [675, 266] width 26 height 11
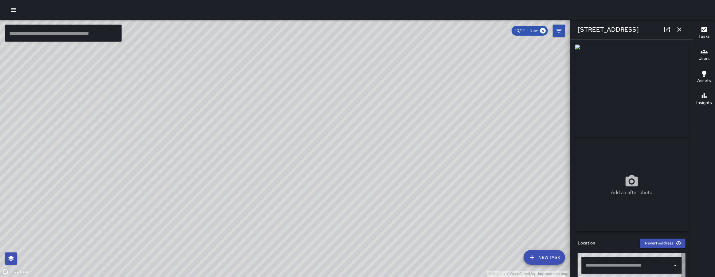
type input "**********"
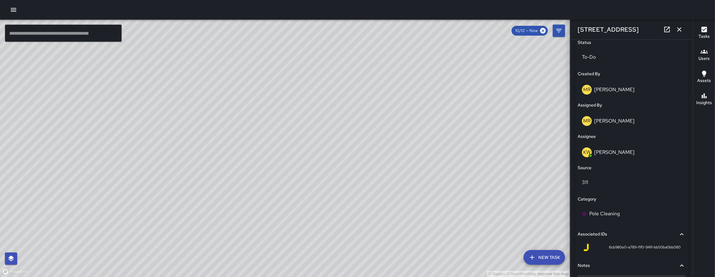
scroll to position [350, 0]
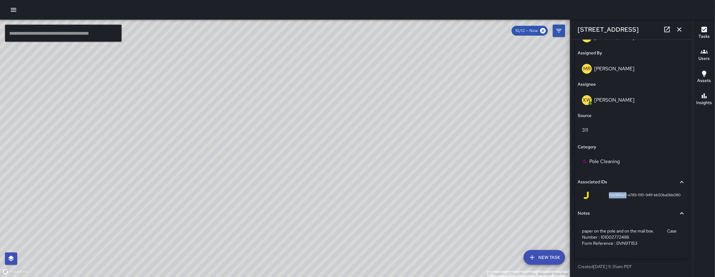
drag, startPoint x: 601, startPoint y: 196, endPoint x: 621, endPoint y: 196, distance: 20.0
click at [621, 196] on div "6cb980e0-a789-11f0-941f-bb50ba0bb080" at bounding box center [632, 195] width 98 height 7
copy span "6cb980e0"
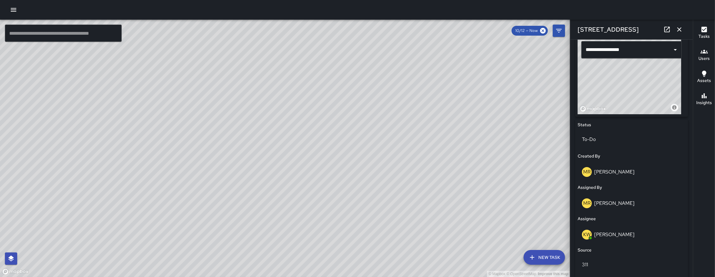
scroll to position [157, 0]
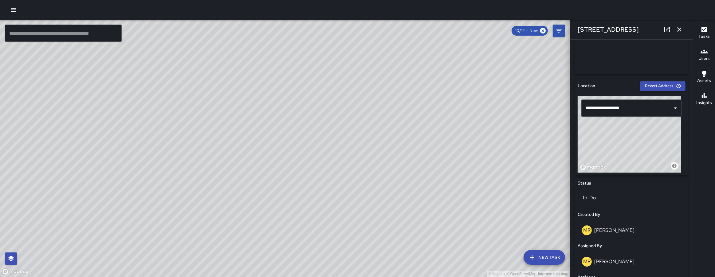
click at [675, 31] on button "button" at bounding box center [679, 29] width 12 height 12
click at [675, 31] on div "© Mapbox © OpenStreetMap Improve this map ​ New Task 10/12 — Now Map Layers Tas…" at bounding box center [357, 149] width 715 height 258
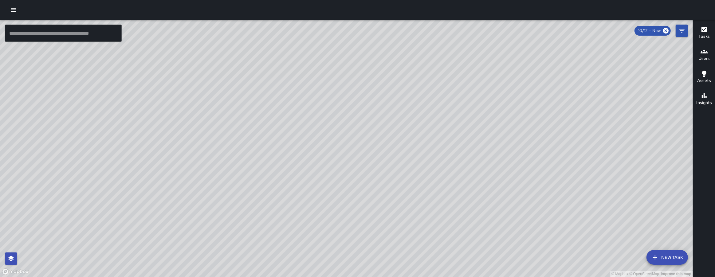
click at [669, 253] on button "New Task" at bounding box center [667, 257] width 41 height 15
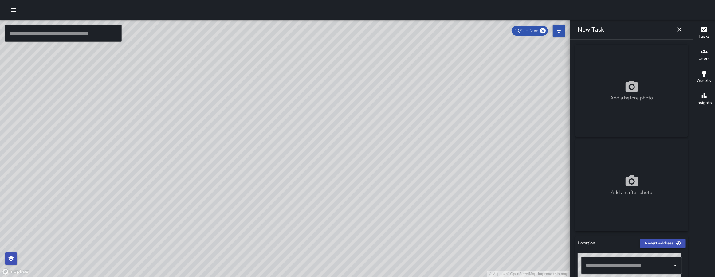
click at [633, 269] on input "text" at bounding box center [627, 266] width 86 height 12
paste input "**********"
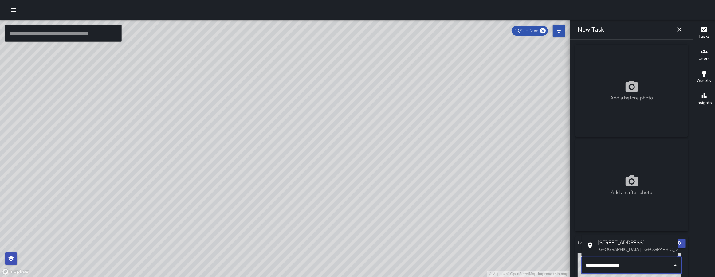
click at [633, 247] on p "San Francisco, CA, USA" at bounding box center [635, 249] width 75 height 6
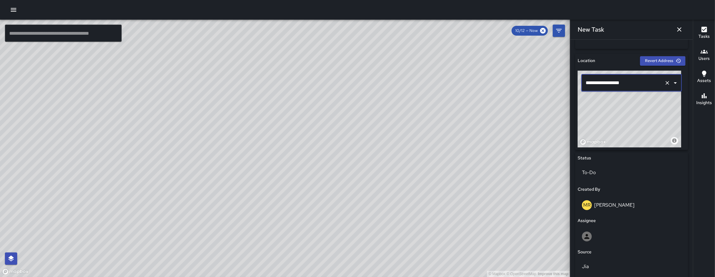
scroll to position [187, 0]
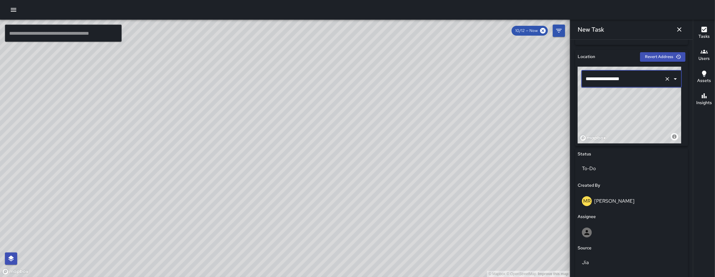
type input "**********"
click at [284, 148] on div "© Mapbox © OpenStreetMap Improve this map KW Kenneth Ware 1099 Folsom Street Cr…" at bounding box center [285, 149] width 570 height 258
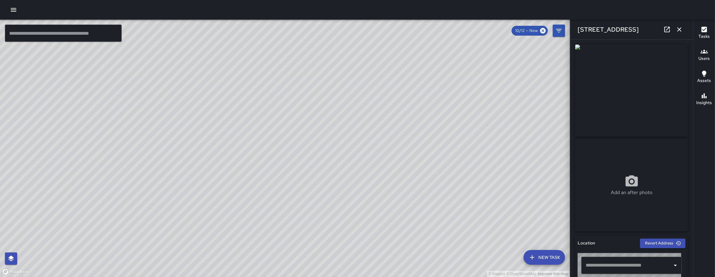
type input "**********"
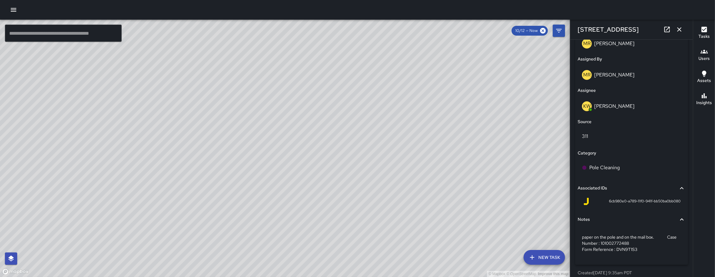
scroll to position [350, 0]
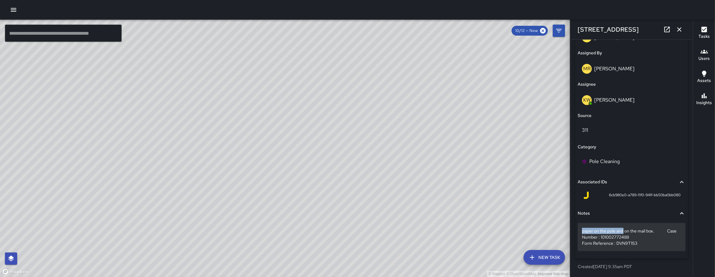
drag, startPoint x: 624, startPoint y: 231, endPoint x: 582, endPoint y: 230, distance: 42.4
click at [582, 230] on p "paper on the pole and on the mail box. Case Number : 101002772488 Form Referenc…" at bounding box center [631, 237] width 99 height 18
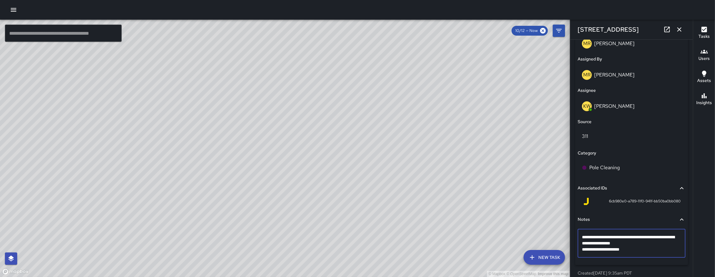
drag, startPoint x: 626, startPoint y: 238, endPoint x: 595, endPoint y: 235, distance: 30.9
click at [640, 237] on textarea "**********" at bounding box center [629, 243] width 95 height 18
click at [638, 237] on textarea "**********" at bounding box center [629, 243] width 95 height 18
type textarea "**********"
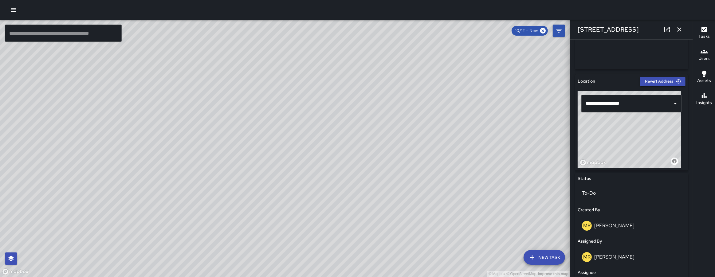
drag, startPoint x: 633, startPoint y: 146, endPoint x: 653, endPoint y: 143, distance: 19.5
click at [653, 143] on div "© Mapbox © OpenStreetMap Improve this map" at bounding box center [630, 129] width 104 height 77
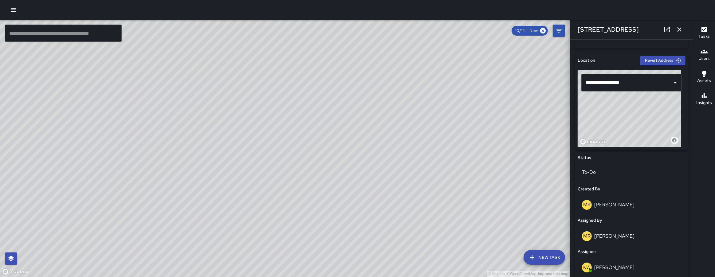
scroll to position [185, 0]
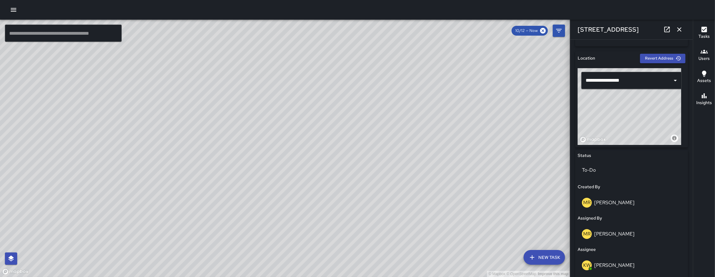
type input "**********"
drag, startPoint x: 651, startPoint y: 109, endPoint x: 635, endPoint y: 112, distance: 16.6
click at [635, 112] on div "© Mapbox © OpenStreetMap Improve this map" at bounding box center [630, 106] width 104 height 77
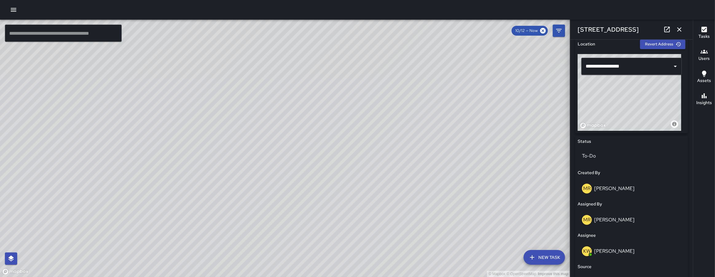
scroll to position [350, 0]
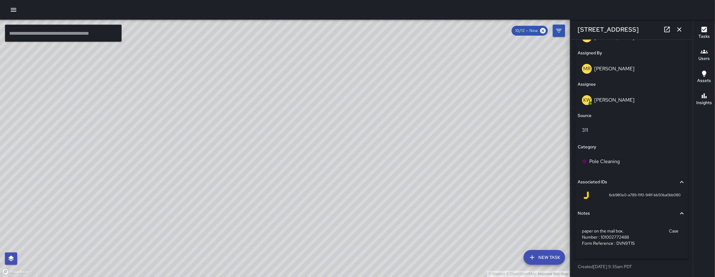
click at [678, 27] on icon "button" at bounding box center [679, 29] width 7 height 7
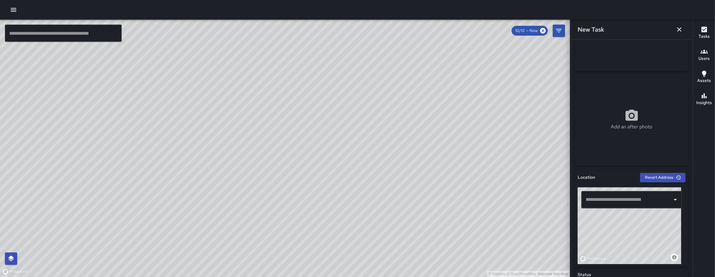
scroll to position [92, 0]
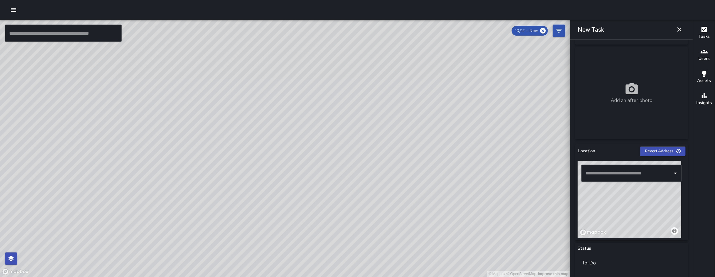
click at [631, 169] on input "text" at bounding box center [627, 173] width 86 height 12
paste input "**********"
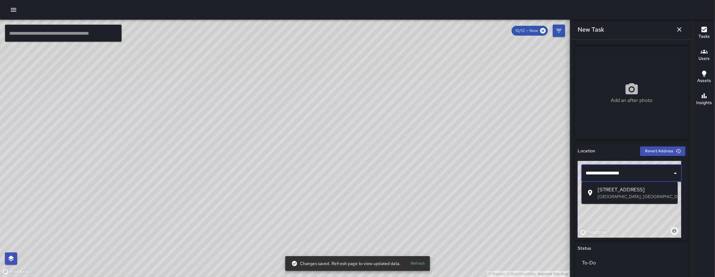
click at [624, 190] on span "1100 Folsom Street" at bounding box center [635, 189] width 75 height 7
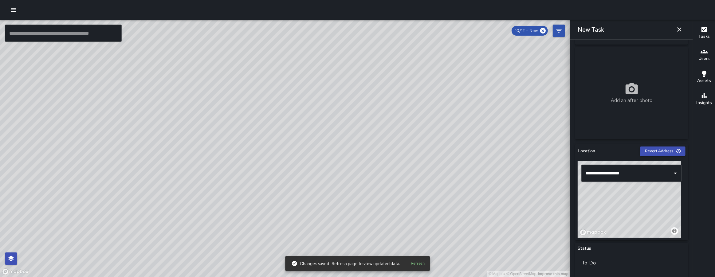
drag, startPoint x: 631, startPoint y: 206, endPoint x: 616, endPoint y: 208, distance: 14.9
click at [616, 208] on div "© Mapbox © OpenStreetMap Improve this map" at bounding box center [630, 199] width 104 height 77
drag, startPoint x: 624, startPoint y: 216, endPoint x: 621, endPoint y: 224, distance: 8.8
click at [621, 224] on div "© Mapbox © OpenStreetMap Improve this map" at bounding box center [630, 199] width 104 height 77
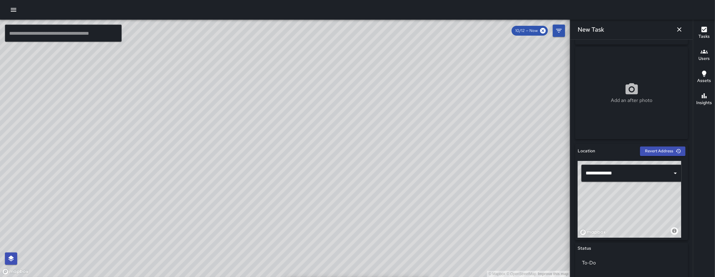
drag, startPoint x: 623, startPoint y: 216, endPoint x: 627, endPoint y: 220, distance: 5.0
click at [627, 220] on div "© Mapbox © OpenStreetMap Improve this map" at bounding box center [630, 199] width 104 height 77
click at [628, 212] on div "© Mapbox © OpenStreetMap Improve this map" at bounding box center [630, 199] width 104 height 77
click at [630, 210] on div "© Mapbox © OpenStreetMap Improve this map" at bounding box center [630, 199] width 104 height 77
type input "**********"
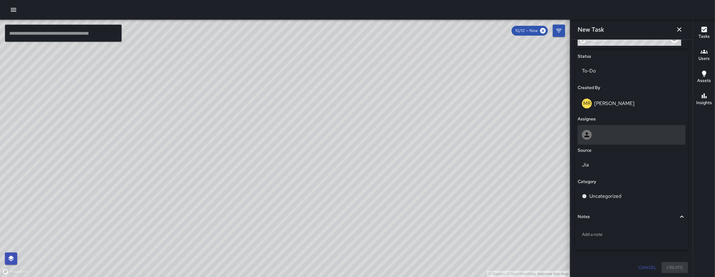
scroll to position [285, 0]
click at [617, 129] on div at bounding box center [631, 134] width 99 height 10
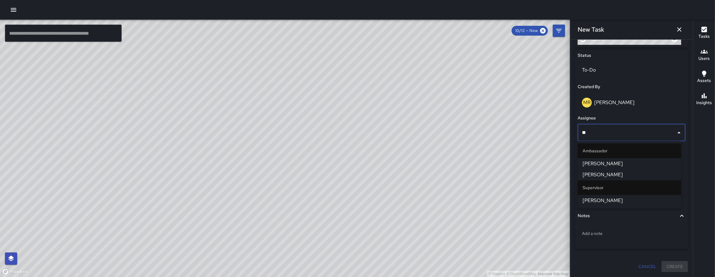
type input "***"
click at [621, 164] on span "Joe Bankhead" at bounding box center [630, 163] width 94 height 7
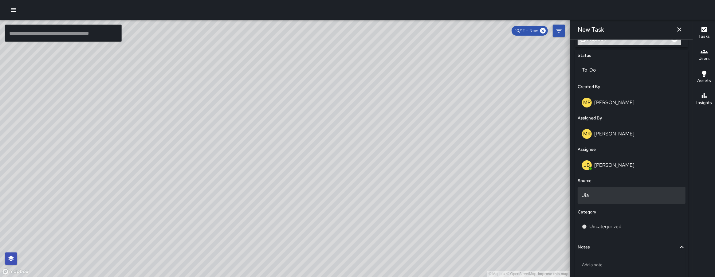
click at [619, 190] on div "Jia" at bounding box center [632, 195] width 108 height 17
click at [609, 197] on li "311" at bounding box center [630, 197] width 104 height 11
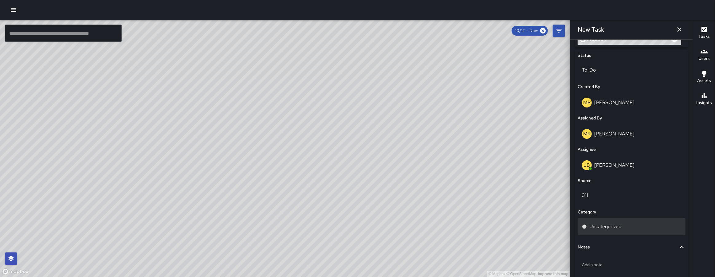
click at [613, 226] on p "Uncategorized" at bounding box center [605, 226] width 32 height 7
type input "****"
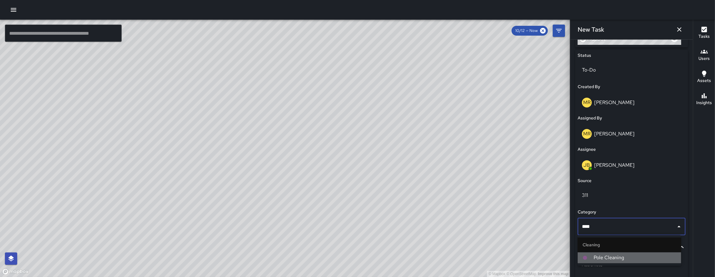
click at [616, 261] on span "Pole Cleaning" at bounding box center [635, 257] width 83 height 7
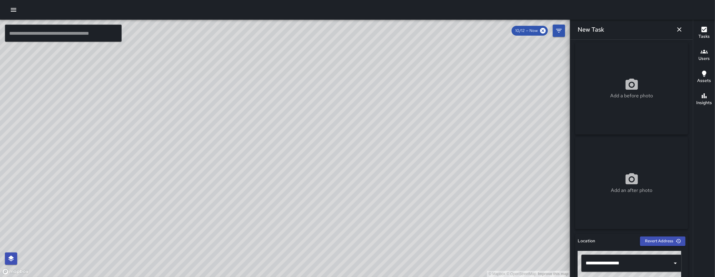
scroll to position [0, 0]
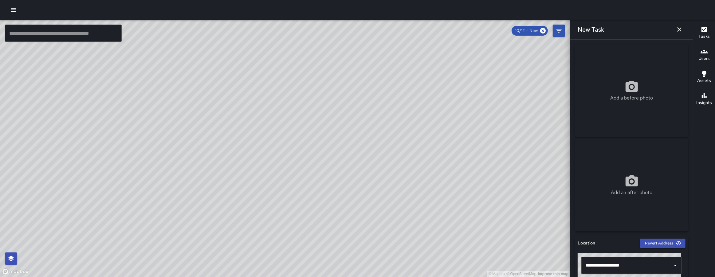
click at [634, 67] on div "Add a before photo" at bounding box center [631, 91] width 113 height 92
type input "**********"
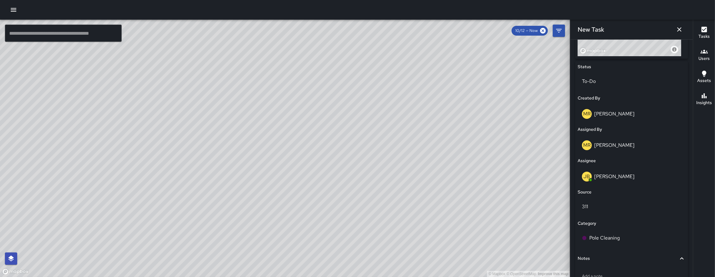
scroll to position [279, 0]
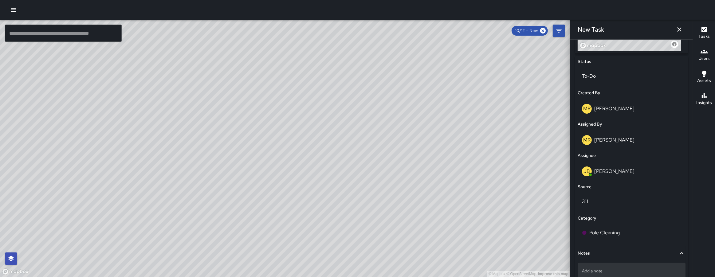
click at [601, 270] on p "Add a note" at bounding box center [631, 271] width 99 height 6
type textarea "**********"
click at [653, 271] on p "pper on three poles near the" at bounding box center [631, 271] width 99 height 6
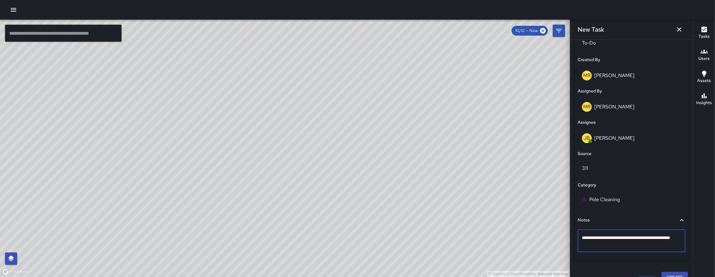
scroll to position [318, 0]
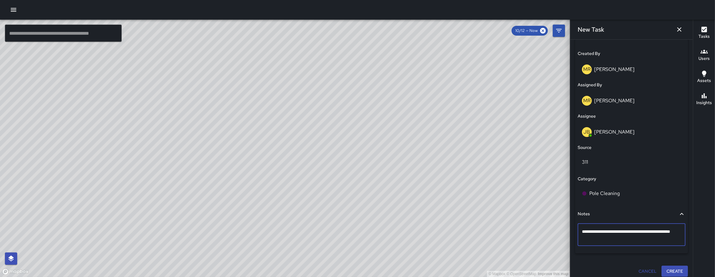
click at [584, 233] on textarea "**********" at bounding box center [629, 235] width 95 height 12
click at [619, 241] on textarea "**********" at bounding box center [629, 235] width 95 height 12
type textarea "**********"
click at [626, 240] on p "paper on three poles near the Valvoline Instant Oil Change." at bounding box center [631, 235] width 99 height 12
type textarea "**********"
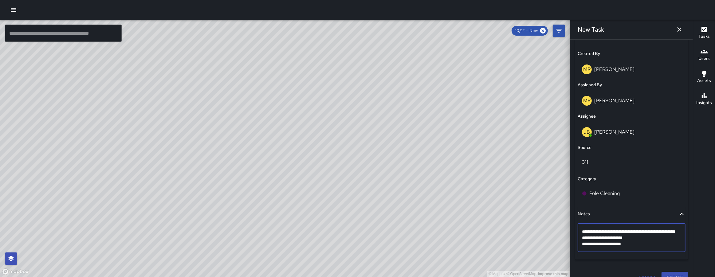
drag, startPoint x: 662, startPoint y: 243, endPoint x: 647, endPoint y: 241, distance: 15.1
click at [662, 243] on textarea "**********" at bounding box center [629, 238] width 95 height 18
drag, startPoint x: 634, startPoint y: 238, endPoint x: 664, endPoint y: 239, distance: 30.4
click at [664, 239] on textarea "**********" at bounding box center [629, 238] width 95 height 18
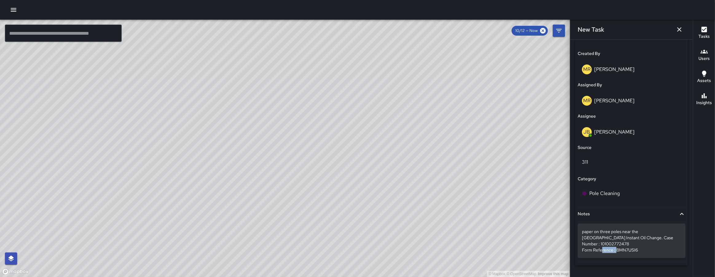
drag, startPoint x: 638, startPoint y: 246, endPoint x: 616, endPoint y: 246, distance: 22.1
click at [616, 246] on p "paper on three poles near the Valvoline Instant Oil Change. Case Number : 10100…" at bounding box center [631, 241] width 99 height 25
click at [633, 244] on p "paper on three poles near the Valvoline Instant Oil Change. Case Number : 10100…" at bounding box center [631, 241] width 99 height 25
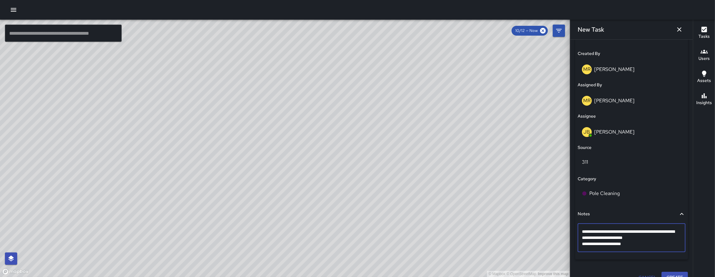
drag, startPoint x: 604, startPoint y: 238, endPoint x: 583, endPoint y: 231, distance: 23.0
click at [583, 231] on textarea "**********" at bounding box center [629, 238] width 95 height 18
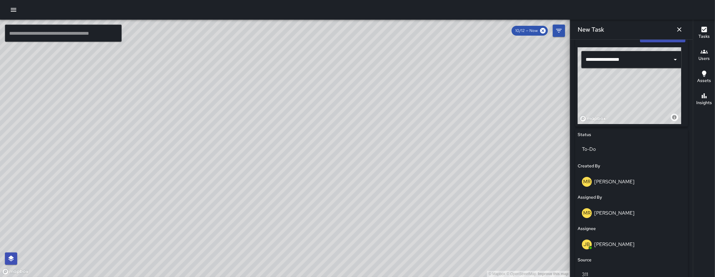
scroll to position [326, 0]
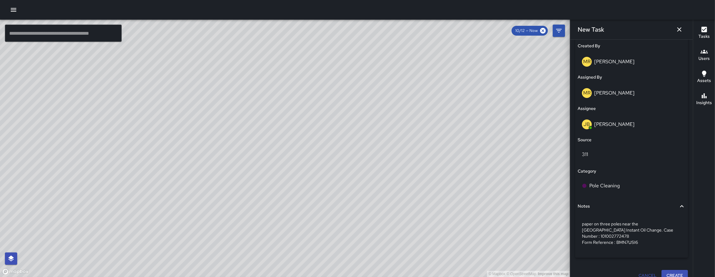
click at [664, 270] on button "Create" at bounding box center [675, 275] width 26 height 11
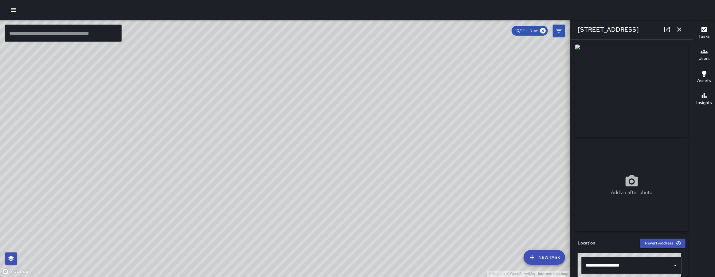
click at [325, 157] on div "© Mapbox © OpenStreetMap Improve this map KW Kenneth Ware 1099 Folsom Street Cr…" at bounding box center [285, 149] width 570 height 258
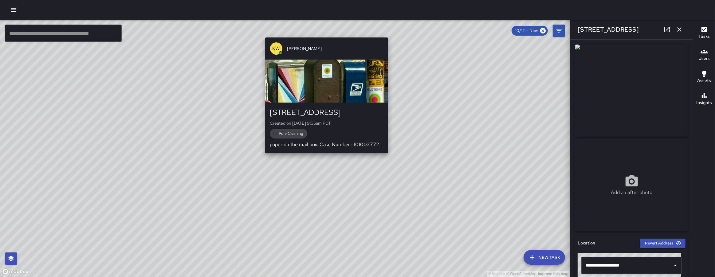
type input "**********"
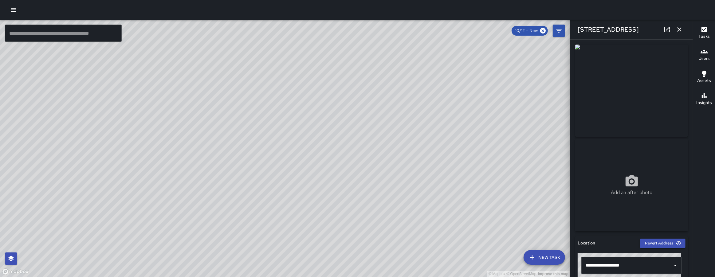
scroll to position [117, 0]
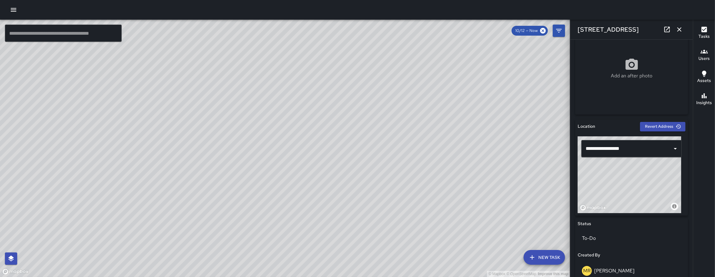
drag, startPoint x: 629, startPoint y: 185, endPoint x: 634, endPoint y: 184, distance: 5.5
click at [634, 184] on div "© Mapbox © OpenStreetMap Improve this map" at bounding box center [630, 174] width 104 height 77
click at [679, 30] on icon "button" at bounding box center [679, 29] width 7 height 7
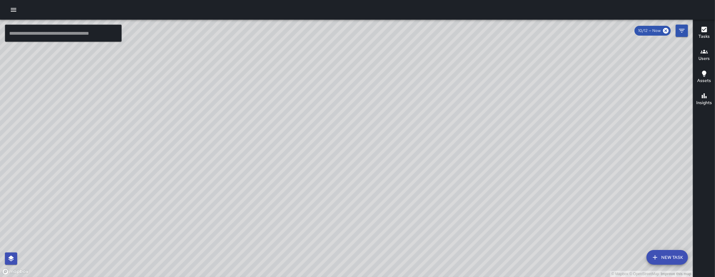
click at [671, 257] on button "New Task" at bounding box center [667, 257] width 41 height 15
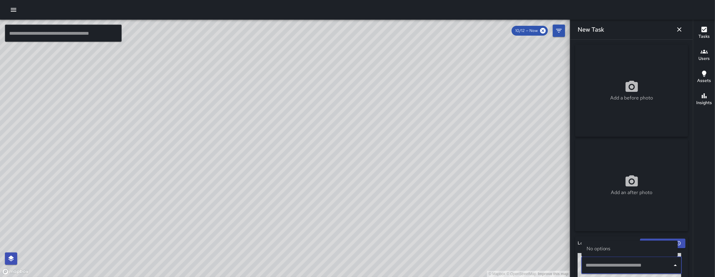
click at [612, 269] on input "text" at bounding box center [627, 266] width 86 height 12
paste input "**********"
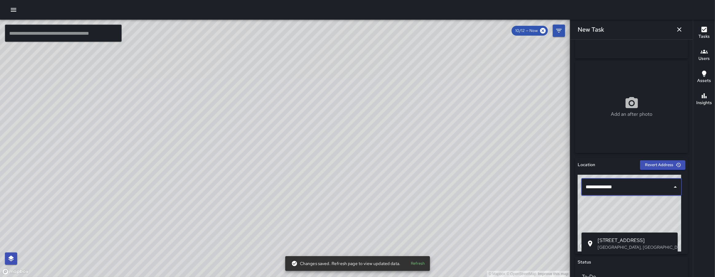
scroll to position [100, 0]
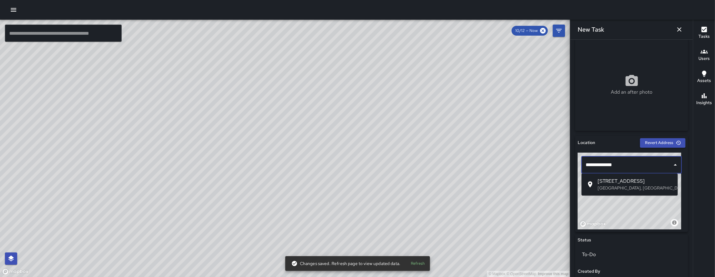
click at [618, 183] on span "298 7th Street" at bounding box center [635, 181] width 75 height 7
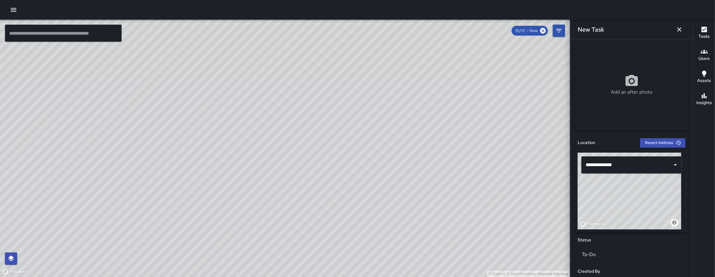
drag, startPoint x: 647, startPoint y: 200, endPoint x: 627, endPoint y: 204, distance: 20.6
click at [627, 204] on div "© Mapbox © OpenStreetMap Improve this map" at bounding box center [630, 191] width 104 height 77
type input "**********"
click at [641, 204] on div "© Mapbox © OpenStreetMap Improve this map" at bounding box center [630, 191] width 104 height 77
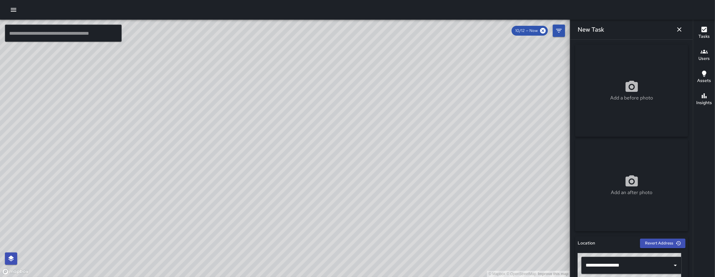
click at [629, 83] on icon at bounding box center [632, 86] width 12 height 11
type input "**********"
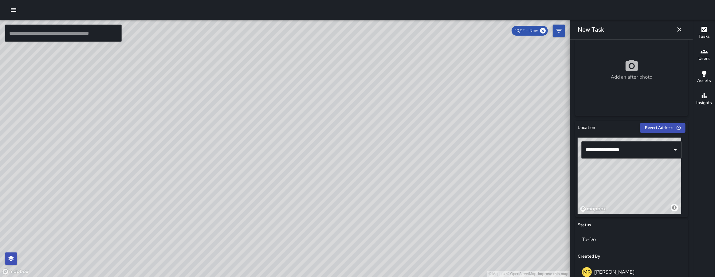
scroll to position [123, 0]
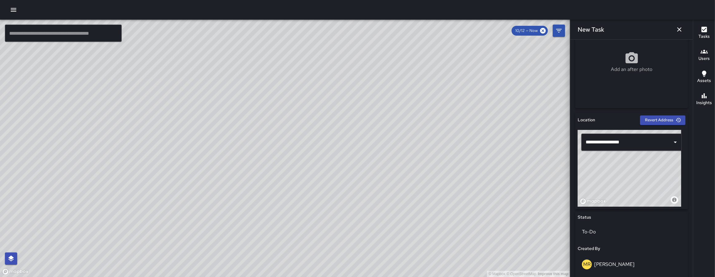
drag, startPoint x: 640, startPoint y: 175, endPoint x: 638, endPoint y: 173, distance: 3.5
click at [638, 173] on div "© Mapbox © OpenStreetMap Improve this map" at bounding box center [630, 168] width 104 height 77
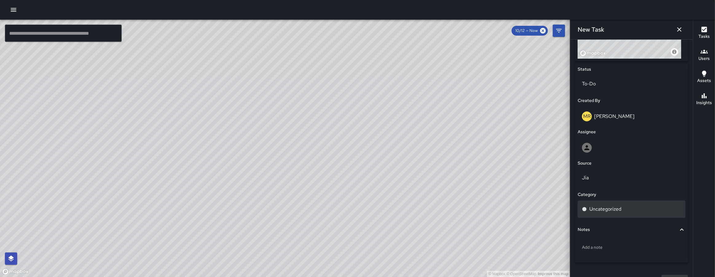
scroll to position [280, 0]
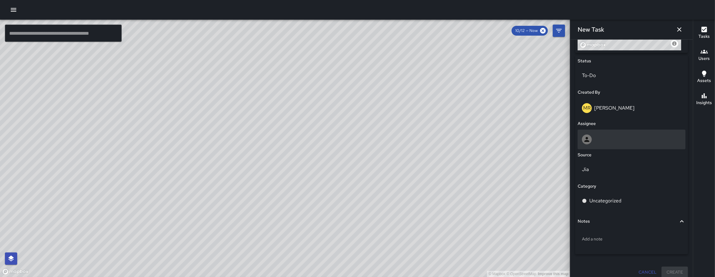
click at [611, 145] on div at bounding box center [632, 140] width 108 height 20
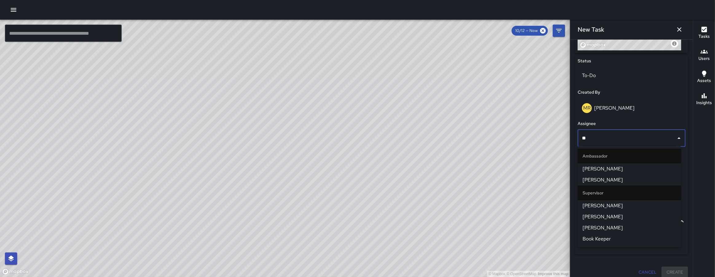
type input "***"
click at [615, 180] on span "Kenneth Ware" at bounding box center [630, 179] width 94 height 7
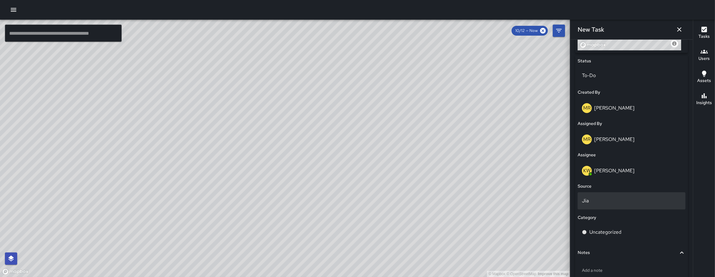
click at [617, 197] on p "Jia" at bounding box center [631, 200] width 99 height 7
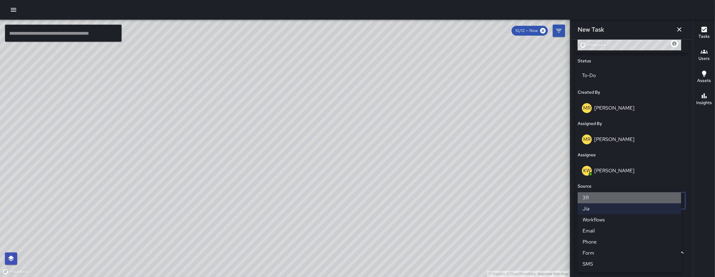
click at [600, 201] on li "311" at bounding box center [630, 197] width 104 height 11
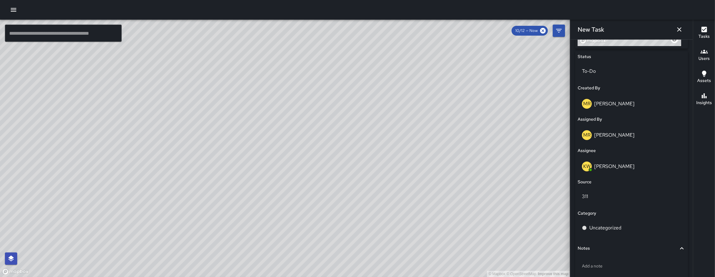
scroll to position [317, 0]
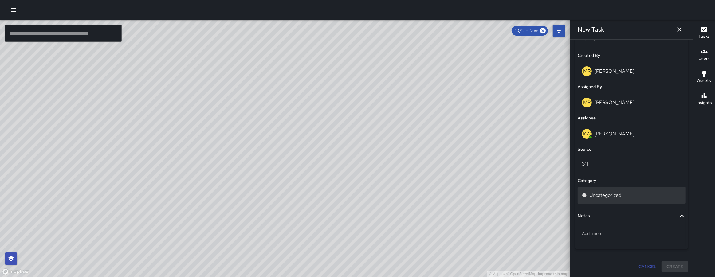
click at [605, 203] on div "Uncategorized" at bounding box center [632, 195] width 108 height 17
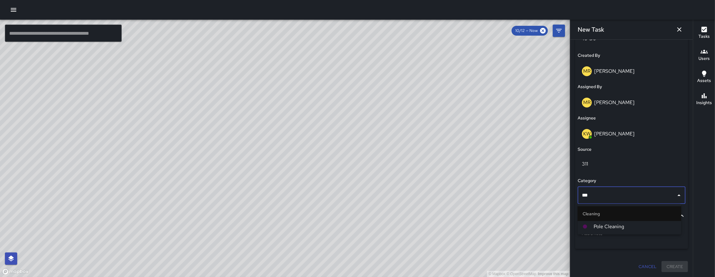
type input "****"
click at [606, 231] on li "Pole Cleaning" at bounding box center [630, 226] width 104 height 11
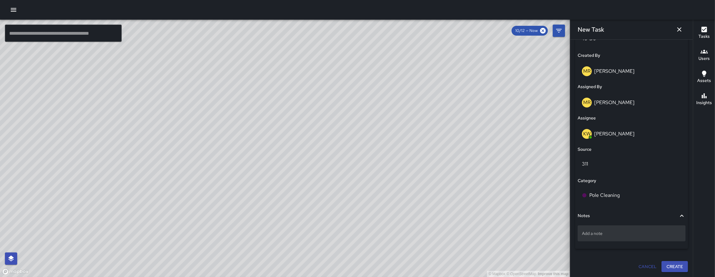
click at [606, 232] on p "Add a note" at bounding box center [631, 233] width 99 height 6
type textarea "*"
type textarea "**********"
click at [631, 238] on div "paper on pole" at bounding box center [632, 234] width 108 height 16
click at [636, 231] on p "paper on pole" at bounding box center [631, 233] width 99 height 6
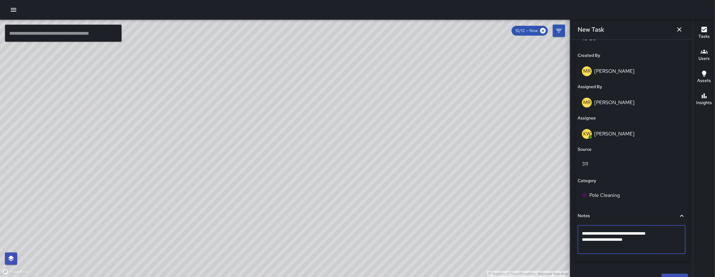
type textarea "**********"
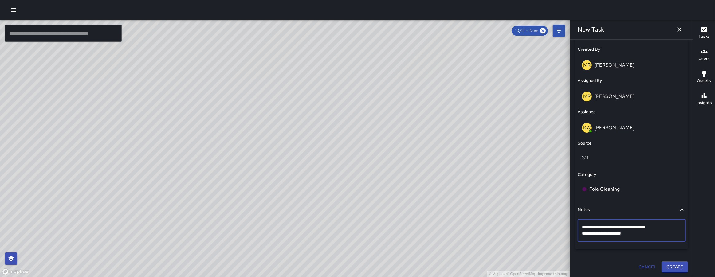
click at [667, 265] on button "Create" at bounding box center [675, 267] width 26 height 11
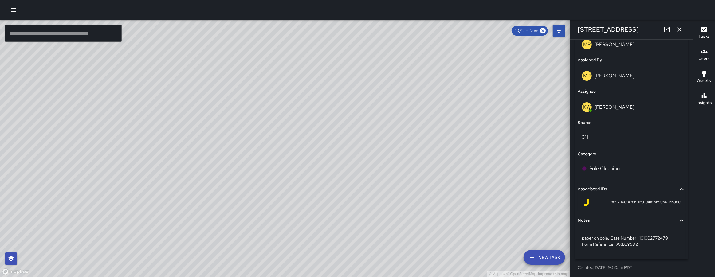
scroll to position [344, 0]
drag, startPoint x: 622, startPoint y: 203, endPoint x: 606, endPoint y: 203, distance: 15.7
click at [611, 203] on span "889711e0-a78b-11f0-941f-bb50ba0bb080" at bounding box center [646, 202] width 70 height 6
copy span "889711e0"
click at [680, 29] on icon "button" at bounding box center [679, 29] width 7 height 7
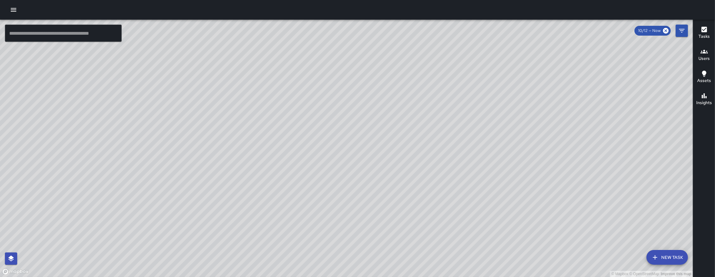
drag, startPoint x: 379, startPoint y: 92, endPoint x: 344, endPoint y: 107, distance: 38.1
click at [346, 134] on div "© Mapbox © OpenStreetMap Improve this map" at bounding box center [346, 149] width 693 height 258
click at [682, 29] on icon "Filters" at bounding box center [682, 31] width 6 height 4
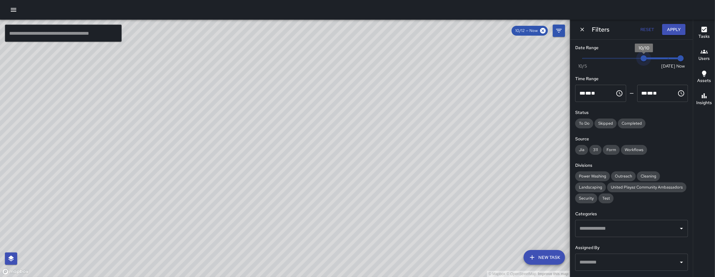
type input "*"
drag, startPoint x: 663, startPoint y: 58, endPoint x: 652, endPoint y: 45, distance: 17.0
click at [653, 59] on span "10/11" at bounding box center [656, 58] width 6 height 6
click at [583, 29] on icon "Dismiss" at bounding box center [582, 29] width 6 height 6
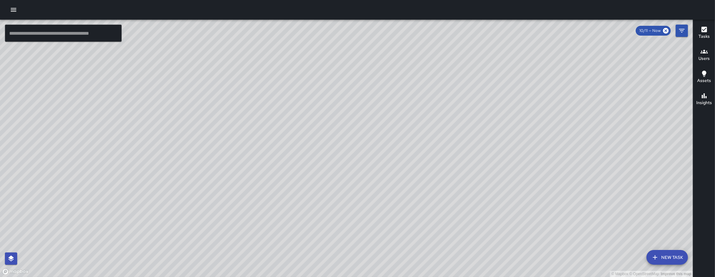
click at [662, 256] on button "New Task" at bounding box center [667, 257] width 41 height 15
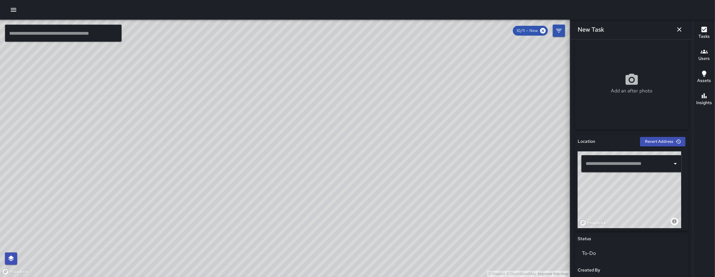
scroll to position [184, 0]
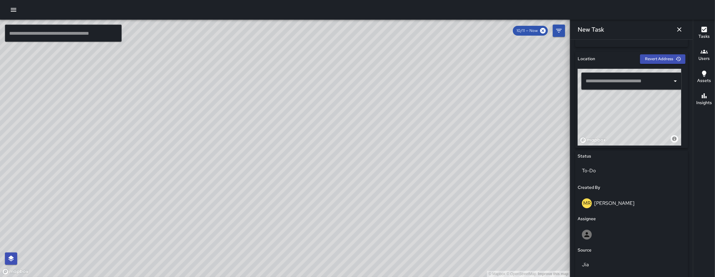
click at [603, 83] on input "text" at bounding box center [627, 81] width 86 height 12
paste input "**********"
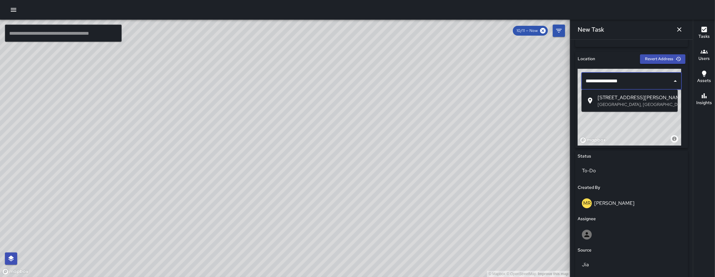
type input "**********"
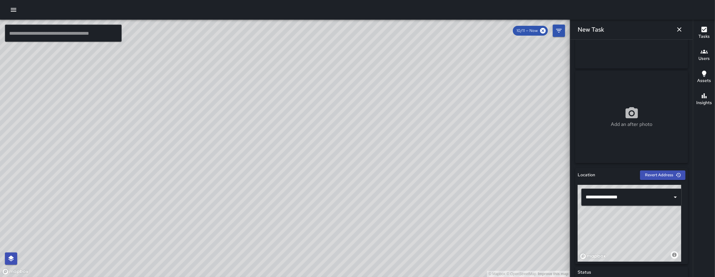
scroll to position [0, 0]
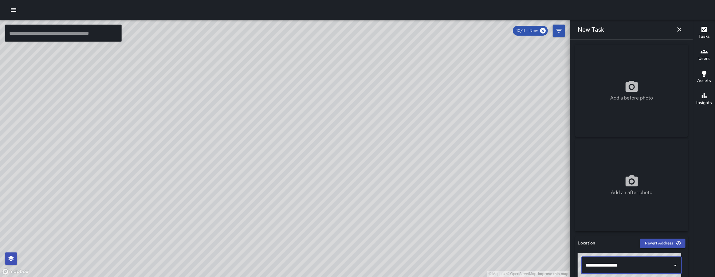
click at [633, 87] on icon at bounding box center [632, 86] width 12 height 11
type input "**********"
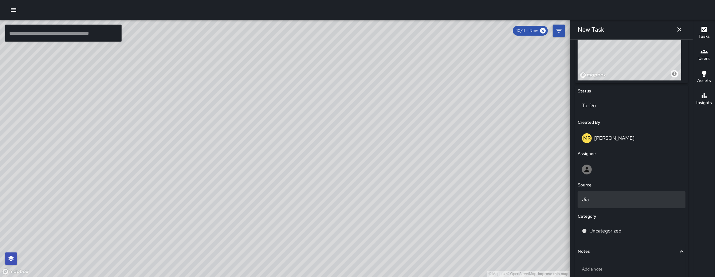
scroll to position [255, 0]
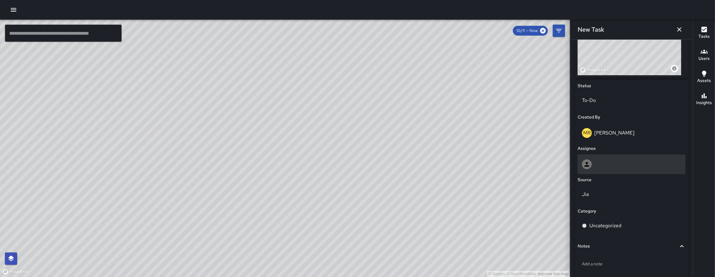
click at [614, 158] on div at bounding box center [632, 165] width 108 height 20
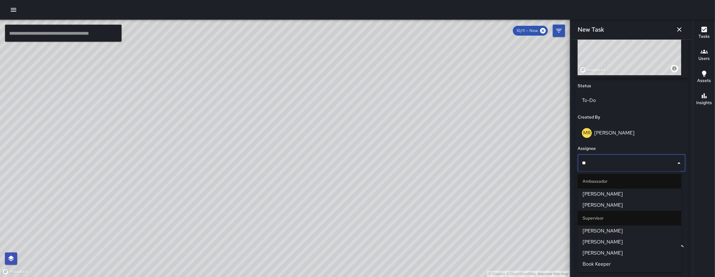
type input "***"
click at [619, 202] on span "Kenneth Ware" at bounding box center [630, 205] width 94 height 7
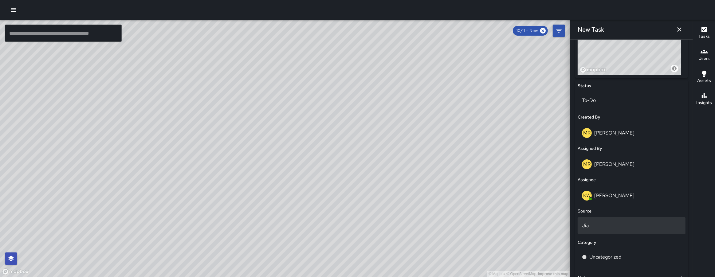
click at [618, 221] on div "Jia" at bounding box center [632, 225] width 108 height 17
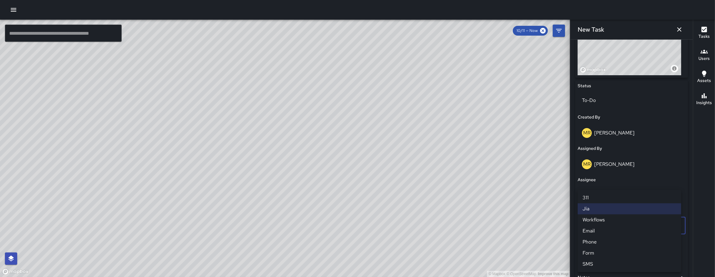
click at [606, 198] on li "311" at bounding box center [630, 197] width 104 height 11
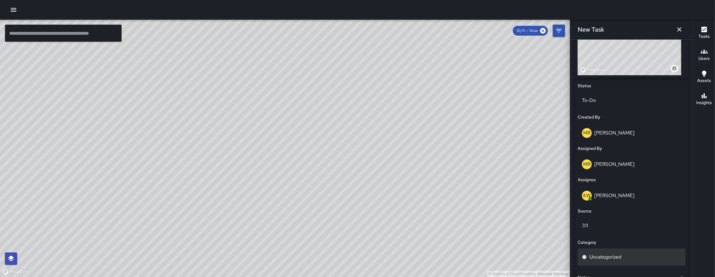
click at [608, 258] on p "Uncategorized" at bounding box center [605, 257] width 32 height 7
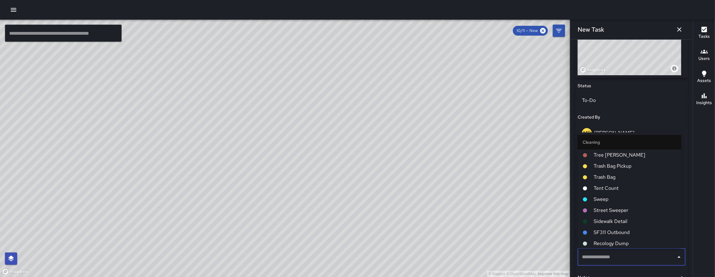
type input "*"
type input "***"
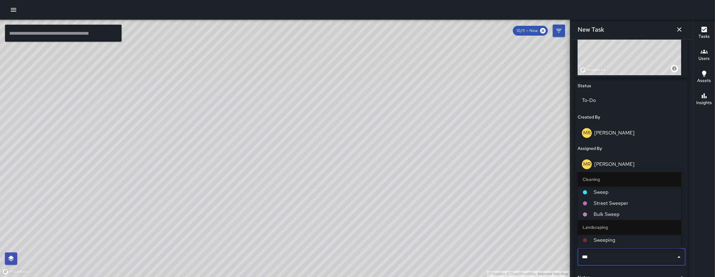
click at [611, 195] on span "Sweep" at bounding box center [635, 192] width 83 height 7
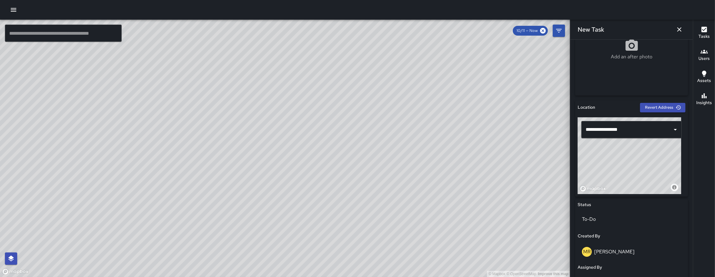
scroll to position [64, 0]
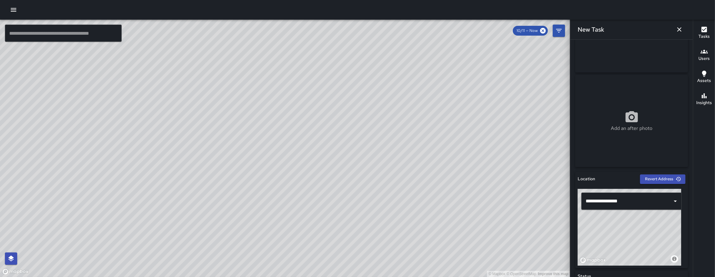
click at [635, 200] on input "**********" at bounding box center [627, 201] width 86 height 12
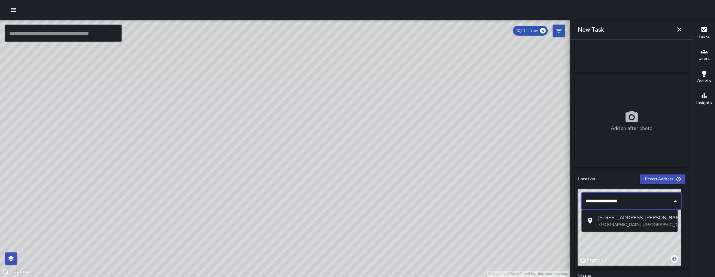
click at [633, 214] on span "15 Harriet Street" at bounding box center [635, 217] width 75 height 7
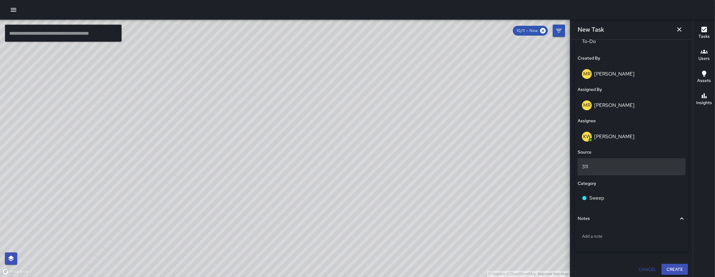
scroll to position [317, 0]
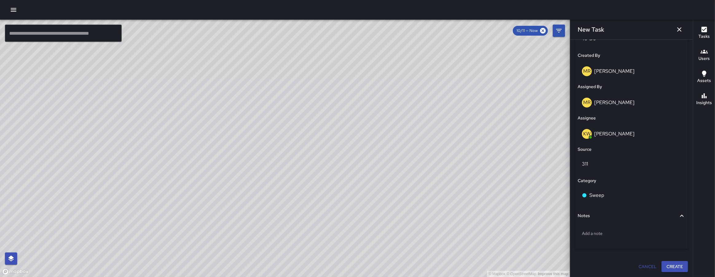
click at [664, 265] on button "Create" at bounding box center [675, 266] width 26 height 11
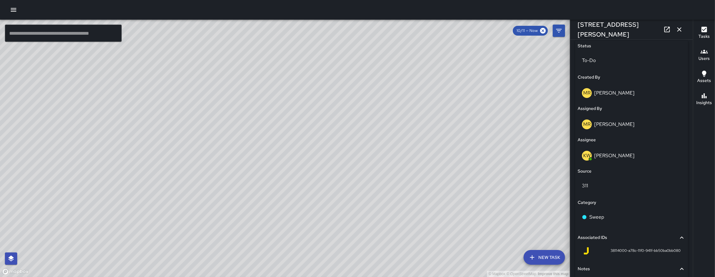
scroll to position [338, 0]
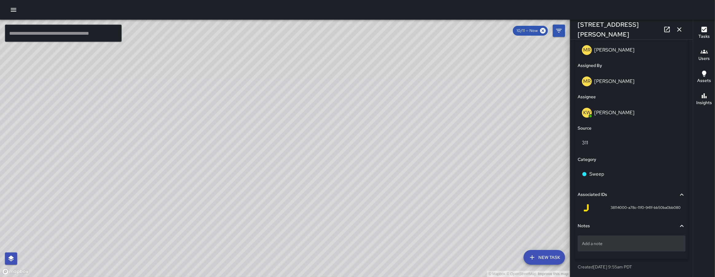
click at [617, 249] on div "Add a note" at bounding box center [632, 244] width 108 height 16
type textarea "*****"
click at [607, 243] on p "Trash" at bounding box center [631, 244] width 99 height 6
type textarea "**********"
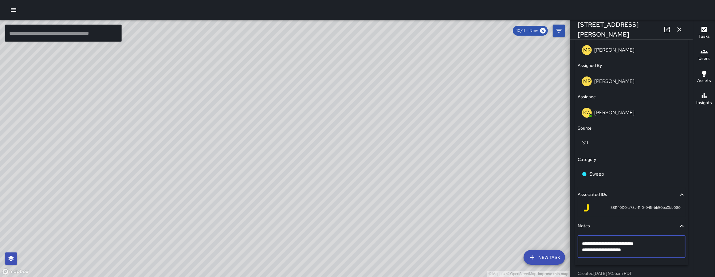
drag, startPoint x: 625, startPoint y: 244, endPoint x: 649, endPoint y: 247, distance: 24.1
click at [649, 247] on textarea "**********" at bounding box center [629, 247] width 95 height 12
drag, startPoint x: 624, startPoint y: 244, endPoint x: 655, endPoint y: 245, distance: 31.0
click at [501, 217] on div "© Mapbox © OpenStreetMap Improve this map" at bounding box center [285, 149] width 570 height 258
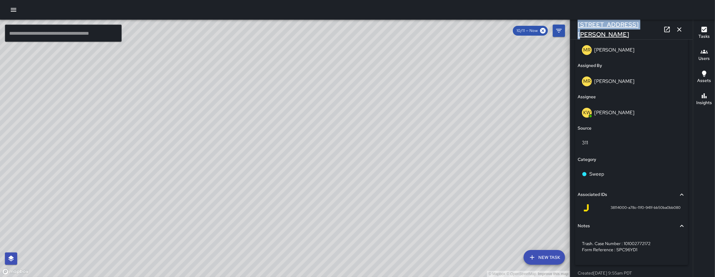
drag, startPoint x: 629, startPoint y: 29, endPoint x: 578, endPoint y: 29, distance: 51.0
click at [578, 29] on div "15 Harriet Street" at bounding box center [631, 30] width 123 height 20
copy h6 "15 Harriet Street"
drag, startPoint x: 623, startPoint y: 209, endPoint x: 605, endPoint y: 210, distance: 17.6
click at [605, 210] on div "38114000-a78c-11f0-941f-bb50ba0bb080" at bounding box center [632, 207] width 98 height 7
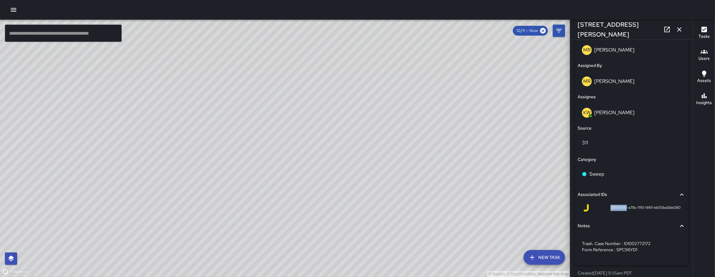
copy span "38114000"
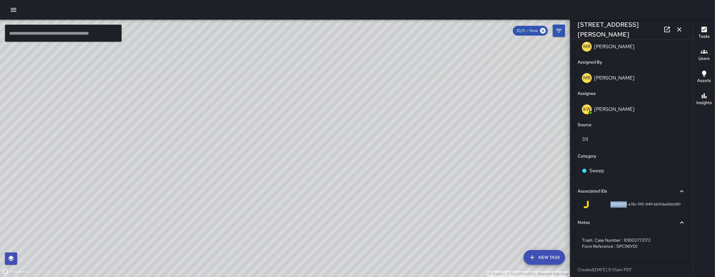
scroll to position [344, 0]
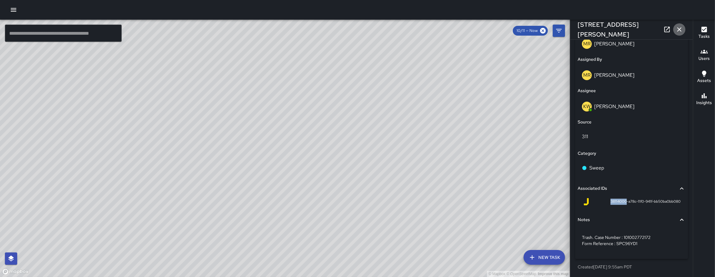
click at [678, 31] on icon "button" at bounding box center [679, 29] width 4 height 4
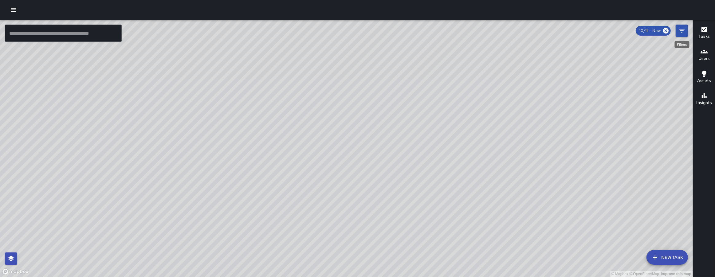
click at [678, 31] on button "Filters" at bounding box center [682, 31] width 12 height 12
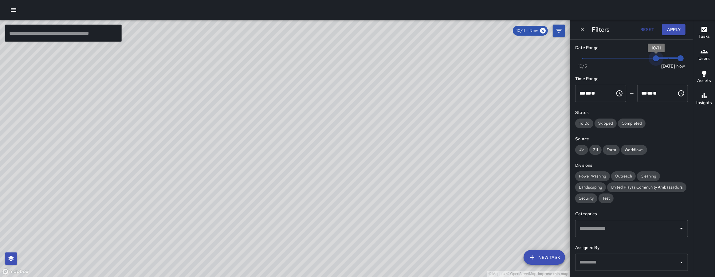
type input "*"
drag, startPoint x: 655, startPoint y: 57, endPoint x: 671, endPoint y: 55, distance: 16.1
click at [671, 55] on span "Now Today 10/5 10/11 9:57 am" at bounding box center [632, 58] width 98 height 9
click at [671, 34] on button "Apply" at bounding box center [673, 29] width 23 height 11
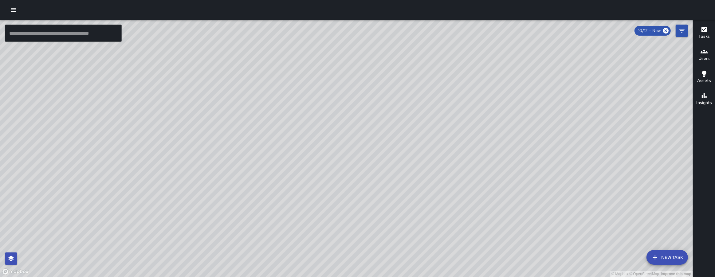
click at [657, 256] on icon "button" at bounding box center [654, 257] width 7 height 7
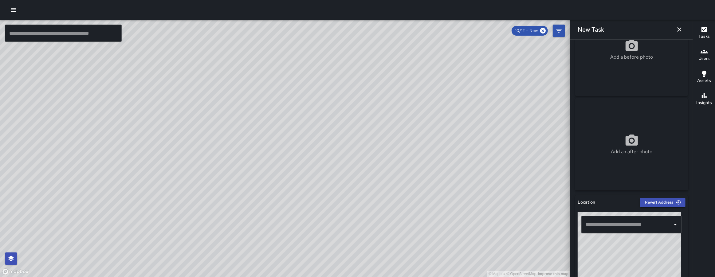
scroll to position [45, 0]
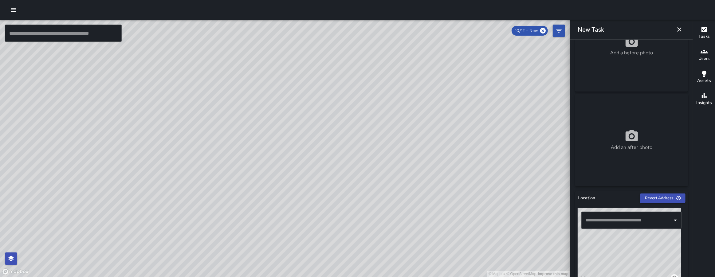
click at [626, 220] on input "text" at bounding box center [627, 220] width 86 height 12
paste input "**********"
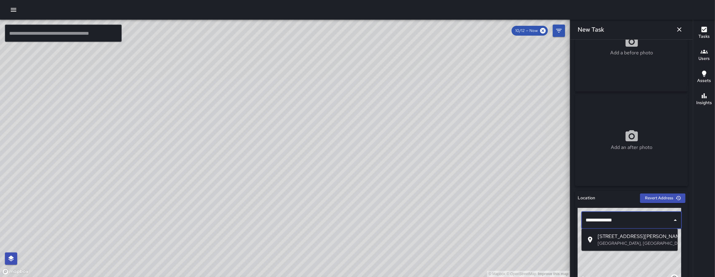
click at [619, 236] on span "22 Russ Street" at bounding box center [635, 236] width 75 height 7
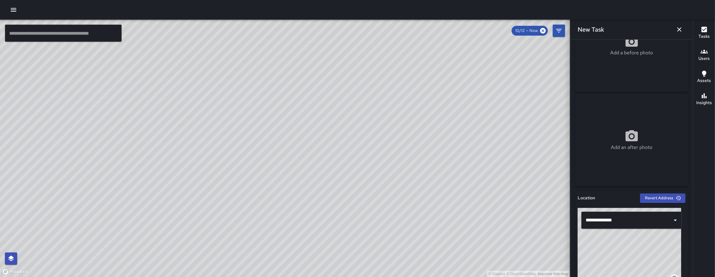
drag, startPoint x: 616, startPoint y: 248, endPoint x: 633, endPoint y: 266, distance: 24.8
click at [633, 266] on div "© Mapbox © OpenStreetMap Improve this map" at bounding box center [630, 246] width 104 height 77
type input "**********"
drag, startPoint x: 629, startPoint y: 251, endPoint x: 629, endPoint y: 256, distance: 4.3
click at [629, 256] on div "© Mapbox © OpenStreetMap Improve this map" at bounding box center [630, 246] width 104 height 77
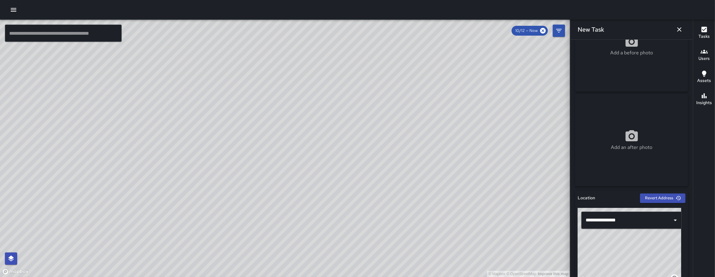
click at [636, 256] on div "© Mapbox © OpenStreetMap Improve this map" at bounding box center [630, 246] width 104 height 77
drag, startPoint x: 639, startPoint y: 256, endPoint x: 633, endPoint y: 250, distance: 8.7
click at [633, 250] on div "© Mapbox © OpenStreetMap Improve this map" at bounding box center [630, 246] width 104 height 77
drag, startPoint x: 640, startPoint y: 256, endPoint x: 637, endPoint y: 254, distance: 3.6
click at [637, 254] on div "© Mapbox © OpenStreetMap Improve this map" at bounding box center [630, 246] width 104 height 77
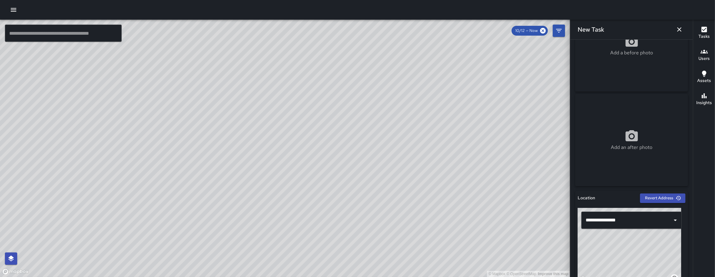
drag, startPoint x: 637, startPoint y: 255, endPoint x: 640, endPoint y: 257, distance: 4.1
click at [640, 257] on div "© Mapbox © OpenStreetMap Improve this map" at bounding box center [630, 246] width 104 height 77
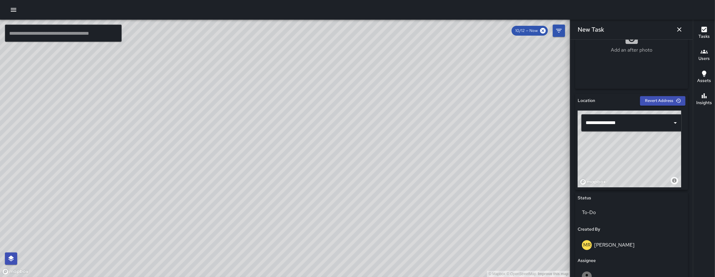
scroll to position [54, 0]
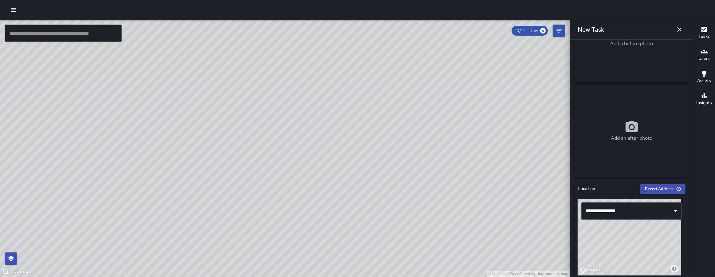
drag, startPoint x: 639, startPoint y: 242, endPoint x: 643, endPoint y: 244, distance: 4.1
click at [643, 246] on div "© Mapbox © OpenStreetMap Improve this map" at bounding box center [630, 237] width 104 height 77
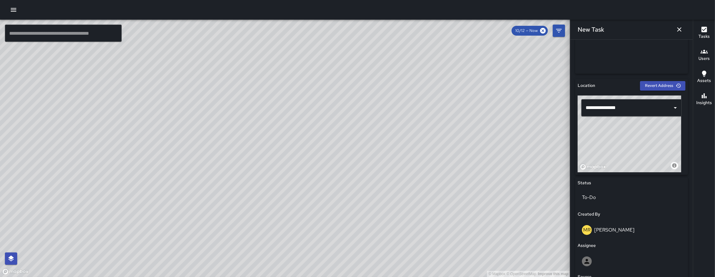
scroll to position [285, 0]
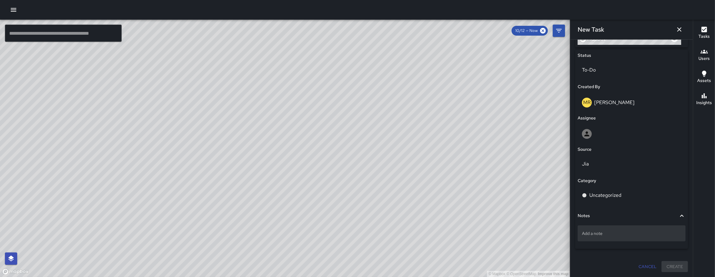
click at [604, 235] on p "Add a note" at bounding box center [631, 233] width 99 height 6
type textarea "**********"
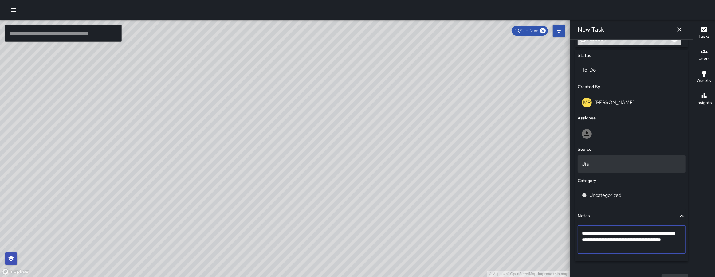
click at [597, 163] on p "Jia" at bounding box center [631, 163] width 99 height 7
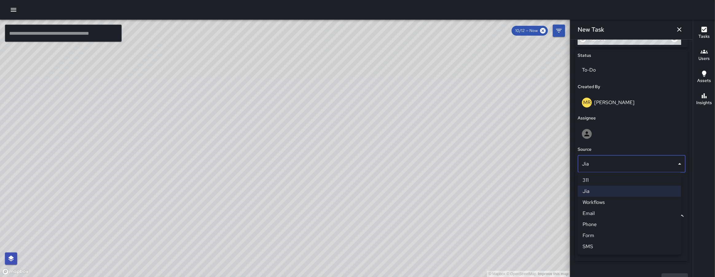
click at [599, 175] on li "311" at bounding box center [630, 180] width 104 height 11
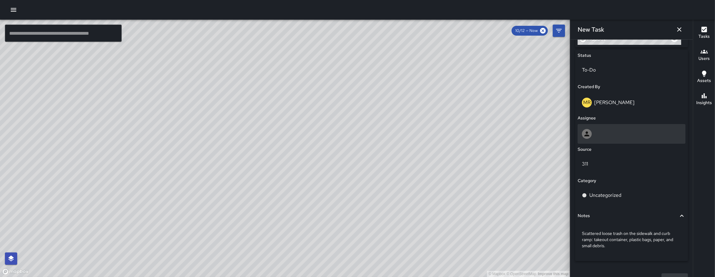
click at [600, 135] on div at bounding box center [631, 134] width 99 height 10
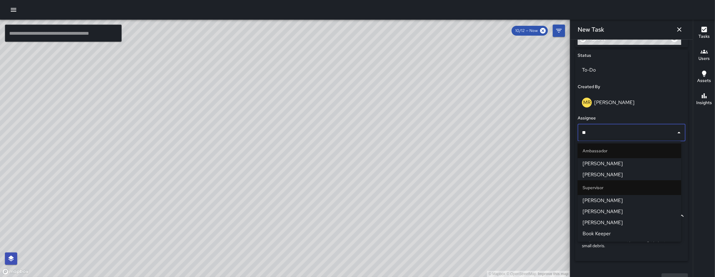
type input "***"
click at [600, 178] on span "Kenneth Ware" at bounding box center [630, 174] width 94 height 7
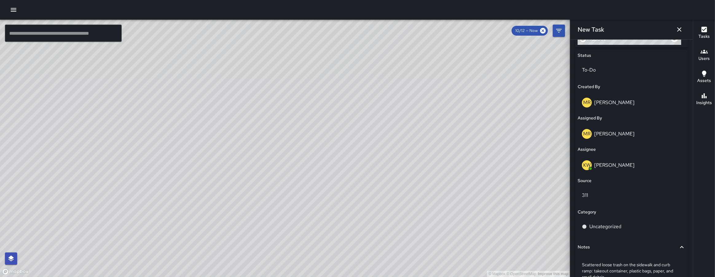
click at [605, 217] on div "Status To-Do Created By MR Maria Rosas Assigned By MR Maria Rosas Assignee KW K…" at bounding box center [631, 171] width 113 height 243
click at [605, 224] on p "Uncategorized" at bounding box center [605, 226] width 32 height 7
type input "***"
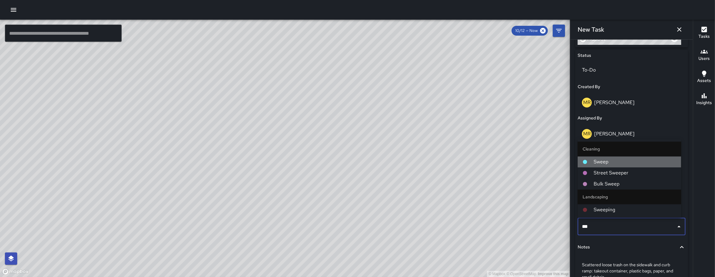
click at [597, 164] on span "Sweep" at bounding box center [635, 161] width 83 height 7
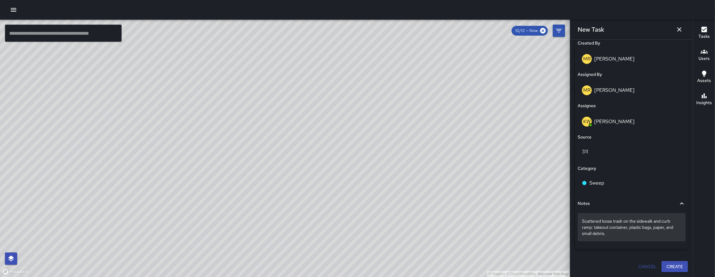
click at [631, 240] on div "Scattered loose trash on the sidewalk and curb ramp: takeout container, plastic…" at bounding box center [632, 227] width 108 height 28
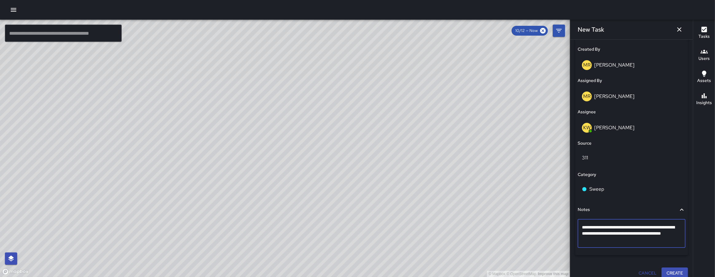
type textarea "**********"
click at [609, 239] on p "Scattered loose trash on the sidewalk and curb ramp: takeout container, plastic…" at bounding box center [631, 233] width 99 height 18
click at [610, 240] on textarea "**********" at bounding box center [631, 233] width 99 height 18
type textarea "**********"
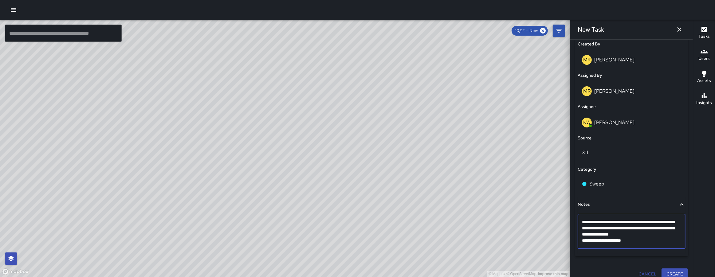
scroll to position [333, 0]
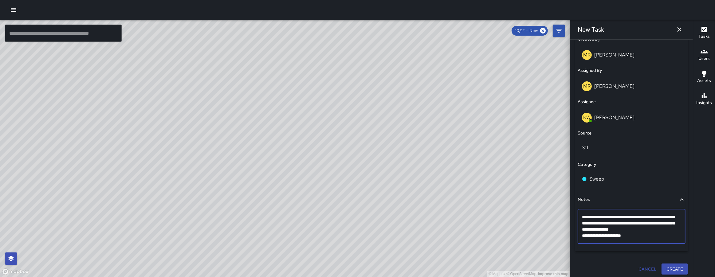
click at [671, 272] on button "Create" at bounding box center [675, 269] width 26 height 11
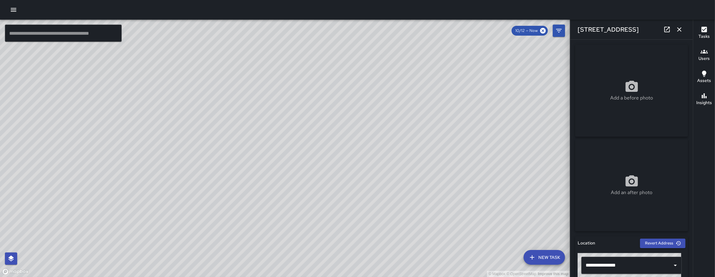
click at [593, 72] on div "Add a before photo" at bounding box center [631, 91] width 113 height 92
type input "**********"
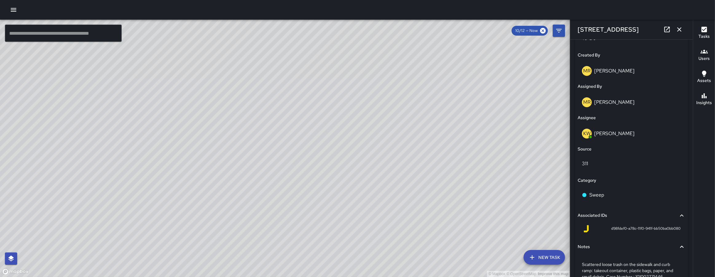
scroll to position [186, 0]
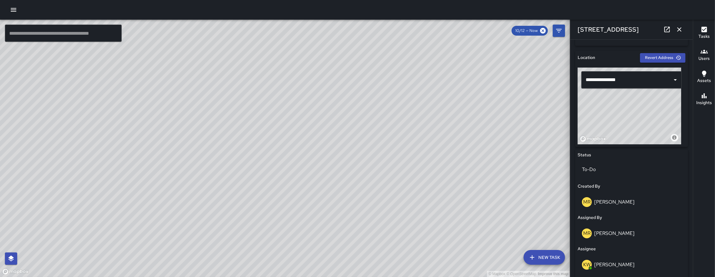
click at [679, 27] on icon "button" at bounding box center [679, 29] width 7 height 7
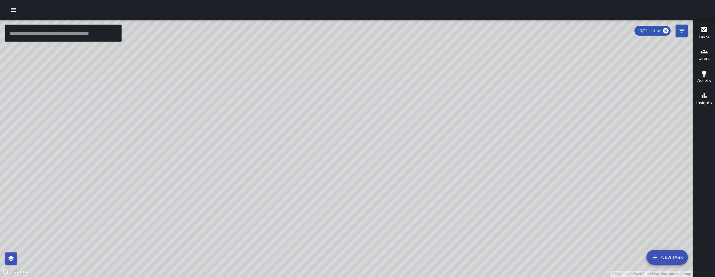
click at [348, 147] on div "© Mapbox © OpenStreetMap Improve this map" at bounding box center [346, 149] width 693 height 258
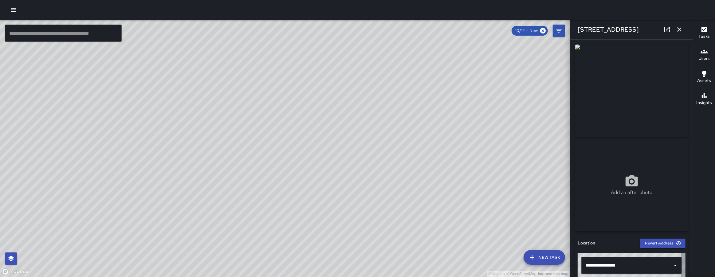
click at [348, 148] on div "© Mapbox © OpenStreetMap Improve this map" at bounding box center [285, 149] width 570 height 258
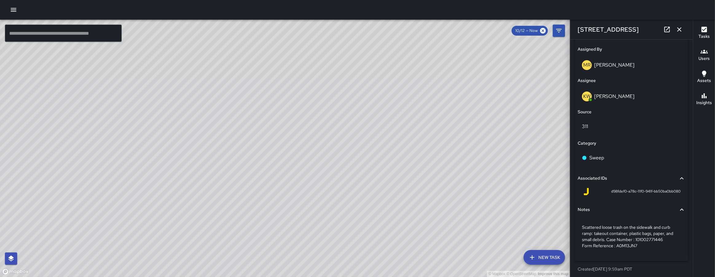
scroll to position [356, 0]
drag, startPoint x: 622, startPoint y: 189, endPoint x: 606, endPoint y: 190, distance: 16.0
click at [611, 190] on span "d98fdef0-a78c-11f0-941f-bb50ba0bb080" at bounding box center [645, 189] width 69 height 6
copy span "d98fdef0"
click at [682, 28] on icon "button" at bounding box center [679, 29] width 7 height 7
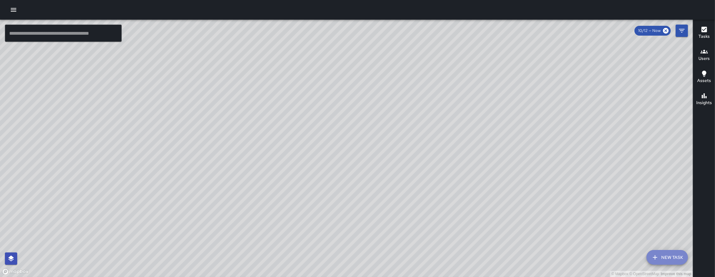
click at [667, 260] on button "New Task" at bounding box center [667, 257] width 41 height 15
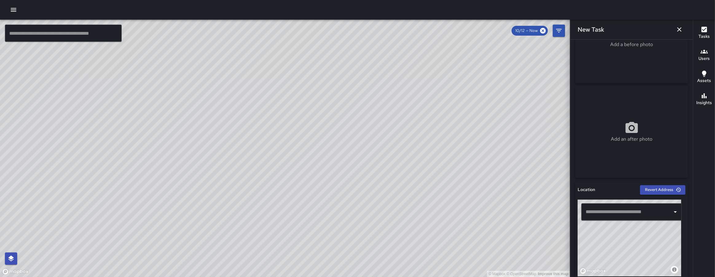
scroll to position [116, 0]
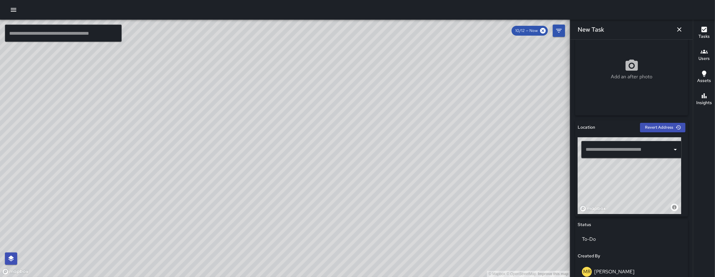
drag, startPoint x: 629, startPoint y: 195, endPoint x: 623, endPoint y: 181, distance: 15.2
click at [623, 204] on div "© Mapbox © OpenStreetMap Improve this map" at bounding box center [630, 175] width 104 height 77
drag, startPoint x: 619, startPoint y: 202, endPoint x: 615, endPoint y: 222, distance: 20.7
click at [615, 223] on div "Location Revert Address © Mapbox © OpenStreetMap Improve this map ​ Status To-D…" at bounding box center [631, 272] width 113 height 305
drag, startPoint x: 616, startPoint y: 188, endPoint x: 617, endPoint y: 194, distance: 5.5
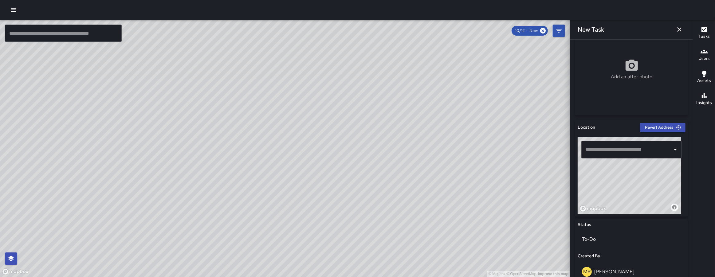
click at [617, 194] on div "© Mapbox © OpenStreetMap Improve this map" at bounding box center [630, 175] width 104 height 77
drag, startPoint x: 616, startPoint y: 182, endPoint x: 670, endPoint y: 191, distance: 55.2
click at [670, 191] on div "© Mapbox © OpenStreetMap Improve this map" at bounding box center [630, 175] width 104 height 77
click at [624, 185] on div "© Mapbox © OpenStreetMap Improve this map" at bounding box center [630, 175] width 104 height 77
type input "**********"
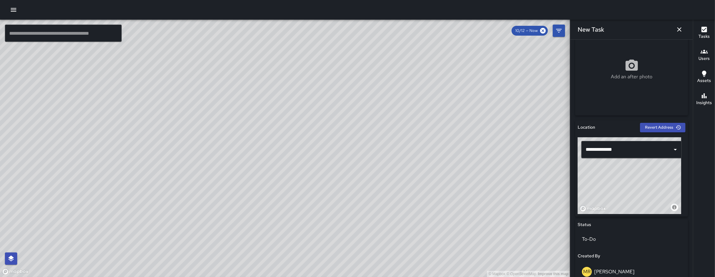
click at [620, 187] on div "© Mapbox © OpenStreetMap Improve this map" at bounding box center [630, 175] width 104 height 77
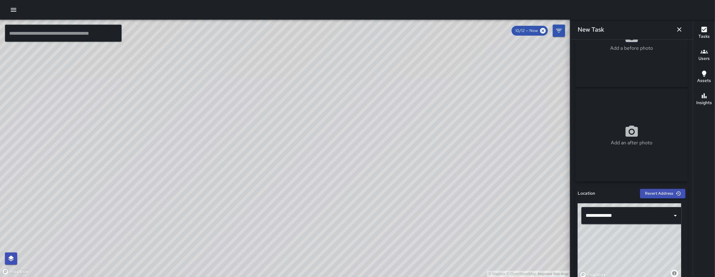
scroll to position [0, 0]
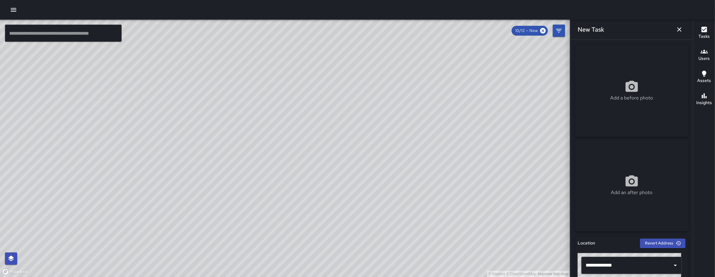
click at [655, 56] on div "Add a before photo" at bounding box center [631, 91] width 113 height 92
type input "**********"
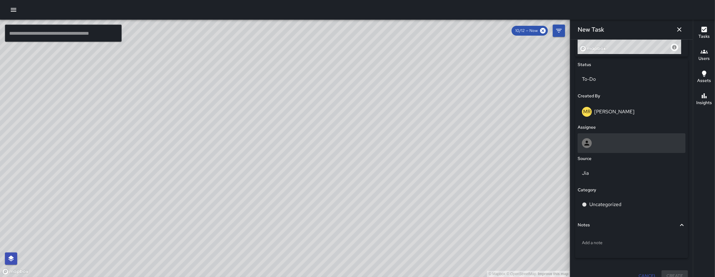
click at [607, 143] on div at bounding box center [631, 143] width 99 height 10
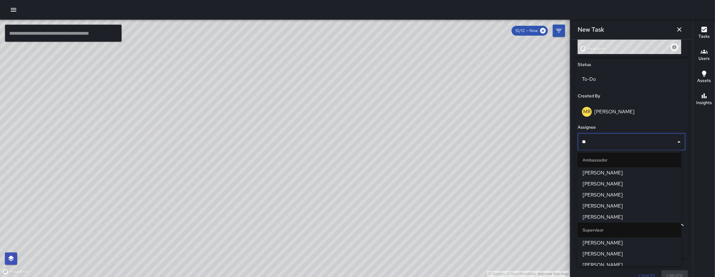
type input "***"
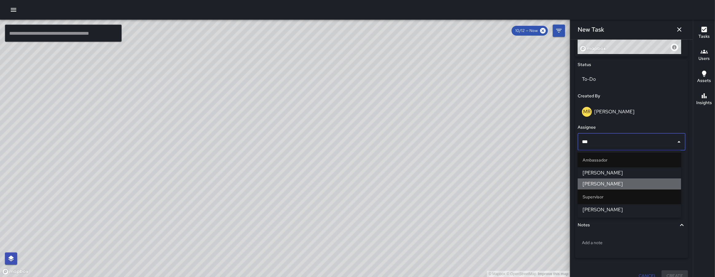
click at [606, 184] on span "Kenneth Ware" at bounding box center [630, 183] width 94 height 7
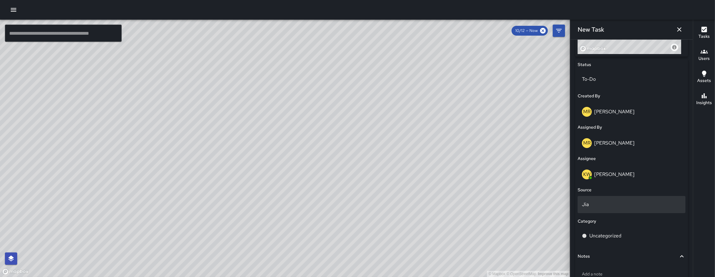
click at [604, 205] on p "Jia" at bounding box center [631, 204] width 99 height 7
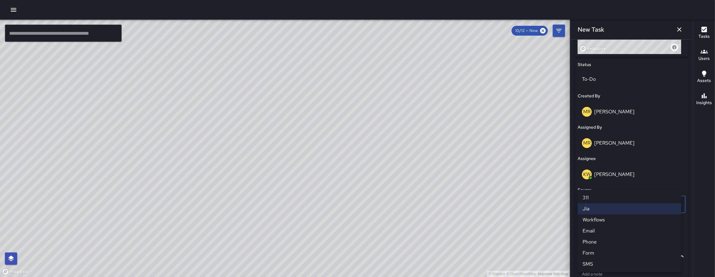
click at [601, 198] on li "311" at bounding box center [630, 197] width 104 height 11
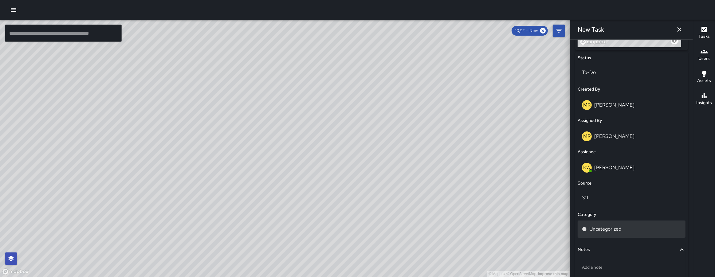
scroll to position [283, 0]
click at [612, 226] on p "Uncategorized" at bounding box center [605, 229] width 32 height 7
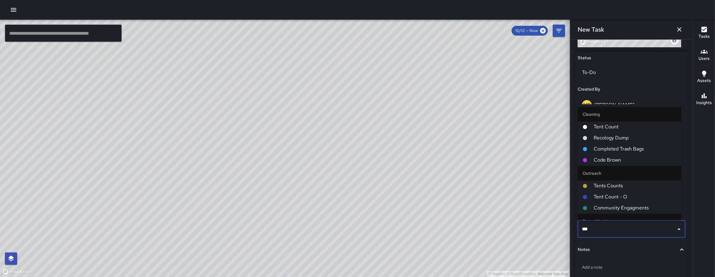
type input "****"
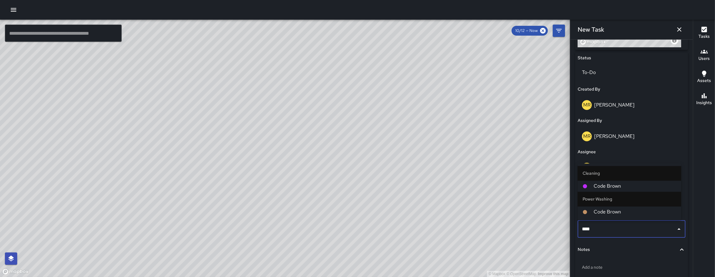
click at [620, 183] on span "Code Brown" at bounding box center [635, 186] width 83 height 7
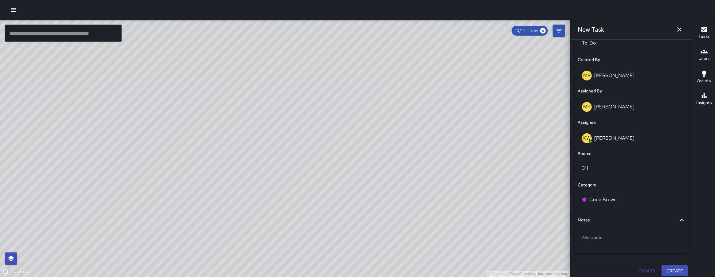
scroll to position [317, 0]
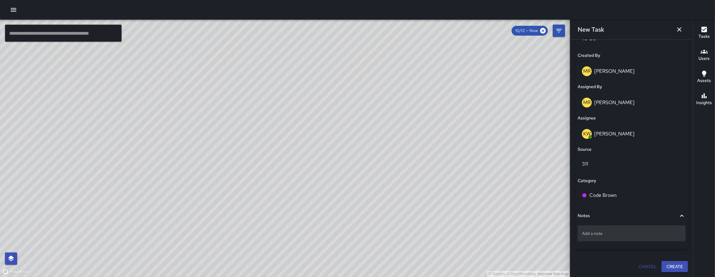
click at [604, 234] on p "Add a note" at bounding box center [631, 233] width 99 height 6
type textarea "**********"
click at [663, 234] on p "code brown on tree well. ." at bounding box center [631, 233] width 99 height 6
type textarea "**********"
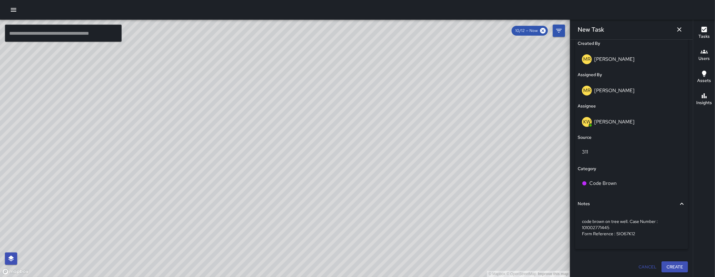
scroll to position [329, 0]
click at [672, 265] on button "Create" at bounding box center [675, 266] width 26 height 11
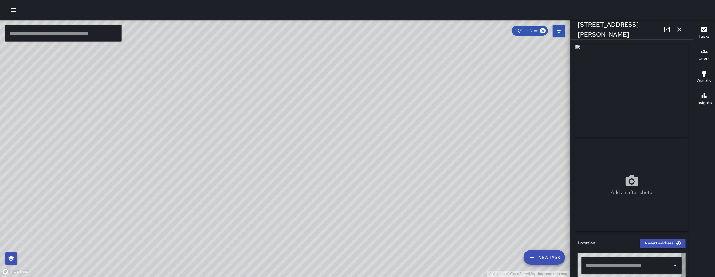
type input "**********"
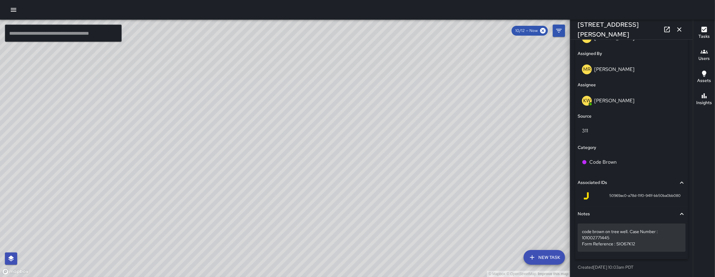
scroll to position [350, 0]
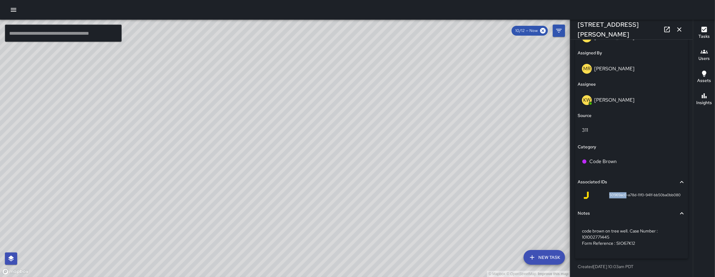
drag, startPoint x: 622, startPoint y: 195, endPoint x: 603, endPoint y: 194, distance: 18.8
click at [603, 194] on div "50969ac0-a78d-11f0-941f-bb50ba0bb080" at bounding box center [632, 195] width 98 height 7
copy span "50969ac0"
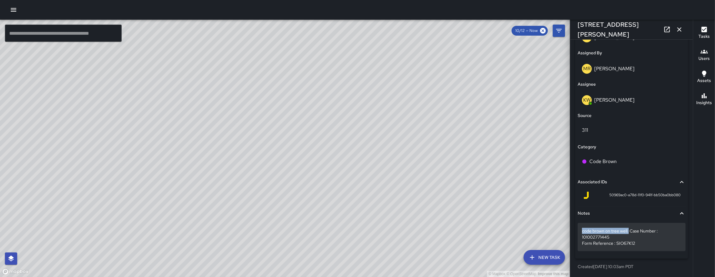
drag, startPoint x: 629, startPoint y: 231, endPoint x: 583, endPoint y: 232, distance: 46.4
click at [583, 232] on p "code brown on tree well. Case Number : 101002771445 Form Reference : SIO67K12" at bounding box center [631, 237] width 99 height 18
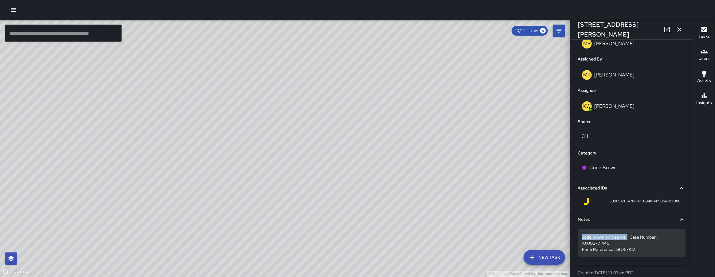
drag, startPoint x: 627, startPoint y: 236, endPoint x: 581, endPoint y: 238, distance: 46.1
click at [581, 238] on div "code brown on tree well. Case Number : 101002771445 Form Reference : SIO67K12" at bounding box center [632, 243] width 108 height 28
drag, startPoint x: 628, startPoint y: 238, endPoint x: 580, endPoint y: 238, distance: 47.9
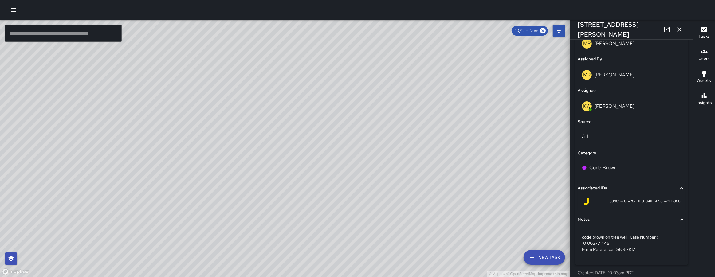
click at [677, 30] on icon "button" at bounding box center [679, 29] width 7 height 7
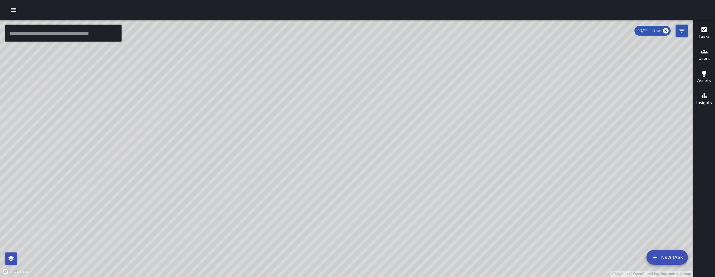
drag, startPoint x: 492, startPoint y: 126, endPoint x: 349, endPoint y: 75, distance: 152.0
click at [349, 75] on div "© Mapbox © OpenStreetMap Improve this map" at bounding box center [346, 149] width 693 height 258
drag, startPoint x: 419, startPoint y: 234, endPoint x: 427, endPoint y: 182, distance: 52.5
click at [427, 182] on div "© Mapbox © OpenStreetMap Improve this map" at bounding box center [346, 149] width 693 height 258
drag, startPoint x: 437, startPoint y: 138, endPoint x: 421, endPoint y: 166, distance: 32.1
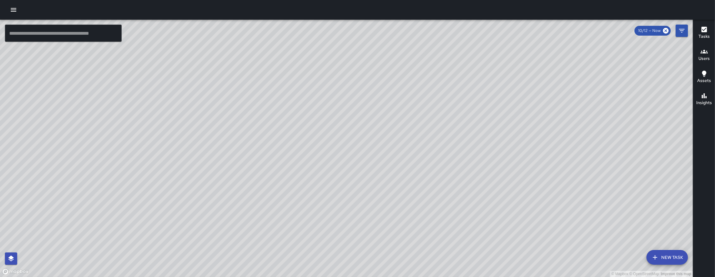
click at [421, 201] on div "© Mapbox © OpenStreetMap Improve this map" at bounding box center [346, 149] width 693 height 258
click at [680, 34] on icon "Filters" at bounding box center [681, 30] width 7 height 7
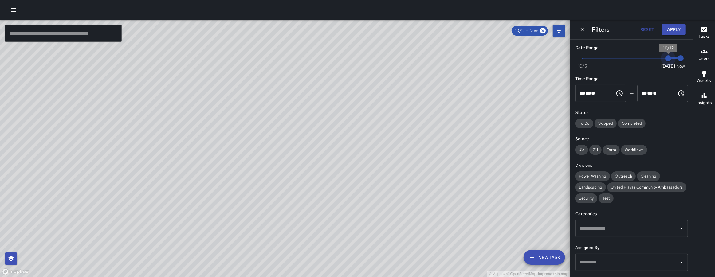
type input "*"
drag, startPoint x: 663, startPoint y: 57, endPoint x: 658, endPoint y: 58, distance: 5.0
click at [665, 58] on span "10/12" at bounding box center [668, 58] width 6 height 6
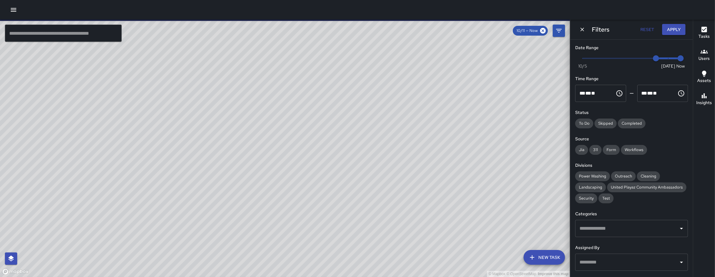
drag, startPoint x: 453, startPoint y: 169, endPoint x: 413, endPoint y: 175, distance: 40.7
click at [413, 175] on div "© Mapbox © OpenStreetMap Improve this map" at bounding box center [285, 149] width 570 height 258
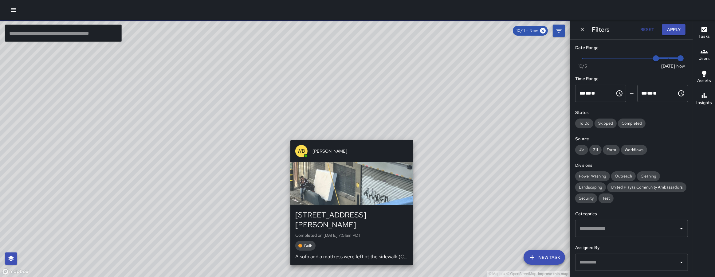
click at [349, 137] on div "© Mapbox © OpenStreetMap Improve this map WB Woodrow Blake 139 Harriet Street C…" at bounding box center [285, 149] width 570 height 258
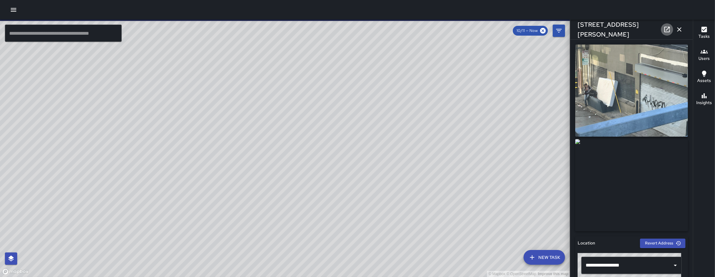
click at [666, 28] on icon at bounding box center [666, 29] width 7 height 7
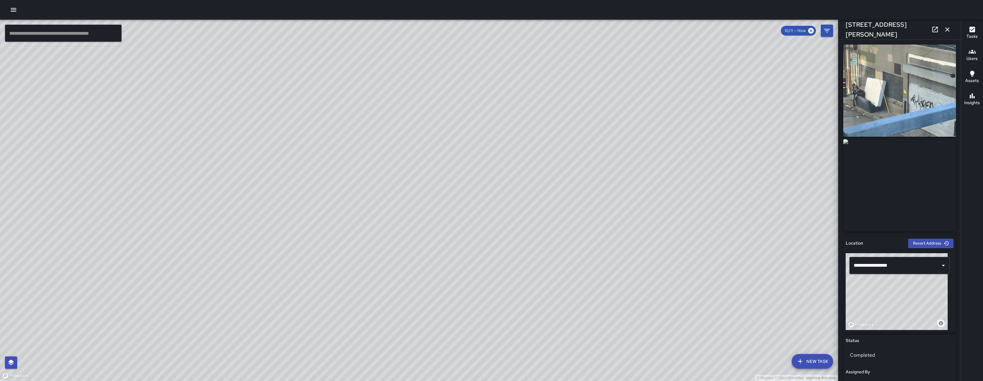
click at [786, 29] on icon "button" at bounding box center [947, 29] width 7 height 7
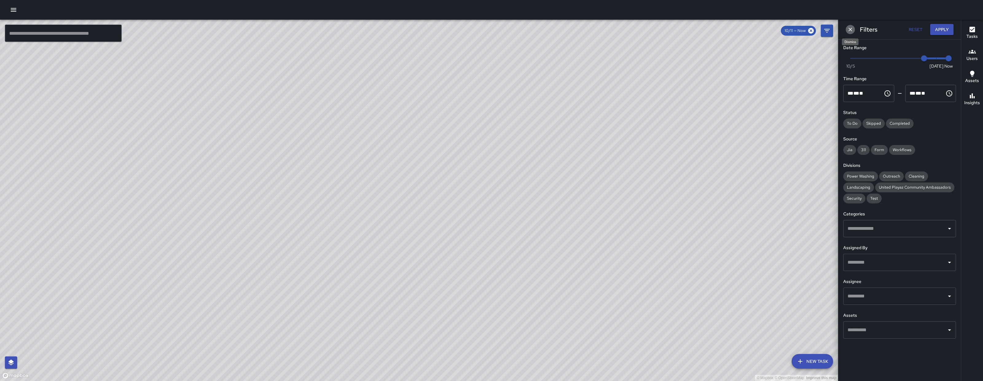
click at [786, 30] on icon "Dismiss" at bounding box center [851, 29] width 6 height 6
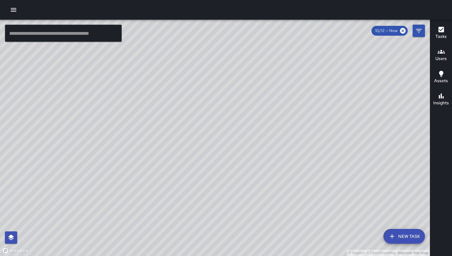
click at [18, 12] on button "button" at bounding box center [13, 10] width 12 height 12
click at [16, 11] on icon "button" at bounding box center [13, 9] width 7 height 7
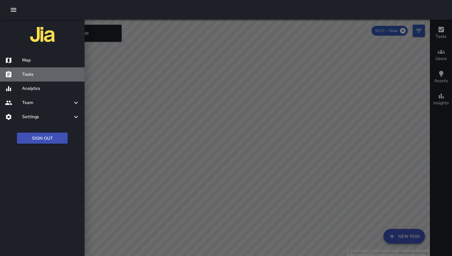
click at [42, 77] on h6 "Tasks" at bounding box center [50, 74] width 57 height 7
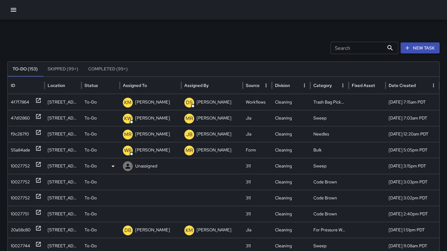
click at [25, 165] on div "10027752" at bounding box center [20, 166] width 19 height 16
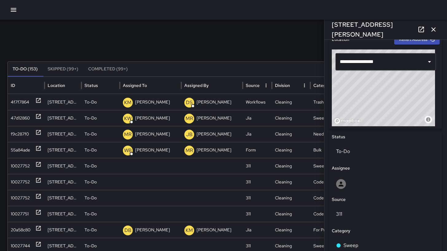
scroll to position [288, 0]
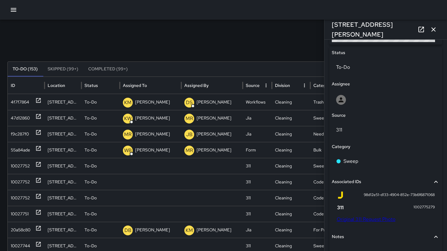
click at [380, 219] on link "Original 311 Request Photo" at bounding box center [366, 219] width 59 height 6
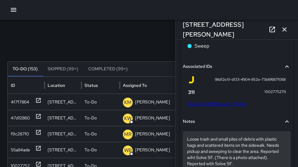
scroll to position [452, 0]
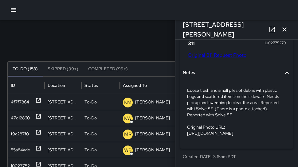
drag, startPoint x: 179, startPoint y: 27, endPoint x: 254, endPoint y: 30, distance: 74.7
click at [254, 30] on div "1190 Howard Street" at bounding box center [236, 30] width 123 height 20
copy h6
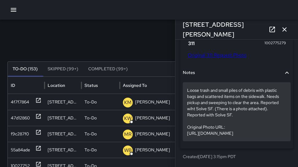
click at [186, 89] on div "Loose trash and small piles of debris with plastic bags and scattered items on …" at bounding box center [237, 111] width 108 height 59
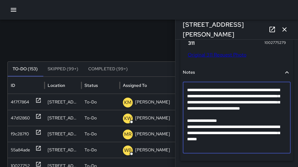
scroll to position [415, 0]
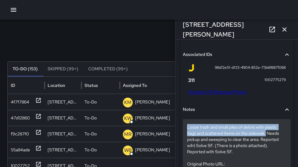
drag, startPoint x: 186, startPoint y: 127, endPoint x: 266, endPoint y: 132, distance: 80.4
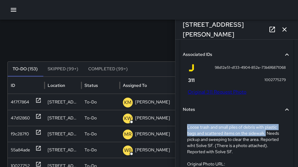
click at [210, 90] on link "Original 311 Request Photo" at bounding box center [217, 92] width 59 height 6
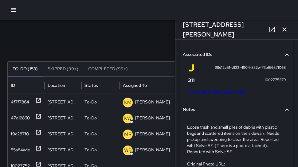
click at [8, 13] on div at bounding box center [149, 10] width 298 height 20
click at [12, 8] on icon "button" at bounding box center [14, 10] width 6 height 4
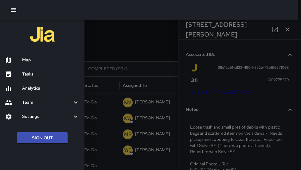
click at [31, 57] on h6 "Map" at bounding box center [50, 60] width 57 height 7
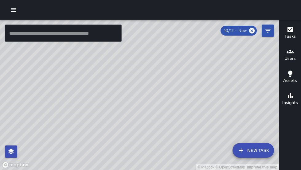
click at [14, 8] on icon "button" at bounding box center [14, 10] width 6 height 4
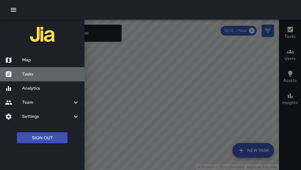
click at [41, 74] on h6 "Tasks" at bounding box center [50, 74] width 57 height 7
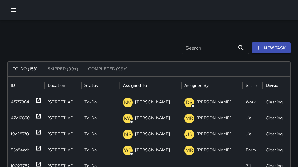
click at [231, 44] on input "Search" at bounding box center [208, 48] width 53 height 12
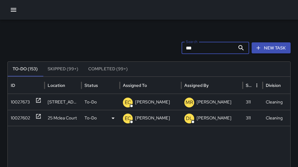
type input "***"
click at [18, 118] on div "10027602" at bounding box center [20, 118] width 19 height 16
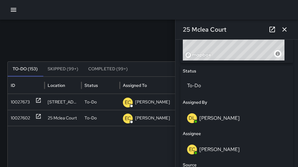
scroll to position [278, 0]
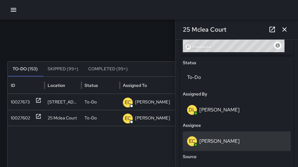
click at [234, 140] on p "Enrique Cervantes" at bounding box center [219, 141] width 40 height 6
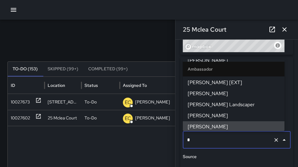
scroll to position [0, 0]
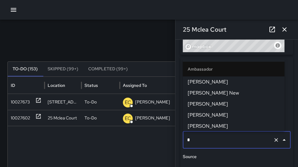
type input "**"
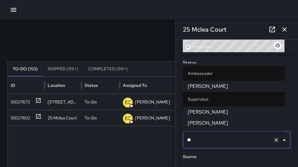
click at [235, 115] on span "[PERSON_NAME]" at bounding box center [234, 111] width 92 height 7
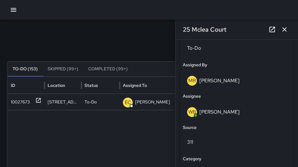
scroll to position [354, 0]
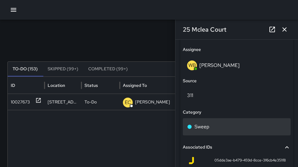
click at [225, 132] on div "Sweep" at bounding box center [237, 126] width 108 height 17
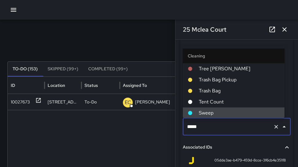
click at [225, 132] on input "*****" at bounding box center [228, 127] width 85 height 12
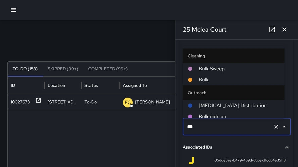
type input "****"
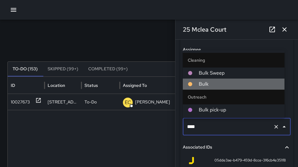
click at [234, 83] on span "Bulk" at bounding box center [239, 84] width 81 height 7
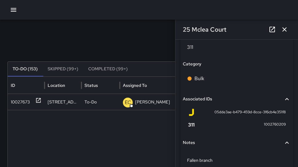
scroll to position [429, 0]
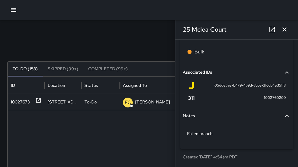
click at [282, 30] on icon "button" at bounding box center [284, 29] width 4 height 4
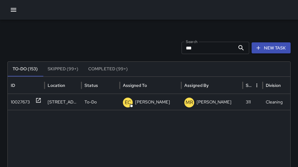
click at [15, 9] on icon "button" at bounding box center [13, 9] width 7 height 7
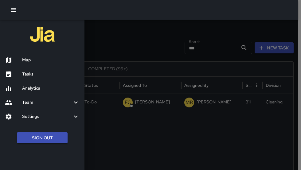
click at [32, 57] on h6 "Map" at bounding box center [50, 60] width 57 height 7
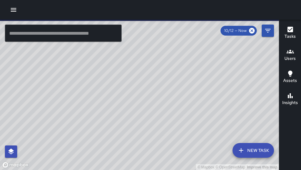
click at [7, 12] on div at bounding box center [150, 10] width 301 height 20
click at [8, 10] on button "button" at bounding box center [13, 10] width 12 height 12
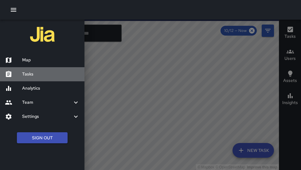
click at [31, 77] on h6 "Tasks" at bounding box center [50, 74] width 57 height 7
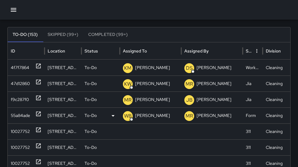
scroll to position [38, 0]
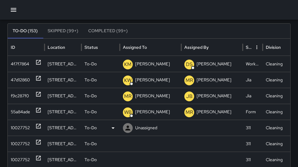
click at [19, 132] on div "10027752" at bounding box center [20, 128] width 19 height 16
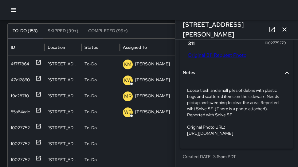
scroll to position [464, 0]
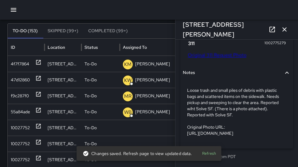
drag, startPoint x: 238, startPoint y: 30, endPoint x: 181, endPoint y: 31, distance: 56.2
click at [181, 31] on div "1190 Howard Street" at bounding box center [236, 30] width 123 height 20
copy h6
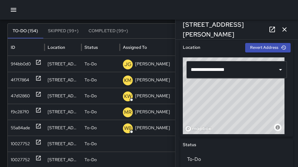
scroll to position [270, 0]
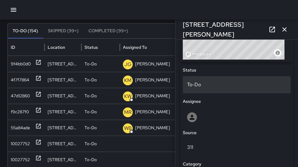
click at [207, 86] on p "To-Do" at bounding box center [236, 84] width 99 height 7
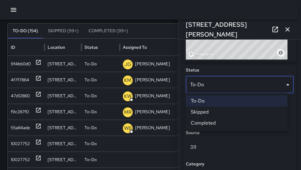
click at [213, 115] on li "Skipped" at bounding box center [237, 112] width 102 height 11
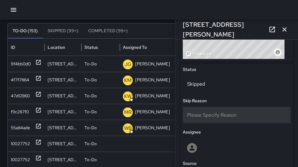
scroll to position [271, 0]
click at [226, 117] on span "Please Specify Reason" at bounding box center [211, 115] width 49 height 6
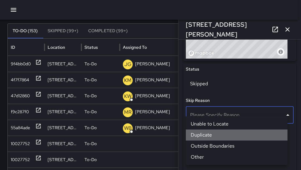
click at [227, 133] on li "Duplicate" at bounding box center [237, 135] width 102 height 11
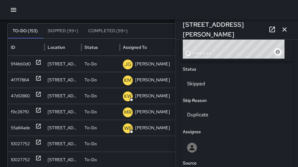
click at [281, 26] on icon "button" at bounding box center [284, 29] width 7 height 7
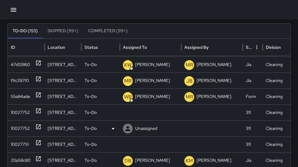
scroll to position [30, 0]
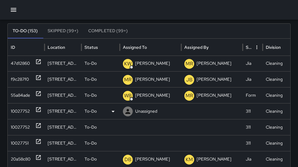
click at [28, 116] on div "10027752" at bounding box center [20, 112] width 19 height 16
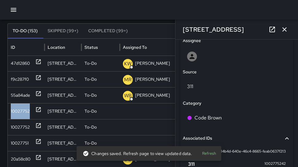
scroll to position [332, 0]
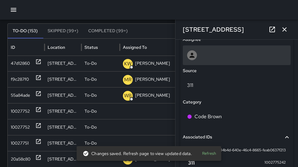
click at [224, 56] on div at bounding box center [236, 55] width 99 height 10
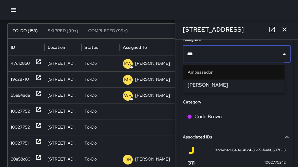
type input "****"
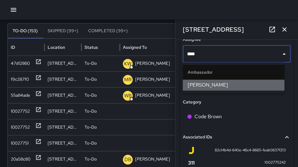
click at [210, 84] on span "Hank Rivera" at bounding box center [234, 84] width 92 height 7
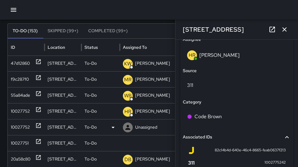
click at [23, 133] on div "10027752" at bounding box center [20, 128] width 19 height 16
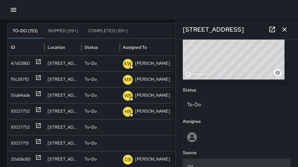
scroll to position [275, 0]
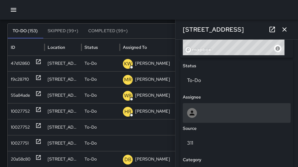
click at [212, 108] on div at bounding box center [236, 113] width 99 height 10
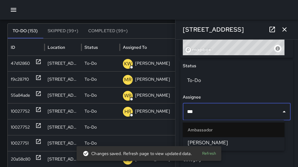
type input "****"
click at [190, 143] on span "Hank Rivera" at bounding box center [234, 142] width 92 height 7
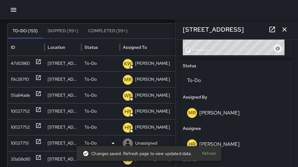
click at [21, 139] on div "10027751" at bounding box center [20, 144] width 18 height 16
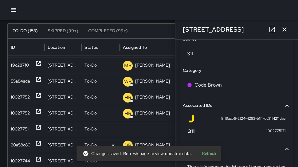
scroll to position [61, 0]
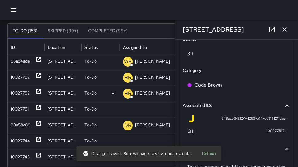
click at [22, 92] on div "10027752" at bounding box center [20, 93] width 19 height 16
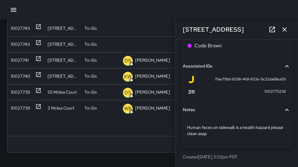
scroll to position [0, 0]
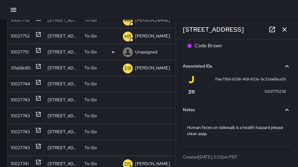
click at [21, 56] on div "10027751" at bounding box center [20, 52] width 18 height 16
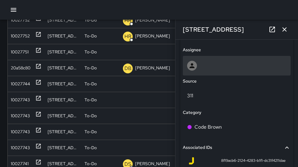
click at [205, 66] on div at bounding box center [236, 66] width 99 height 10
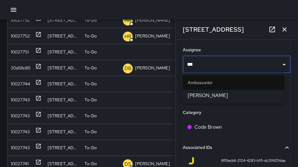
type input "****"
click at [222, 98] on span "Hank Rivera" at bounding box center [234, 95] width 92 height 7
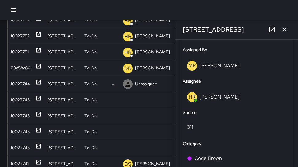
click at [20, 84] on div "10027744" at bounding box center [20, 84] width 19 height 16
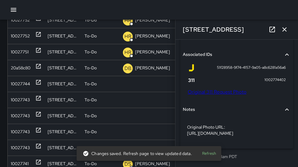
click at [219, 89] on link "Original 311 Request Photo" at bounding box center [217, 92] width 59 height 6
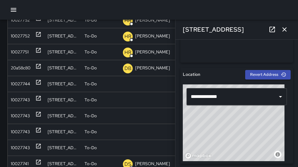
scroll to position [189, 0]
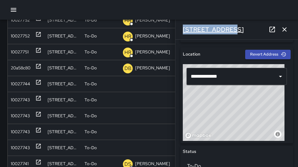
drag, startPoint x: 235, startPoint y: 28, endPoint x: 184, endPoint y: 29, distance: 51.6
click at [184, 29] on div "580 7th Street" at bounding box center [236, 30] width 123 height 20
copy h6 "580 7th Street"
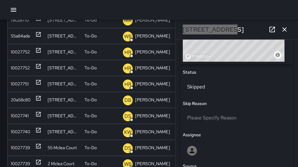
scroll to position [274, 0]
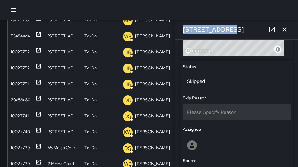
click at [216, 111] on span "Please Specify Reason" at bounding box center [211, 112] width 49 height 6
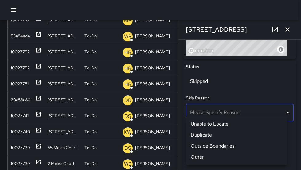
click at [204, 134] on li "Duplicate" at bounding box center [237, 135] width 102 height 11
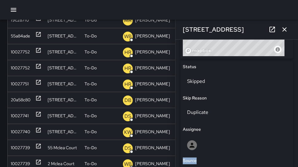
click at [281, 30] on icon "button" at bounding box center [284, 29] width 7 height 7
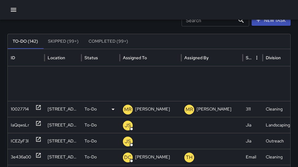
scroll to position [392, 0]
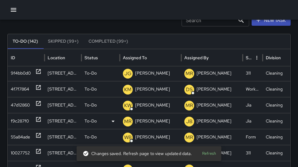
click at [18, 122] on div "f9c287f0" at bounding box center [20, 121] width 18 height 16
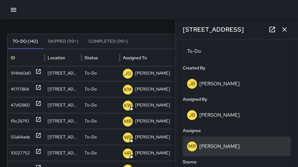
click at [237, 138] on div "MR Maria Rosas" at bounding box center [237, 147] width 108 height 20
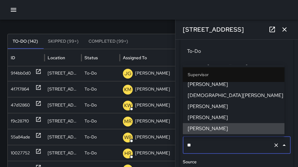
type input "*"
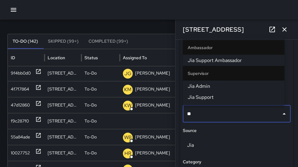
type input "*"
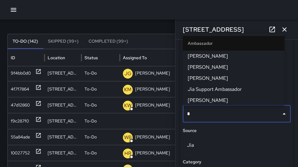
click at [219, 78] on span "Joe Bankhead" at bounding box center [234, 78] width 92 height 7
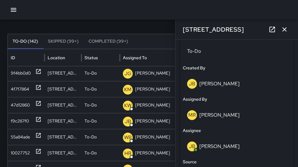
click at [283, 33] on button "button" at bounding box center [284, 29] width 12 height 12
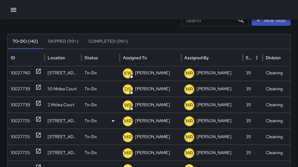
click at [23, 123] on div "10027725" at bounding box center [20, 121] width 19 height 16
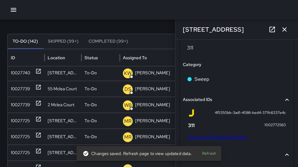
click at [221, 139] on link "Original 311 Request Photo" at bounding box center [217, 137] width 59 height 6
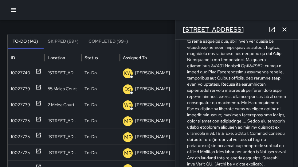
click at [193, 29] on h6 "1351 Folsom Street" at bounding box center [213, 30] width 61 height 10
drag, startPoint x: 237, startPoint y: 30, endPoint x: 176, endPoint y: 30, distance: 61.2
click at [176, 30] on div "1351 Folsom Street" at bounding box center [236, 30] width 123 height 20
copy h6 "1351 Folsom Street"
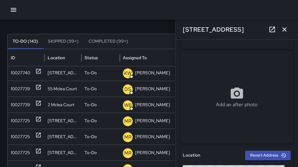
scroll to position [173, 0]
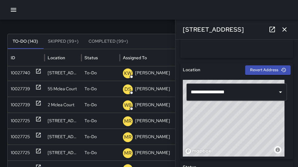
click at [158, 21] on div "Search Search New Task" at bounding box center [148, 20] width 283 height 12
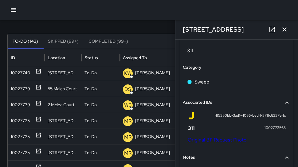
scroll to position [369, 0]
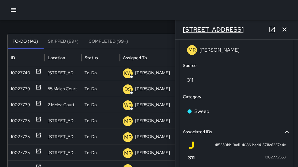
drag, startPoint x: 218, startPoint y: 30, endPoint x: 184, endPoint y: 30, distance: 34.4
click at [184, 30] on div "1351 Folsom Street" at bounding box center [236, 30] width 123 height 20
click at [181, 31] on div "1351 Folsom Street" at bounding box center [236, 30] width 123 height 20
drag, startPoint x: 181, startPoint y: 31, endPoint x: 237, endPoint y: 31, distance: 55.6
click at [237, 31] on div "1351 Folsom Street" at bounding box center [236, 30] width 123 height 20
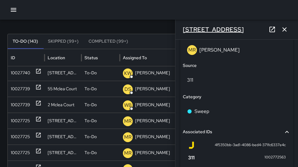
copy h6 "1351 Folsom Street"
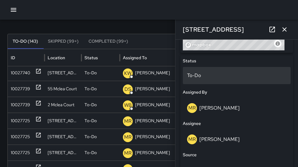
scroll to position [269, 0]
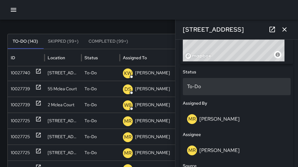
click at [226, 92] on div "To-Do" at bounding box center [237, 86] width 108 height 17
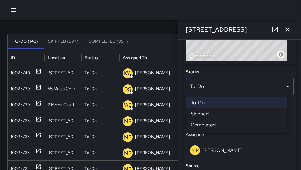
click at [221, 112] on li "Skipped" at bounding box center [237, 113] width 102 height 11
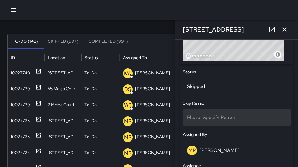
click at [218, 120] on span "Please Specify Reason" at bounding box center [211, 117] width 49 height 6
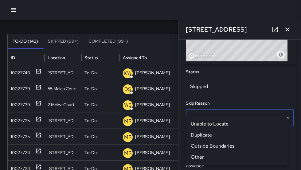
click at [209, 133] on li "Duplicate" at bounding box center [237, 135] width 102 height 11
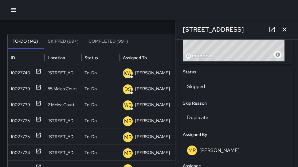
click at [283, 26] on button "button" at bounding box center [284, 29] width 12 height 12
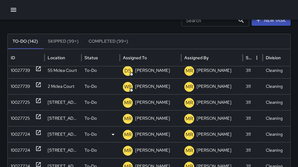
scroll to position [210, 0]
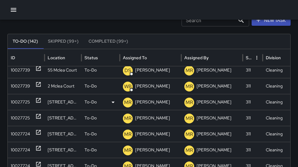
click at [24, 107] on div "10027725" at bounding box center [20, 102] width 19 height 16
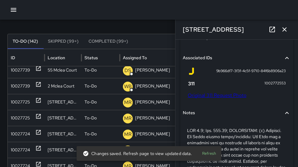
scroll to position [446, 0]
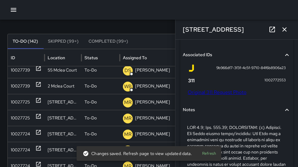
click at [231, 94] on link "Original 311 Request Photo" at bounding box center [217, 92] width 59 height 6
drag, startPoint x: 243, startPoint y: 31, endPoint x: 184, endPoint y: 32, distance: 59.3
click at [184, 32] on div "1303 Folsom Street" at bounding box center [236, 30] width 123 height 20
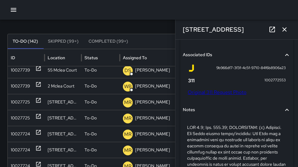
drag, startPoint x: 183, startPoint y: 31, endPoint x: 238, endPoint y: 33, distance: 54.7
click at [238, 33] on div "1303 Folsom Street" at bounding box center [236, 30] width 123 height 20
copy h6 "1303 Folsom Street"
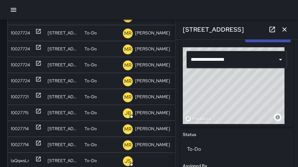
scroll to position [225, 0]
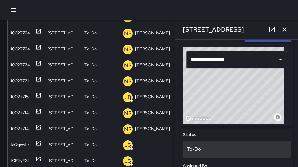
click at [229, 144] on div "To-Do" at bounding box center [237, 149] width 108 height 17
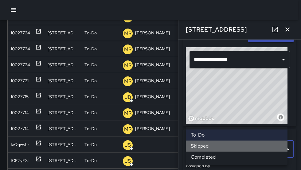
click at [227, 148] on li "Skipped" at bounding box center [237, 146] width 102 height 11
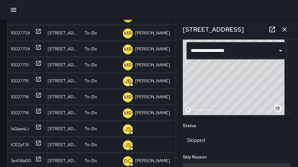
scroll to position [234, 0]
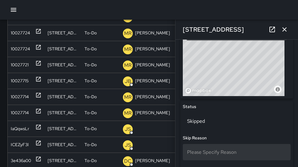
click at [215, 151] on span "Please Specify Reason" at bounding box center [211, 152] width 49 height 6
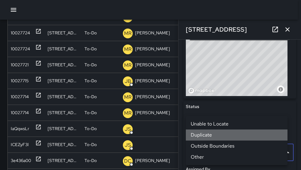
click at [213, 140] on li "Duplicate" at bounding box center [237, 135] width 102 height 11
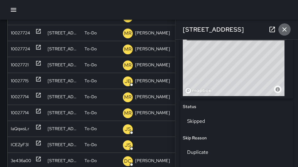
click at [281, 25] on button "button" at bounding box center [284, 29] width 12 height 12
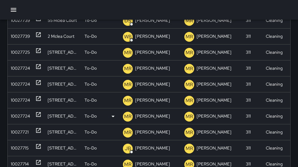
scroll to position [169, 0]
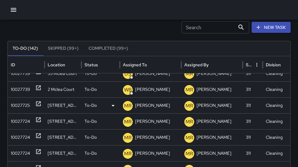
click at [27, 108] on div "10027725" at bounding box center [20, 106] width 19 height 16
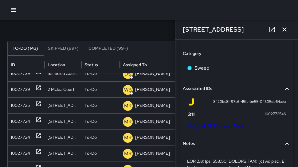
click at [218, 125] on link "Original 311 Request Photo" at bounding box center [217, 126] width 59 height 6
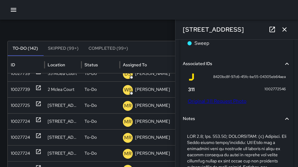
scroll to position [228, 0]
drag, startPoint x: 240, startPoint y: 33, endPoint x: 183, endPoint y: 33, distance: 56.9
click at [183, 33] on div "1218 Folsom Street" at bounding box center [236, 30] width 123 height 20
copy h6 "1218 Folsom Street"
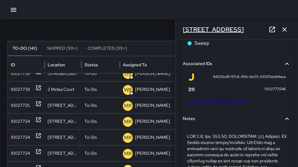
copy h6 "1218 Folsom Street"
click at [281, 28] on icon "button" at bounding box center [284, 29] width 7 height 7
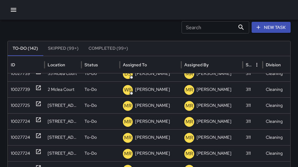
click at [230, 28] on input "Search" at bounding box center [208, 27] width 53 height 12
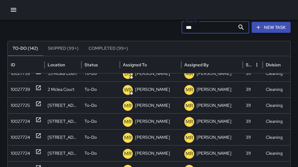
scroll to position [0, 0]
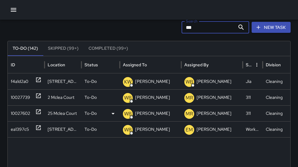
type input "***"
click at [28, 116] on div "10027602" at bounding box center [20, 114] width 19 height 16
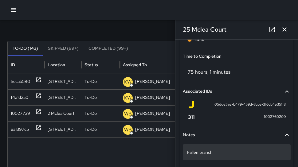
scroll to position [500, 0]
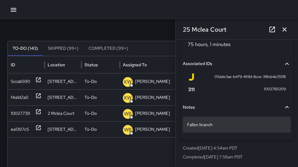
click at [234, 123] on p "Fallen branch" at bounding box center [236, 125] width 99 height 6
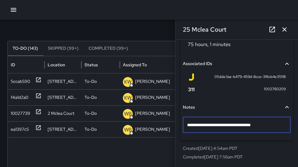
type textarea "**********"
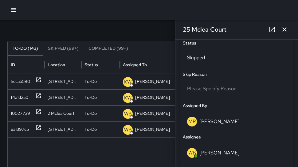
scroll to position [297, 0]
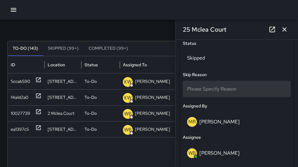
click at [230, 93] on div "Please Specify Reason" at bounding box center [237, 89] width 108 height 16
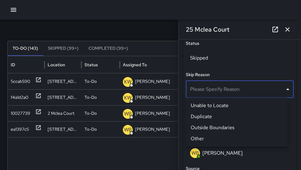
click at [222, 130] on li "Outside Boundaries" at bounding box center [237, 127] width 102 height 11
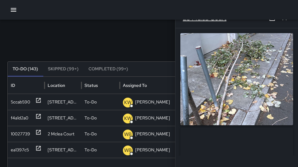
scroll to position [0, 0]
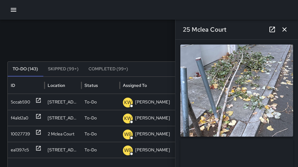
click at [282, 28] on icon "button" at bounding box center [284, 29] width 7 height 7
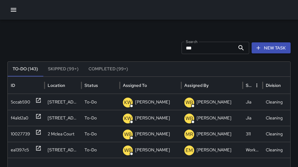
click at [219, 50] on input "***" at bounding box center [208, 48] width 53 height 12
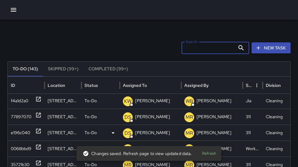
scroll to position [51, 0]
click at [18, 121] on div "35721b30" at bounding box center [20, 117] width 19 height 16
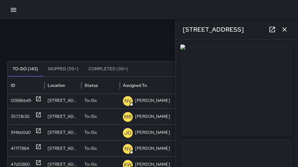
click at [283, 32] on icon "button" at bounding box center [284, 29] width 7 height 7
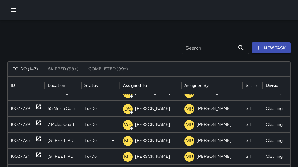
click at [17, 142] on div "10027725" at bounding box center [20, 141] width 19 height 16
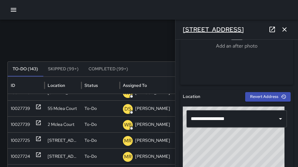
drag, startPoint x: 243, startPoint y: 29, endPoint x: 183, endPoint y: 31, distance: 59.7
click at [183, 31] on div "1218 Folsom Street" at bounding box center [236, 30] width 123 height 20
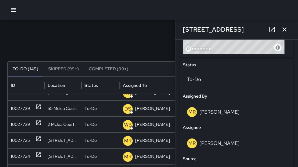
scroll to position [273, 0]
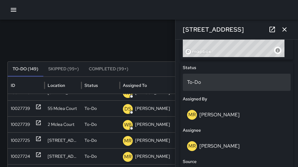
click at [213, 78] on div "To-Do" at bounding box center [237, 82] width 108 height 17
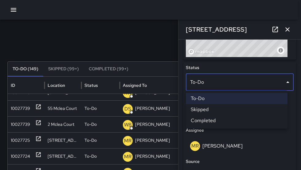
click at [211, 108] on li "Skipped" at bounding box center [237, 109] width 102 height 11
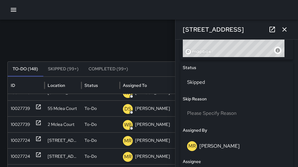
click at [207, 122] on div "Please Specify Reason" at bounding box center [237, 115] width 108 height 20
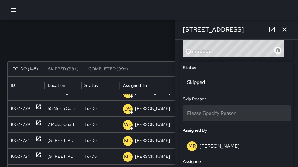
click at [207, 118] on div "Please Specify Reason" at bounding box center [237, 113] width 108 height 16
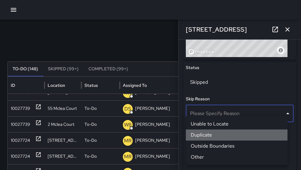
click at [207, 137] on li "Duplicate" at bounding box center [237, 135] width 102 height 11
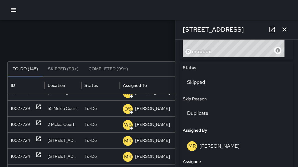
click at [281, 27] on icon "button" at bounding box center [284, 29] width 7 height 7
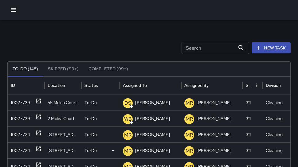
scroll to position [348, 0]
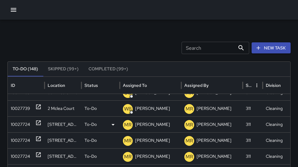
click at [31, 119] on div "10027724" at bounding box center [26, 125] width 31 height 16
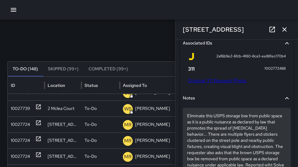
scroll to position [421, 0]
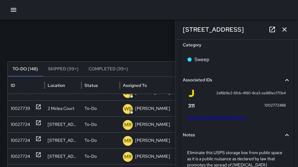
click at [219, 119] on link "Original 311 Request Photo" at bounding box center [217, 117] width 59 height 6
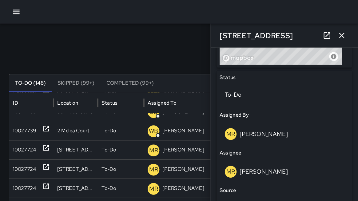
scroll to position [171, 0]
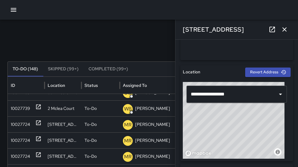
click at [282, 30] on icon "button" at bounding box center [284, 29] width 4 height 4
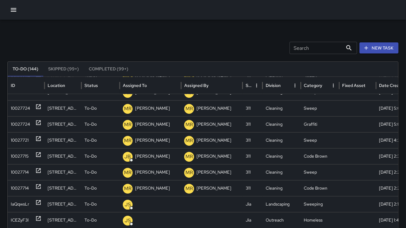
scroll to position [345, 0]
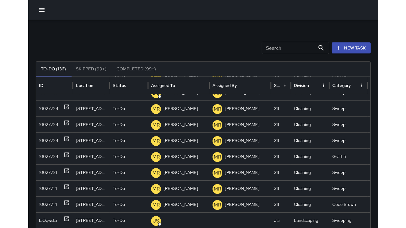
scroll to position [215, 0]
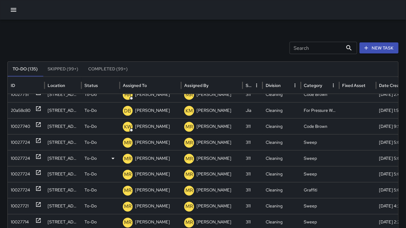
scroll to position [186, 0]
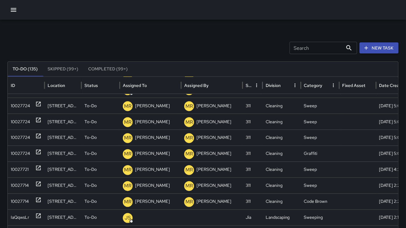
click at [307, 45] on div "Search Search" at bounding box center [324, 48] width 68 height 12
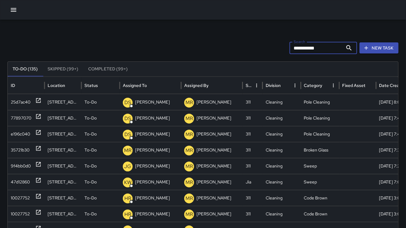
type input "**********"
click at [148, 84] on button "Sort" at bounding box center [151, 85] width 9 height 9
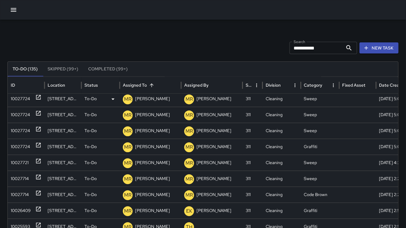
click at [25, 100] on div "10027724" at bounding box center [20, 99] width 19 height 16
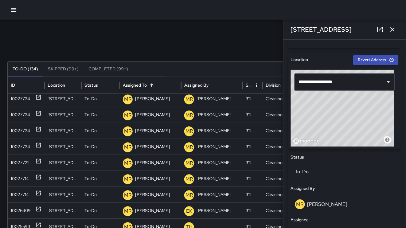
scroll to position [357, 0]
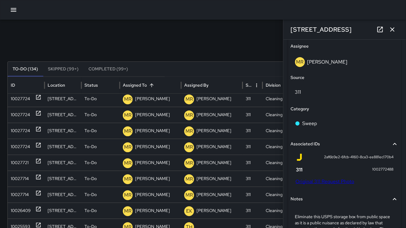
click at [326, 180] on link "Original 311 Request Photo" at bounding box center [325, 181] width 59 height 6
click at [0, 0] on div "**********" at bounding box center [203, 184] width 406 height 368
drag, startPoint x: 332, startPoint y: 29, endPoint x: 289, endPoint y: 29, distance: 42.7
click at [289, 29] on div "1099 Folsom Street" at bounding box center [345, 30] width 123 height 20
copy h6 "1099 Folsom Street"
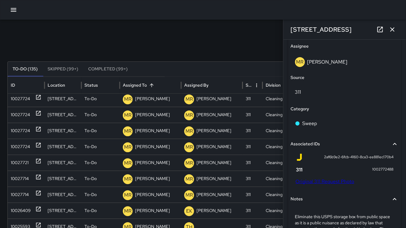
scroll to position [250, 0]
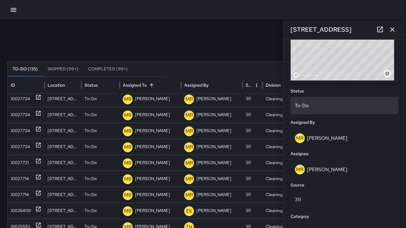
click at [328, 110] on div "To-Do" at bounding box center [345, 105] width 108 height 17
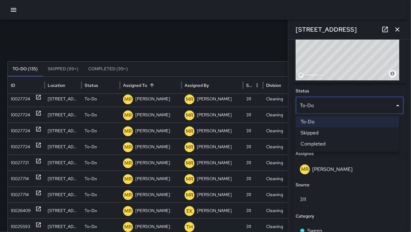
click at [324, 136] on li "Skipped" at bounding box center [347, 133] width 104 height 11
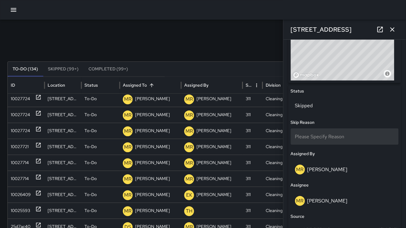
click at [331, 137] on span "Please Specify Reason" at bounding box center [319, 136] width 49 height 6
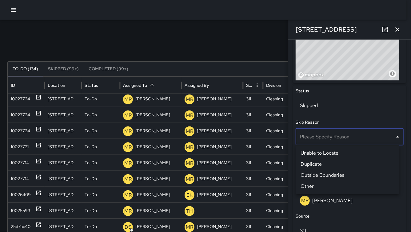
click at [327, 163] on li "Duplicate" at bounding box center [347, 164] width 104 height 11
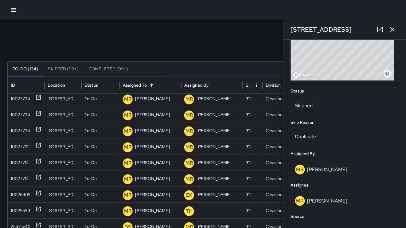
click at [393, 28] on icon "button" at bounding box center [392, 29] width 7 height 7
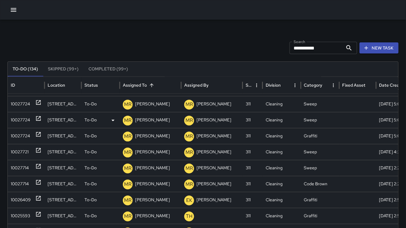
scroll to position [279, 0]
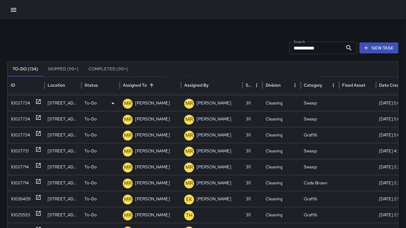
click at [11, 105] on div "10027724" at bounding box center [20, 104] width 19 height 16
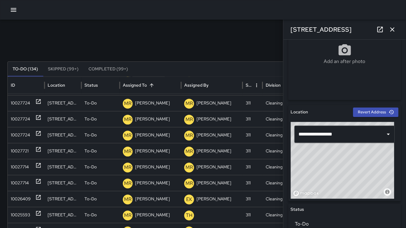
scroll to position [271, 0]
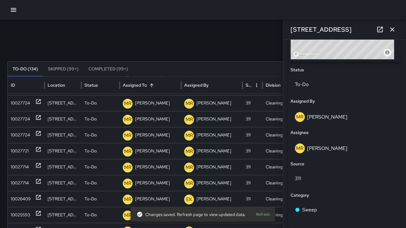
drag, startPoint x: 284, startPoint y: 29, endPoint x: 352, endPoint y: 29, distance: 68.2
click at [352, 30] on div "1100 Folsom Street" at bounding box center [345, 30] width 123 height 20
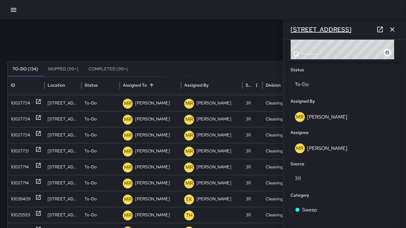
copy h6 "1100 Folsom Street"
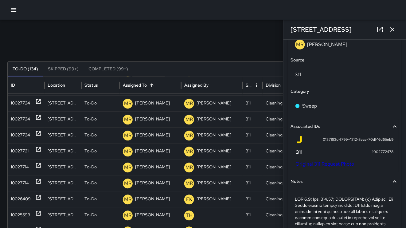
click at [346, 163] on link "Original 311 Request Photo" at bounding box center [325, 164] width 59 height 6
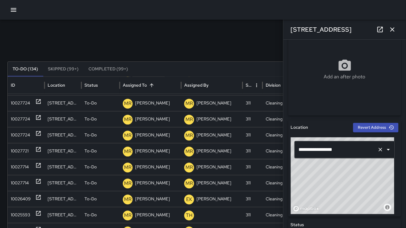
scroll to position [114, 0]
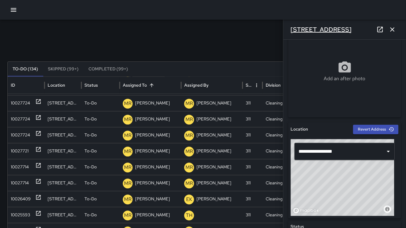
click at [336, 27] on h6 "1100 Folsom Street" at bounding box center [321, 30] width 61 height 10
drag, startPoint x: 348, startPoint y: 29, endPoint x: 284, endPoint y: 28, distance: 64.2
click at [284, 28] on div "1100 Folsom Street" at bounding box center [345, 30] width 123 height 20
copy h6 "1100 Folsom Street"
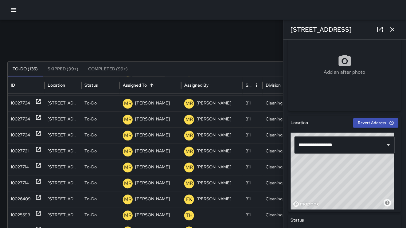
scroll to position [213, 0]
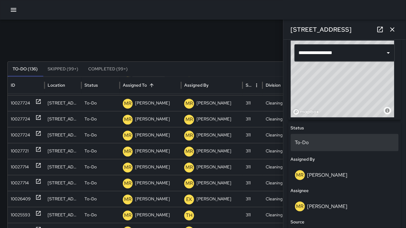
click at [348, 146] on div "To-Do" at bounding box center [345, 142] width 108 height 17
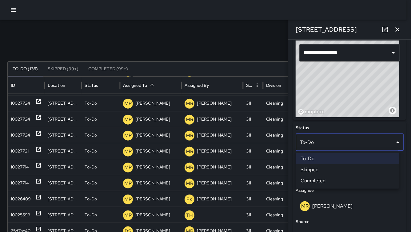
click at [340, 170] on li "Skipped" at bounding box center [347, 169] width 104 height 11
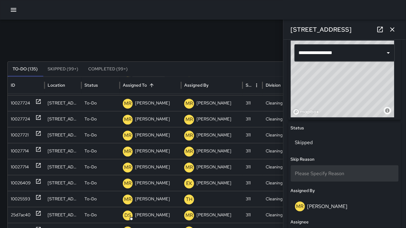
click at [335, 171] on span "Please Specify Reason" at bounding box center [319, 173] width 49 height 6
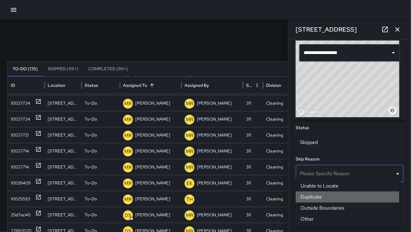
click at [335, 197] on li "Duplicate" at bounding box center [347, 197] width 104 height 11
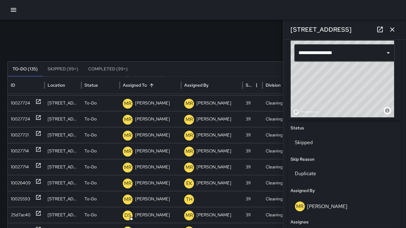
click at [391, 27] on icon "button" at bounding box center [392, 29] width 7 height 7
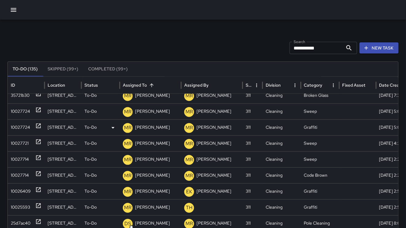
scroll to position [272, 0]
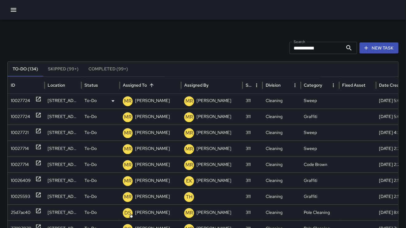
click at [29, 103] on div "10027724" at bounding box center [20, 101] width 19 height 16
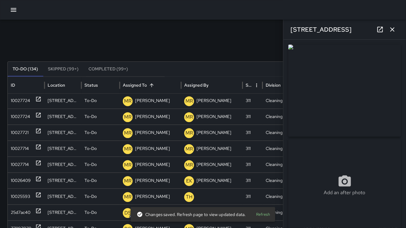
click at [370, 85] on img at bounding box center [345, 91] width 113 height 92
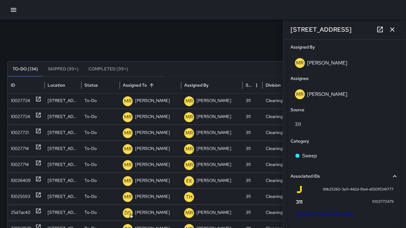
click at [333, 212] on link "Original 311 Request Photo" at bounding box center [325, 213] width 59 height 6
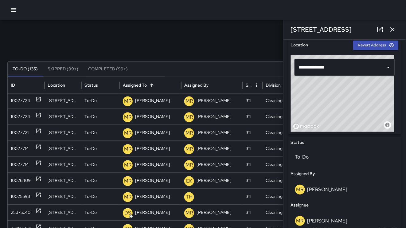
scroll to position [146, 0]
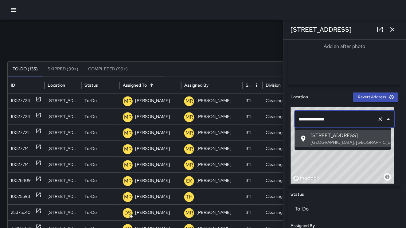
drag, startPoint x: 338, startPoint y: 116, endPoint x: 298, endPoint y: 121, distance: 40.2
click at [298, 121] on input "**********" at bounding box center [336, 119] width 78 height 12
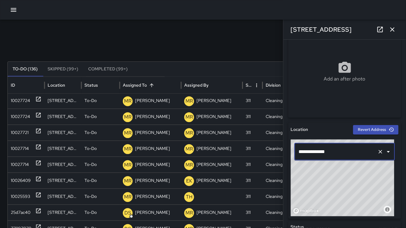
scroll to position [238, 0]
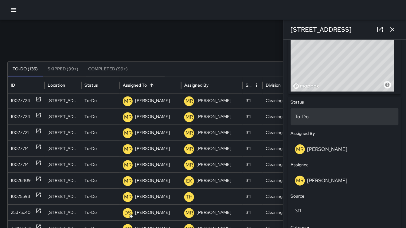
click at [324, 119] on p "To-Do" at bounding box center [344, 116] width 99 height 7
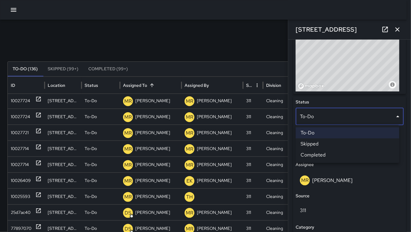
click at [326, 143] on li "Skipped" at bounding box center [347, 144] width 104 height 11
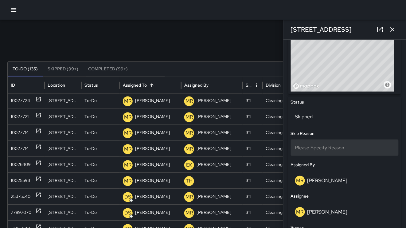
click at [328, 145] on span "Please Specify Reason" at bounding box center [319, 147] width 49 height 6
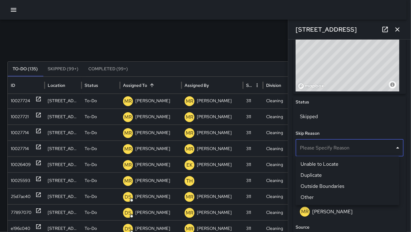
click at [328, 171] on li "Duplicate" at bounding box center [347, 175] width 104 height 11
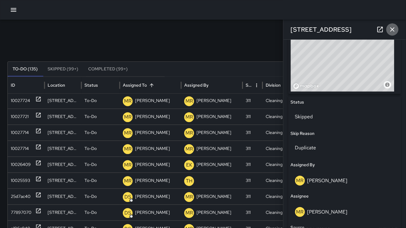
click at [397, 27] on button "button" at bounding box center [393, 29] width 12 height 12
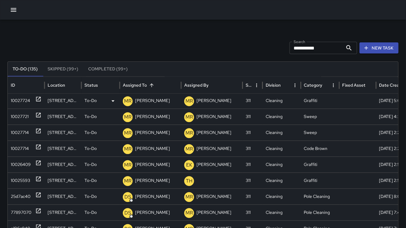
click at [21, 97] on div "10027724" at bounding box center [20, 101] width 19 height 16
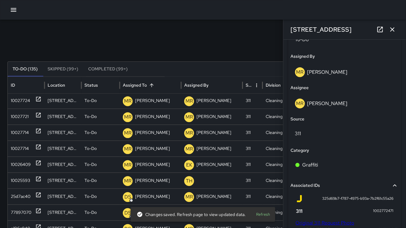
scroll to position [424, 0]
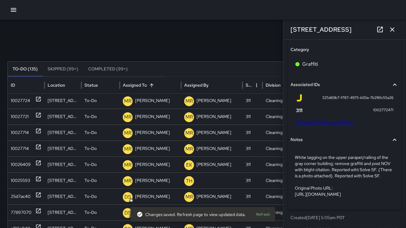
click at [332, 119] on link "Original 311 Request Photo" at bounding box center [325, 122] width 59 height 6
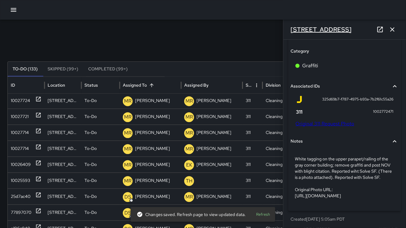
drag, startPoint x: 352, startPoint y: 29, endPoint x: 291, endPoint y: 28, distance: 60.6
click at [291, 28] on div "1099 Folsom Street" at bounding box center [345, 30] width 123 height 20
copy h6 "1099 Folsom Street"
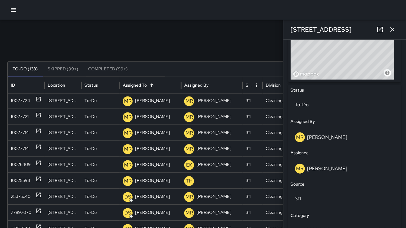
scroll to position [279, 0]
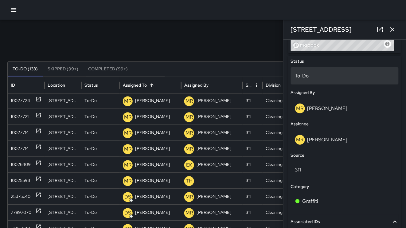
click at [306, 77] on p "To-Do" at bounding box center [344, 75] width 99 height 7
click at [306, 76] on p "To-Do" at bounding box center [344, 75] width 99 height 7
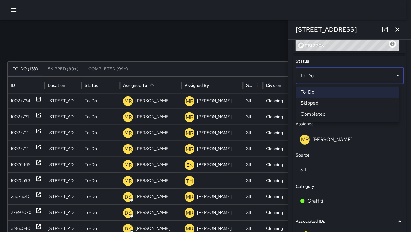
click at [326, 106] on li "Skipped" at bounding box center [347, 103] width 104 height 11
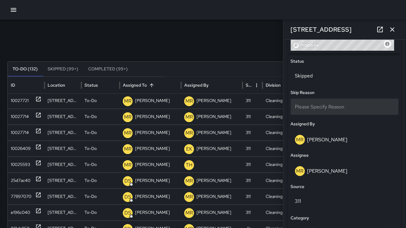
click at [325, 108] on span "Please Specify Reason" at bounding box center [319, 107] width 49 height 6
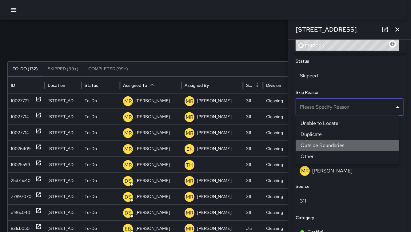
click at [332, 145] on li "Outside Boundaries" at bounding box center [347, 145] width 104 height 11
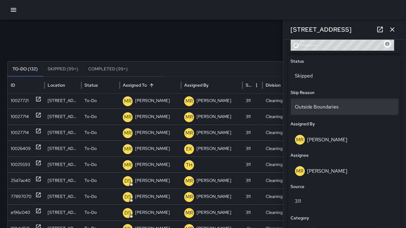
click at [344, 105] on div "Outside Boundaries" at bounding box center [345, 107] width 108 height 16
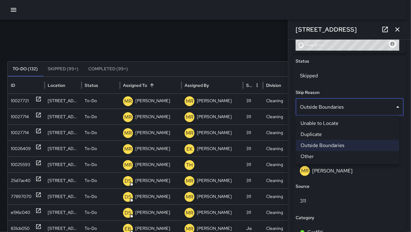
drag, startPoint x: 357, startPoint y: 106, endPoint x: 328, endPoint y: 106, distance: 28.3
click at [334, 106] on div at bounding box center [205, 116] width 411 height 232
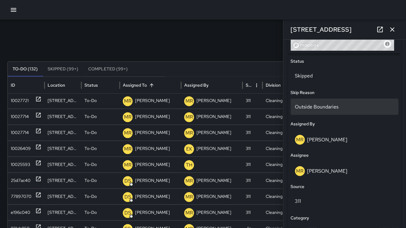
drag, startPoint x: 328, startPoint y: 106, endPoint x: 317, endPoint y: 106, distance: 11.1
click at [317, 106] on div "Outside Boundaries" at bounding box center [345, 107] width 108 height 16
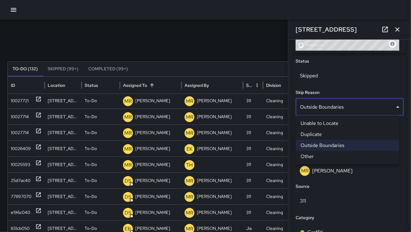
click at [331, 106] on div at bounding box center [205, 116] width 411 height 232
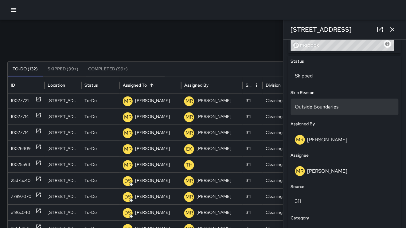
click at [349, 107] on div "Outside Boundaries" at bounding box center [345, 107] width 108 height 16
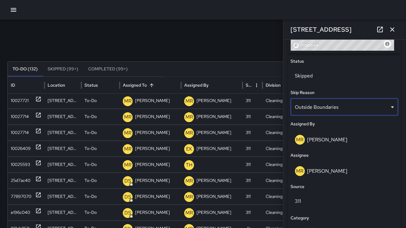
click at [349, 107] on body "**********" at bounding box center [203, 184] width 406 height 368
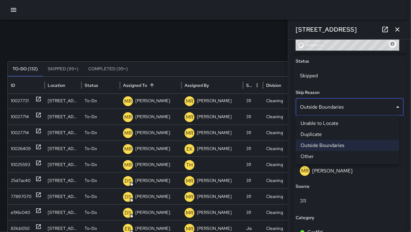
click at [326, 156] on li "Other" at bounding box center [347, 156] width 104 height 11
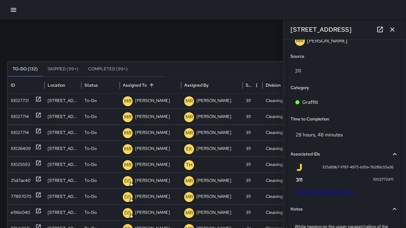
scroll to position [486, 0]
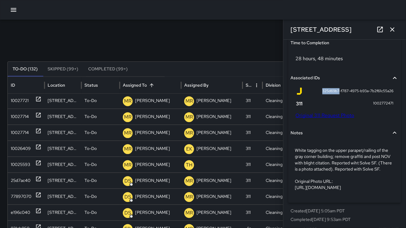
drag, startPoint x: 334, startPoint y: 91, endPoint x: 318, endPoint y: 92, distance: 16.3
click at [323, 92] on span "325d69b7-f787-4975-b93a-7b2f61c55a26" at bounding box center [358, 91] width 71 height 6
copy span "325d69b7"
click at [392, 30] on icon "button" at bounding box center [393, 29] width 4 height 4
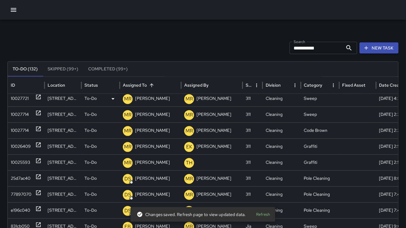
scroll to position [283, 0]
click at [25, 103] on div "10027721" at bounding box center [20, 99] width 18 height 16
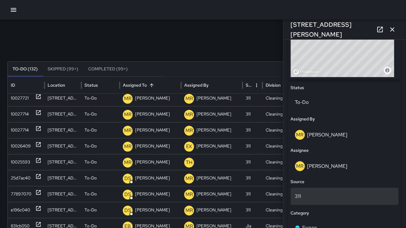
scroll to position [357, 0]
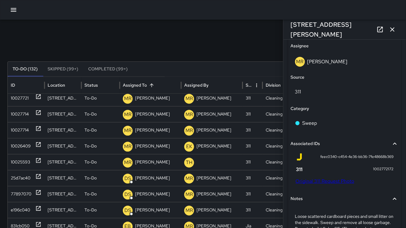
click at [321, 183] on link "Original 311 Request Photo" at bounding box center [325, 181] width 59 height 6
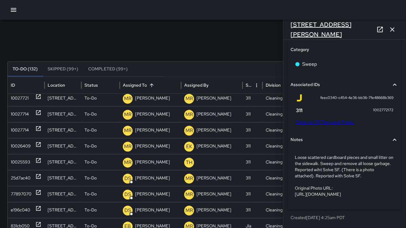
drag, startPoint x: 344, startPoint y: 29, endPoint x: 306, endPoint y: 29, distance: 38.4
click at [312, 29] on div "15 Harriet Street" at bounding box center [345, 30] width 123 height 20
drag, startPoint x: 306, startPoint y: 29, endPoint x: 293, endPoint y: 29, distance: 12.6
click at [293, 29] on h6 "15 Harriet Street" at bounding box center [332, 30] width 83 height 20
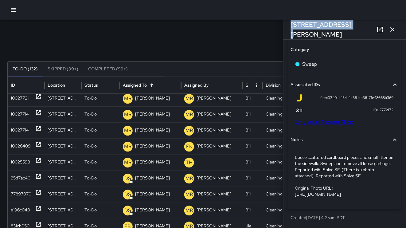
drag, startPoint x: 288, startPoint y: 29, endPoint x: 335, endPoint y: 36, distance: 46.8
click at [335, 36] on div "15 Harriet Street" at bounding box center [345, 30] width 123 height 20
copy h6 "15 Harriet Street"
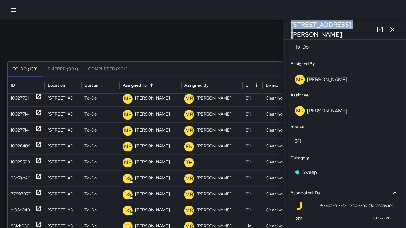
scroll to position [241, 0]
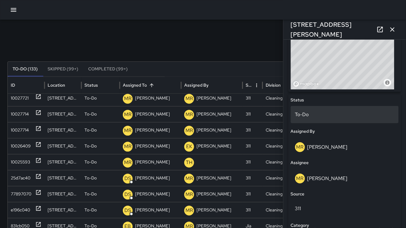
click at [319, 121] on div "To-Do" at bounding box center [345, 114] width 108 height 17
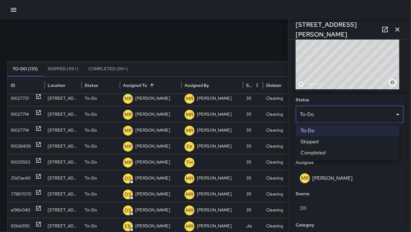
click at [324, 140] on li "Skipped" at bounding box center [347, 141] width 104 height 11
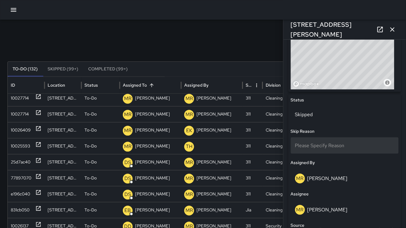
click at [326, 145] on span "Please Specify Reason" at bounding box center [319, 145] width 49 height 6
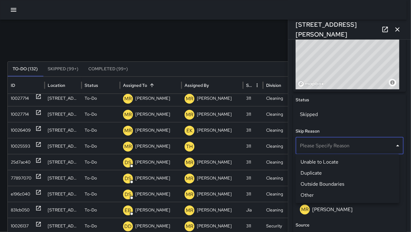
click at [326, 174] on li "Duplicate" at bounding box center [347, 173] width 104 height 11
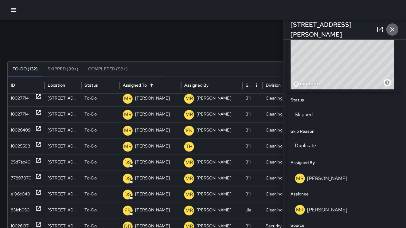
click at [391, 29] on icon "button" at bounding box center [392, 29] width 7 height 7
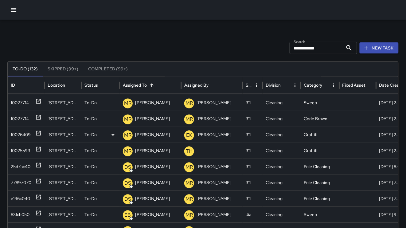
scroll to position [280, 0]
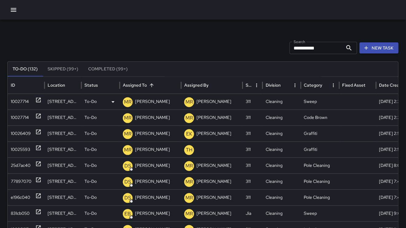
click at [18, 102] on div "10027714" at bounding box center [20, 102] width 18 height 16
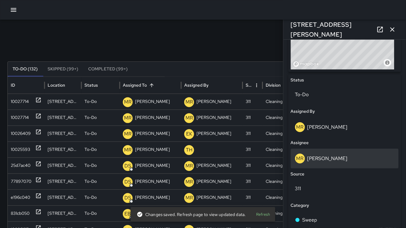
scroll to position [149, 0]
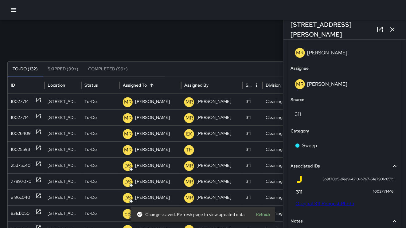
click at [329, 200] on link "Original 311 Request Photo" at bounding box center [325, 203] width 59 height 6
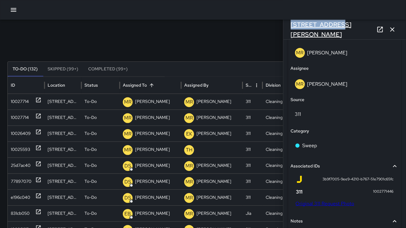
drag, startPoint x: 341, startPoint y: 29, endPoint x: 292, endPoint y: 30, distance: 48.9
click at [292, 30] on div "22 Russ Street" at bounding box center [345, 30] width 123 height 20
copy h6 "22 Russ Street"
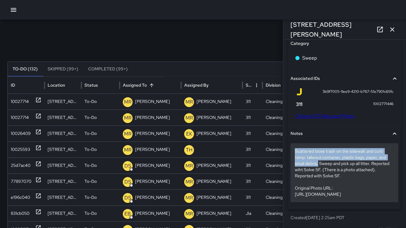
drag, startPoint x: 295, startPoint y: 138, endPoint x: 319, endPoint y: 150, distance: 26.7
click at [319, 150] on p "Scattered loose trash on the sidewalk and curb ramp: takeout container, plastic…" at bounding box center [344, 172] width 99 height 49
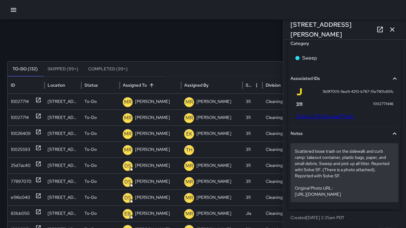
scroll to position [386, 0]
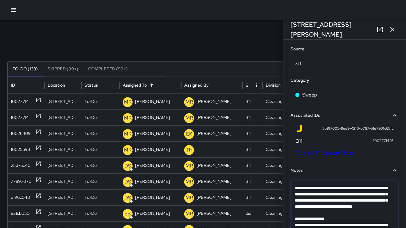
drag, startPoint x: 304, startPoint y: 200, endPoint x: 297, endPoint y: 191, distance: 11.3
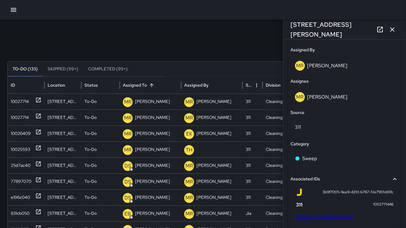
scroll to position [289, 0]
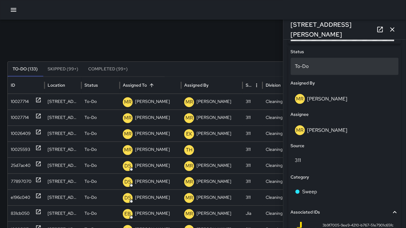
click at [308, 69] on p "To-Do" at bounding box center [344, 66] width 99 height 7
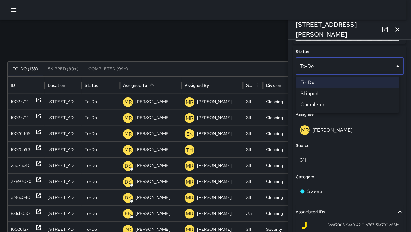
click at [326, 95] on li "Skipped" at bounding box center [347, 93] width 104 height 11
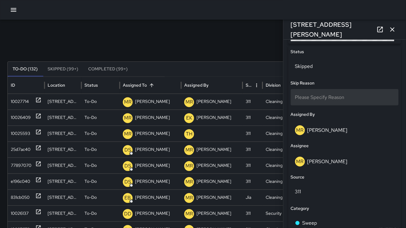
click at [325, 96] on span "Please Specify Reason" at bounding box center [319, 97] width 49 height 6
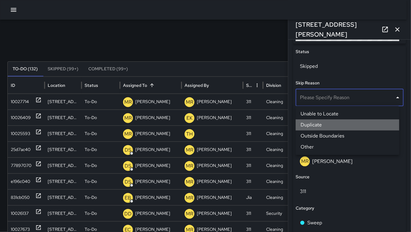
click at [325, 127] on li "Duplicate" at bounding box center [347, 125] width 104 height 11
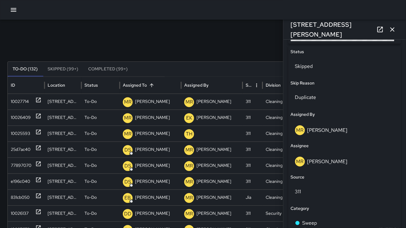
click at [392, 28] on icon "button" at bounding box center [392, 29] width 7 height 7
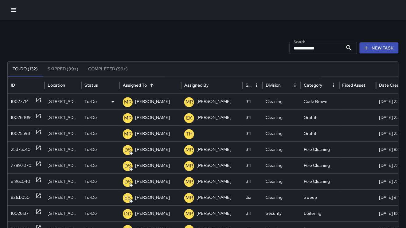
click at [19, 100] on div "10027714" at bounding box center [20, 102] width 18 height 16
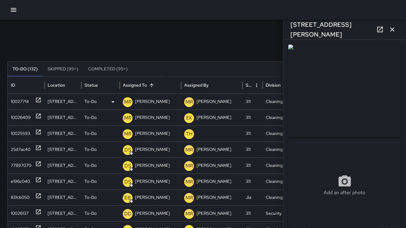
type input "**********"
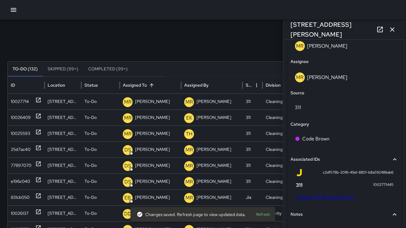
scroll to position [357, 0]
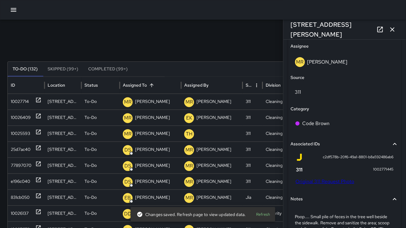
click at [323, 183] on link "Original 311 Request Photo" at bounding box center [325, 181] width 59 height 6
drag, startPoint x: 348, startPoint y: 22, endPoint x: 300, endPoint y: 25, distance: 48.6
click at [346, 24] on div "22 Russ Street" at bounding box center [345, 30] width 123 height 20
drag, startPoint x: 300, startPoint y: 25, endPoint x: 294, endPoint y: 25, distance: 5.9
click at [294, 25] on h6 "22 Russ Street" at bounding box center [332, 30] width 83 height 20
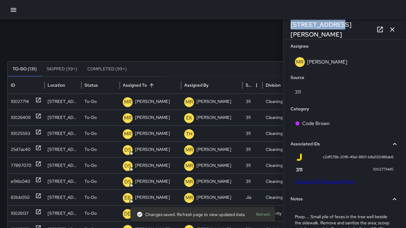
drag, startPoint x: 293, startPoint y: 26, endPoint x: 344, endPoint y: 33, distance: 52.0
click at [344, 33] on div "22 Russ Street" at bounding box center [345, 30] width 123 height 20
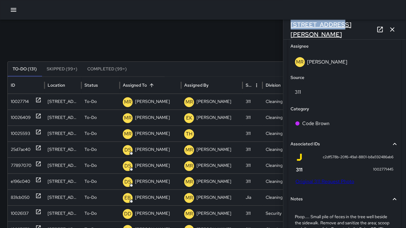
copy h6 "22 Russ Street"
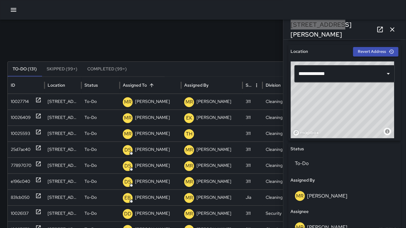
scroll to position [242, 0]
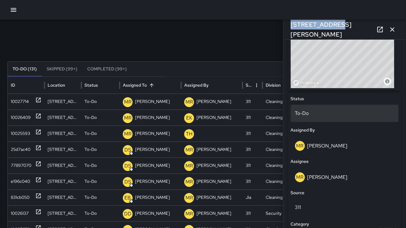
click at [321, 110] on p "To-Do" at bounding box center [344, 113] width 99 height 7
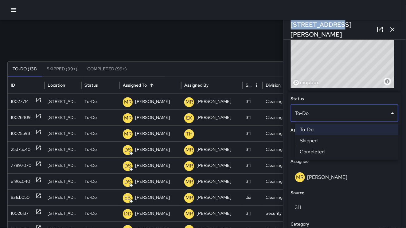
click at [321, 110] on div at bounding box center [203, 114] width 406 height 228
click at [321, 110] on body "**********" at bounding box center [203, 184] width 406 height 368
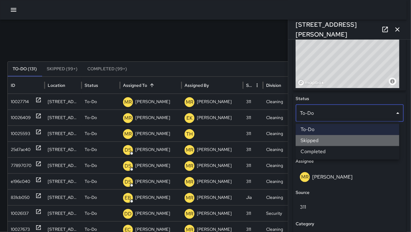
click at [325, 139] on li "Skipped" at bounding box center [347, 140] width 104 height 11
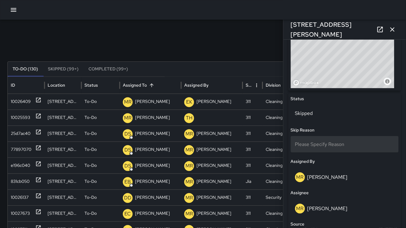
click at [328, 141] on span "Please Specify Reason" at bounding box center [319, 144] width 49 height 6
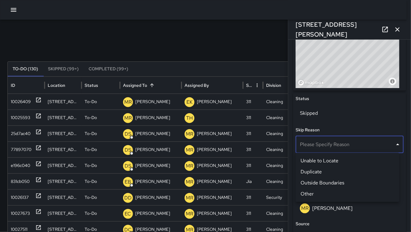
click at [328, 169] on li "Duplicate" at bounding box center [347, 172] width 104 height 11
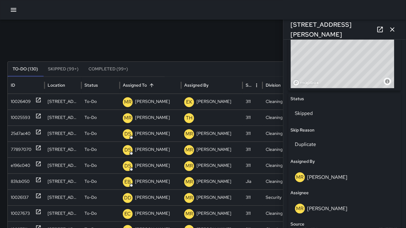
click at [395, 29] on icon "button" at bounding box center [392, 29] width 7 height 7
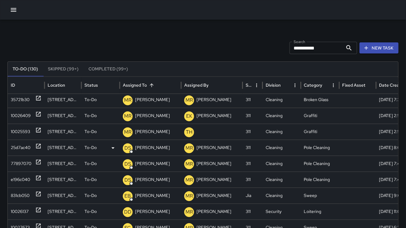
scroll to position [253, 0]
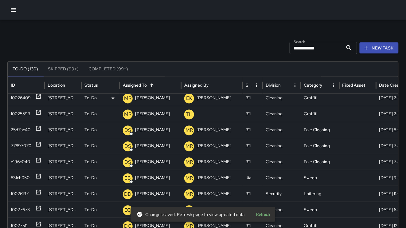
click at [23, 100] on div "10026409" at bounding box center [21, 98] width 20 height 16
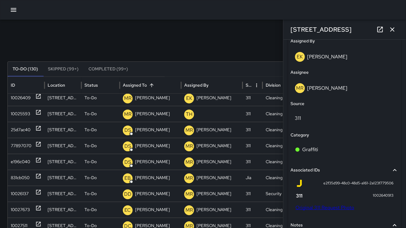
scroll to position [336, 0]
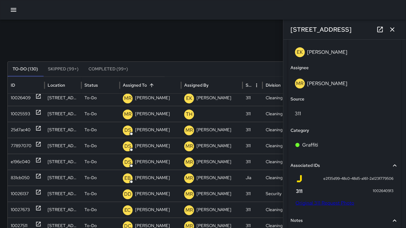
click at [327, 202] on link "Original 311 Request Photo" at bounding box center [325, 203] width 59 height 6
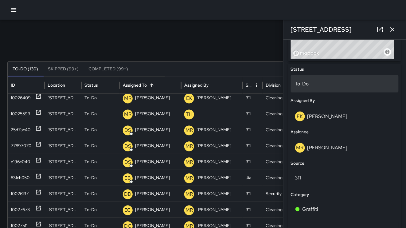
scroll to position [313, 0]
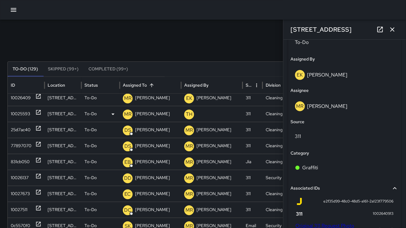
click at [30, 118] on div "10025593" at bounding box center [20, 114] width 19 height 16
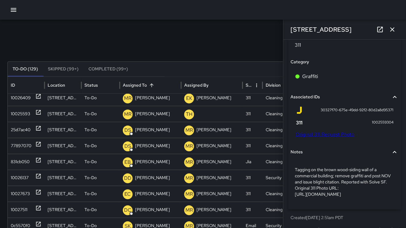
click at [323, 131] on link "Original 311 Request Photo" at bounding box center [325, 134] width 59 height 6
click at [17, 11] on button "button" at bounding box center [13, 10] width 12 height 12
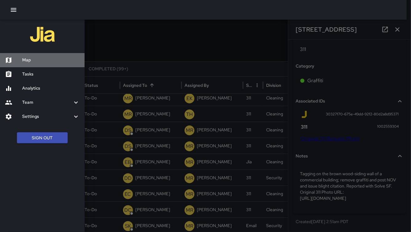
click at [22, 58] on h6 "Map" at bounding box center [50, 60] width 57 height 7
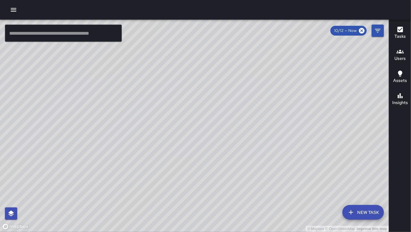
drag, startPoint x: 242, startPoint y: 118, endPoint x: 196, endPoint y: 153, distance: 58.3
click at [195, 159] on div "© Mapbox © OpenStreetMap Improve this map" at bounding box center [194, 126] width 388 height 213
click at [99, 36] on input "text" at bounding box center [63, 33] width 117 height 17
paste input "**********"
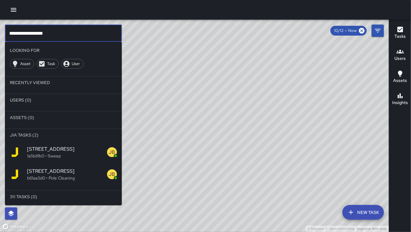
type input "**********"
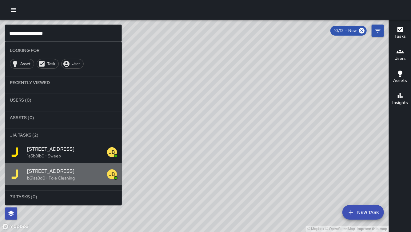
click at [73, 176] on p "b61aa3d0 • Pole Cleaning" at bounding box center [67, 178] width 80 height 6
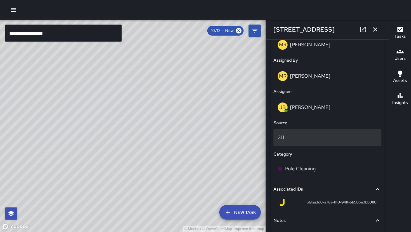
scroll to position [353, 0]
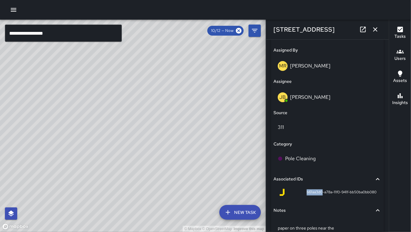
drag, startPoint x: 311, startPoint y: 194, endPoint x: 301, endPoint y: 194, distance: 9.8
click at [306, 194] on span "b61aa3d0-a78a-11f0-941f-bb50ba0bb080" at bounding box center [341, 193] width 70 height 6
copy span "b61aa3d0"
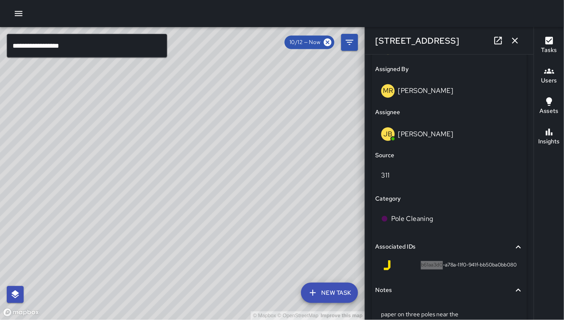
scroll to position [395, 0]
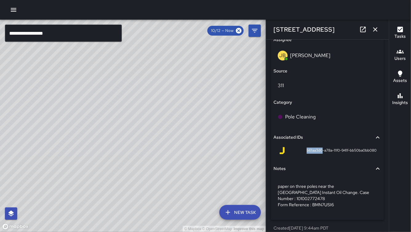
click at [377, 31] on icon "button" at bounding box center [374, 29] width 7 height 7
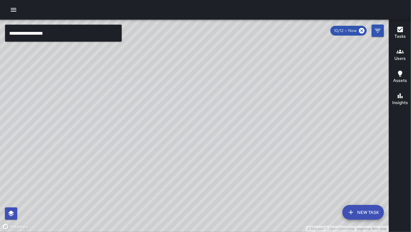
click at [61, 31] on input "**********" at bounding box center [63, 33] width 117 height 17
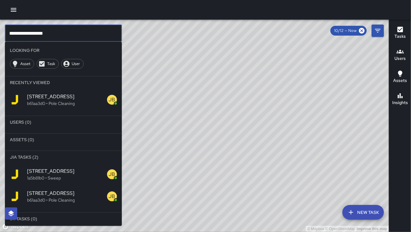
click at [61, 31] on input "**********" at bounding box center [63, 33] width 117 height 17
